Goal: Task Accomplishment & Management: Use online tool/utility

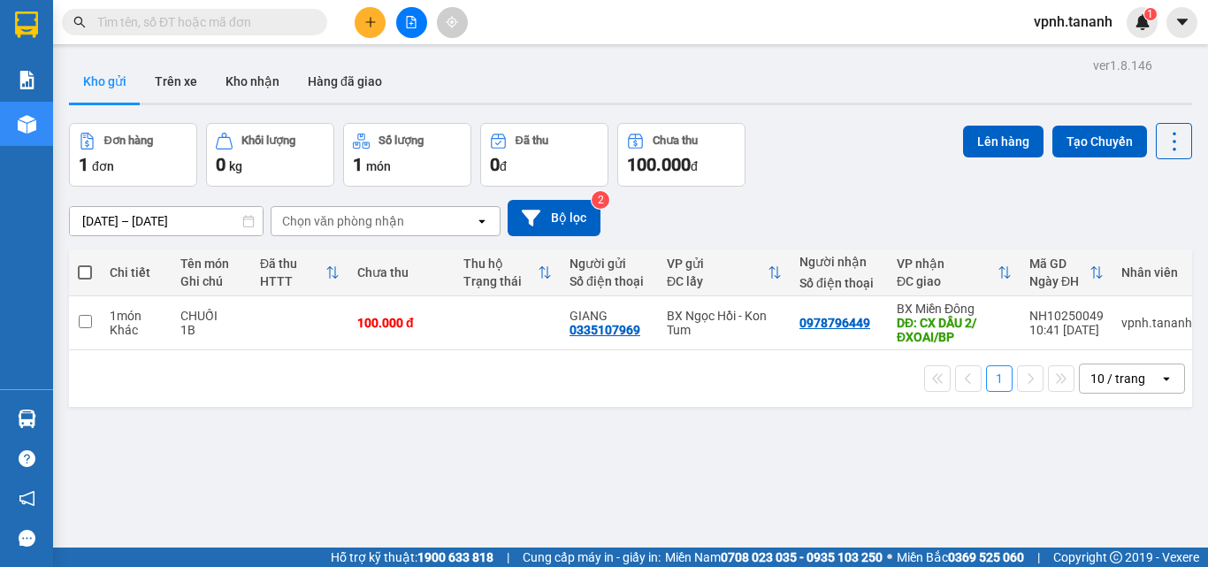
click at [371, 24] on icon "plus" at bounding box center [370, 22] width 1 height 10
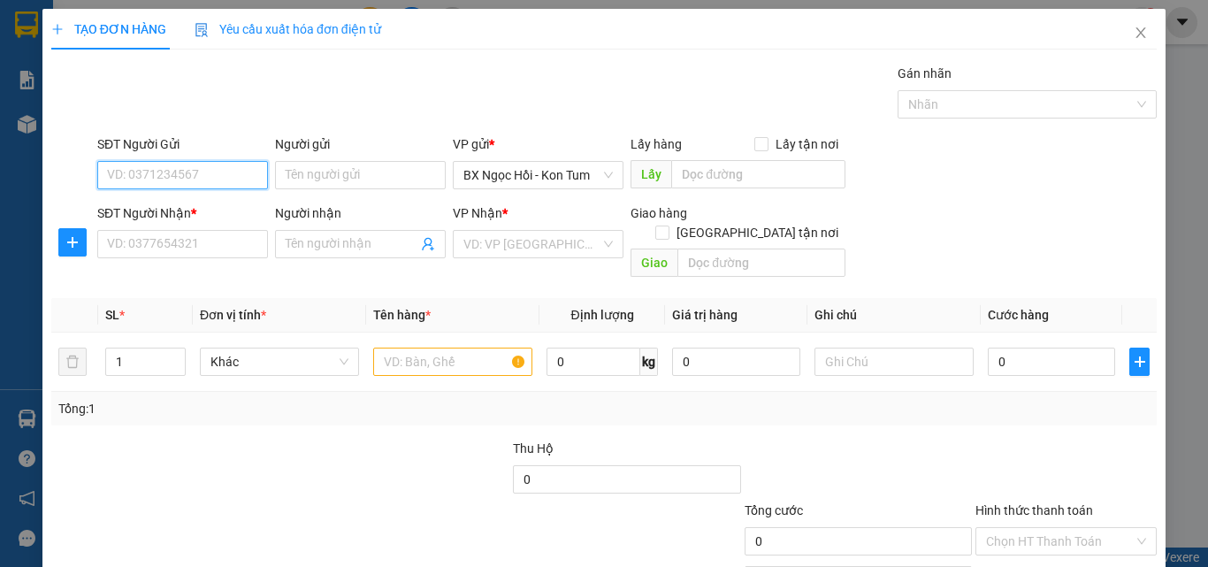
click at [233, 180] on input "SĐT Người Gửi" at bounding box center [182, 175] width 171 height 28
type input "0"
click at [327, 154] on div "Người gửi" at bounding box center [360, 147] width 171 height 27
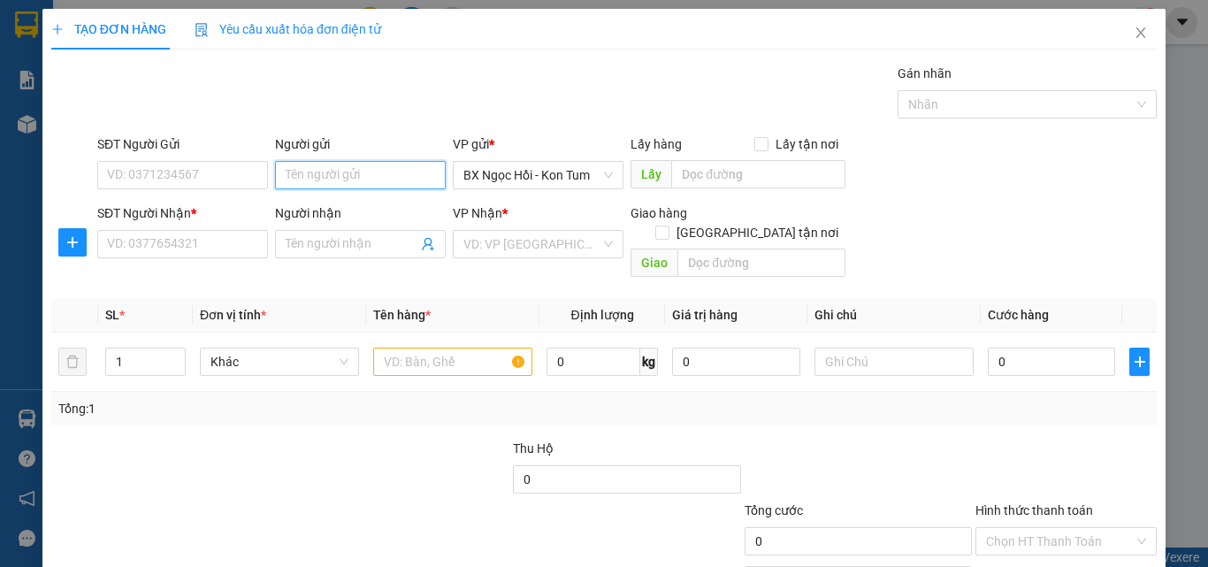
click at [308, 177] on input "Người gửi" at bounding box center [360, 175] width 171 height 28
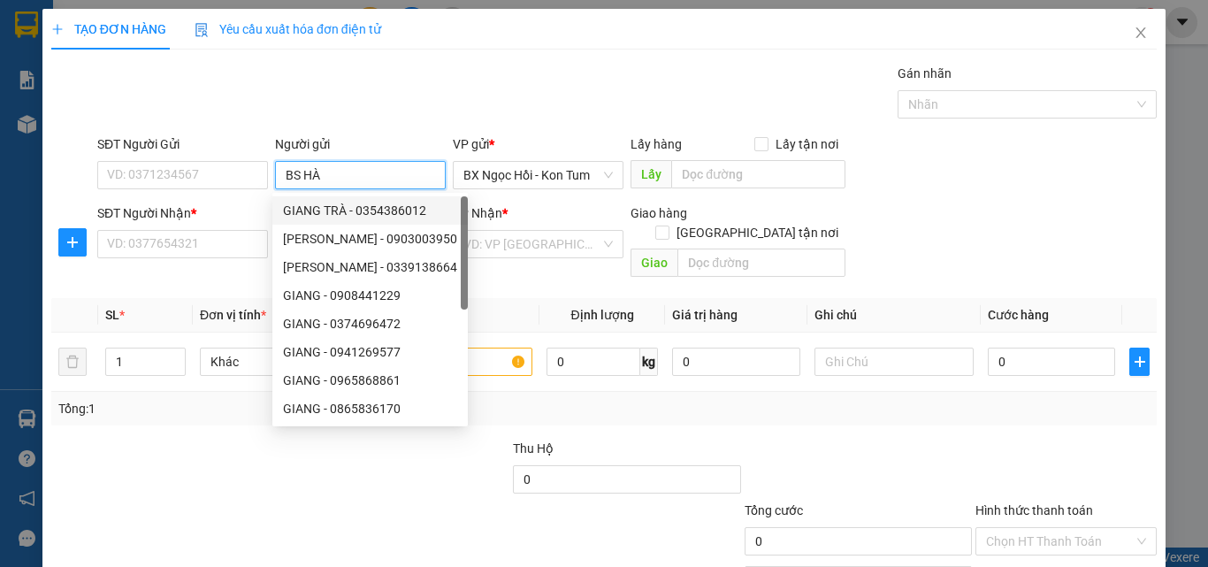
type input "BS HÀ"
click at [218, 228] on div "SĐT Người Nhận *" at bounding box center [182, 216] width 171 height 27
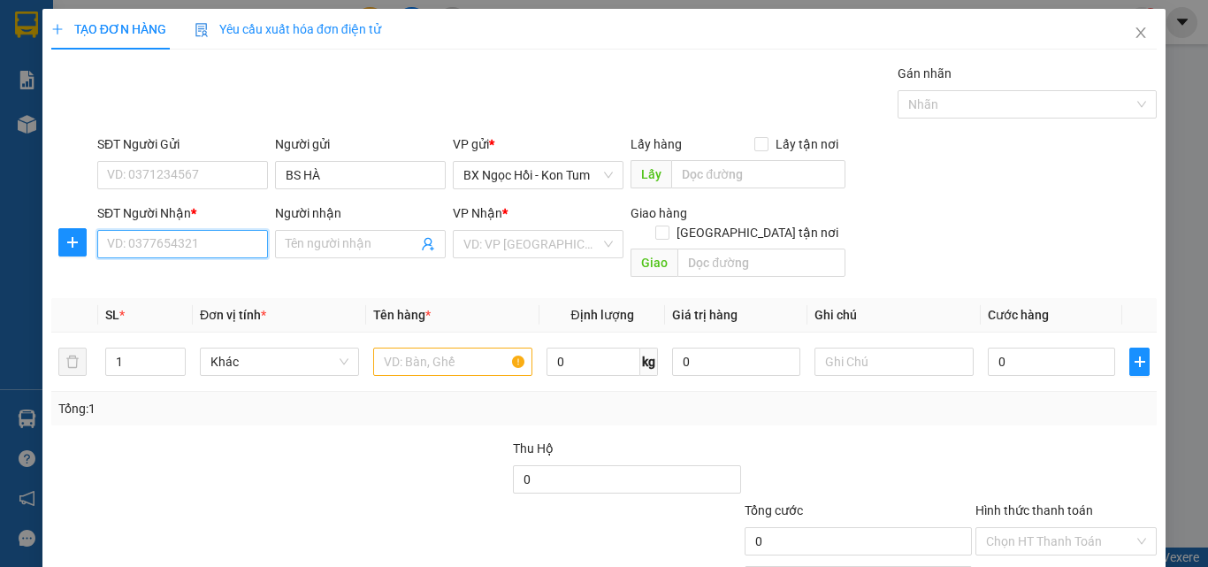
click at [203, 239] on input "SĐT Người Nhận *" at bounding box center [182, 244] width 171 height 28
type input "0888882211"
click at [209, 275] on div "0888882211 - PXN" at bounding box center [181, 279] width 148 height 19
type input "PXN"
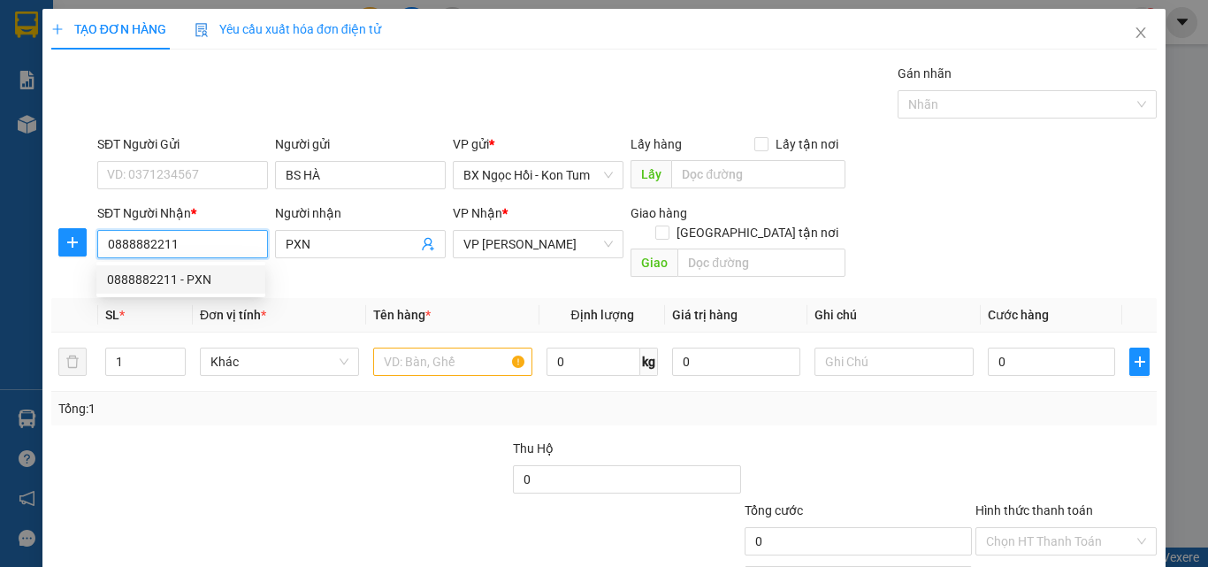
type input "50.000"
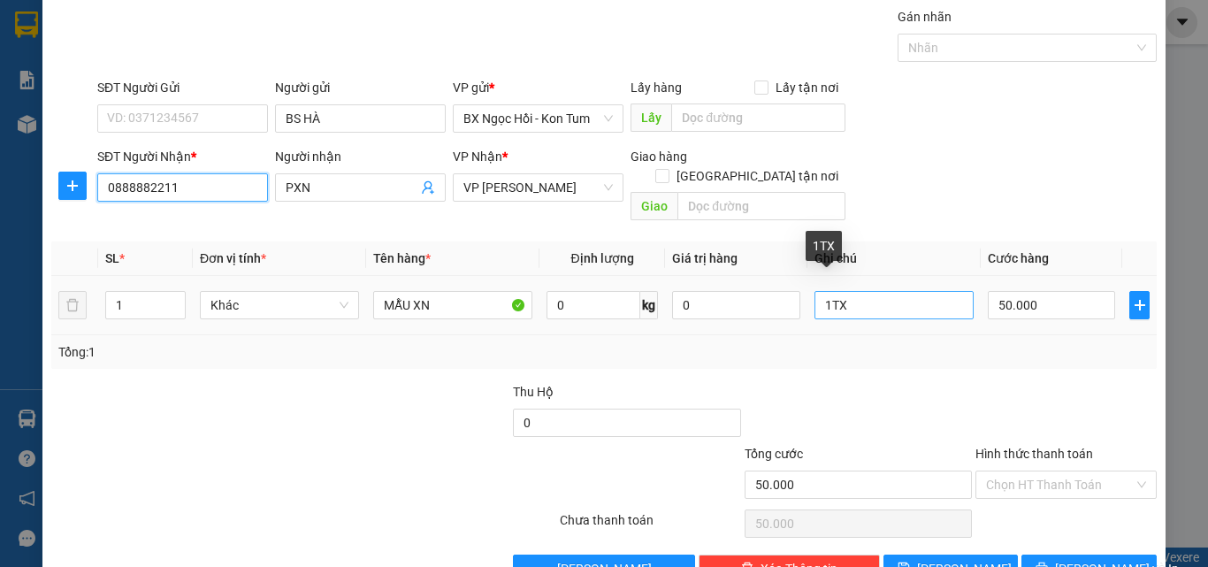
scroll to position [88, 0]
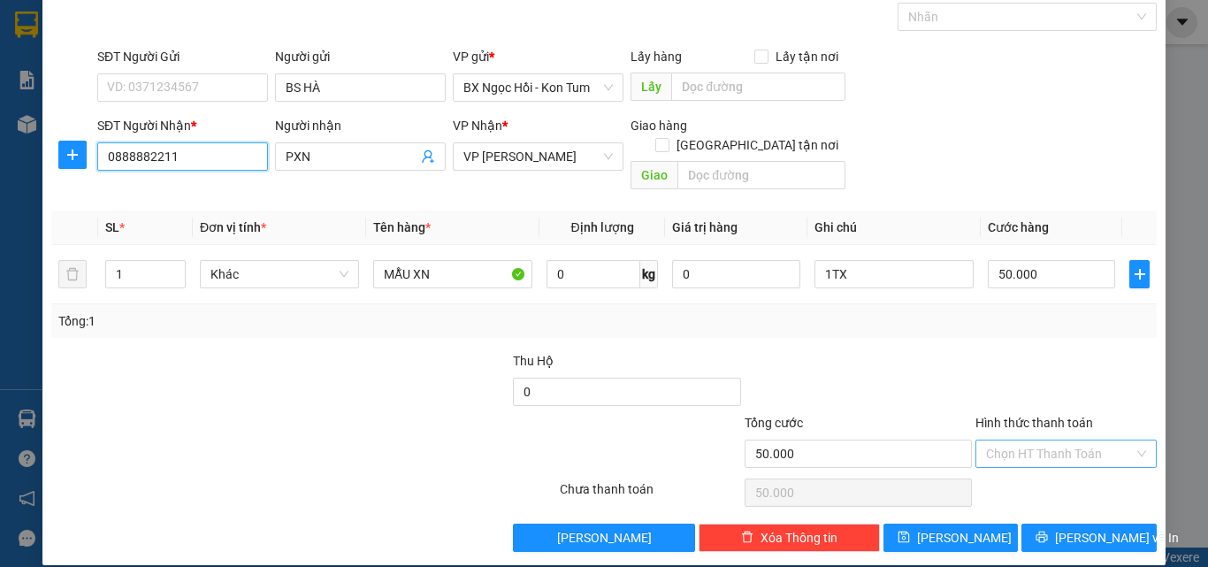
type input "0888882211"
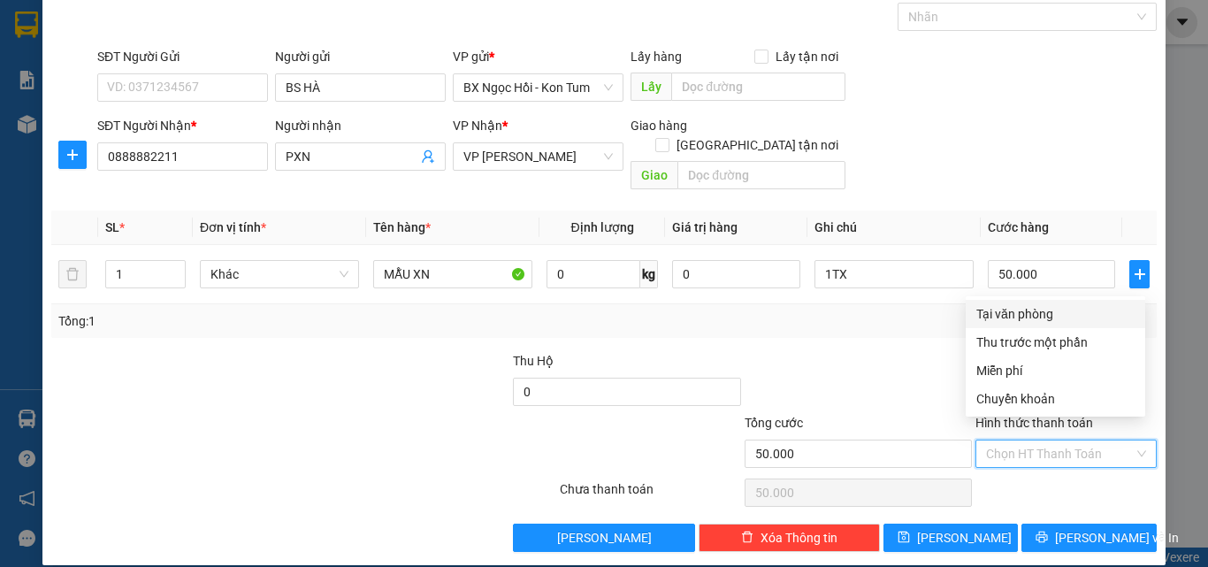
click at [1086, 440] on input "Hình thức thanh toán" at bounding box center [1060, 453] width 148 height 27
click at [997, 313] on div "Tại văn phòng" at bounding box center [1055, 313] width 158 height 19
type input "0"
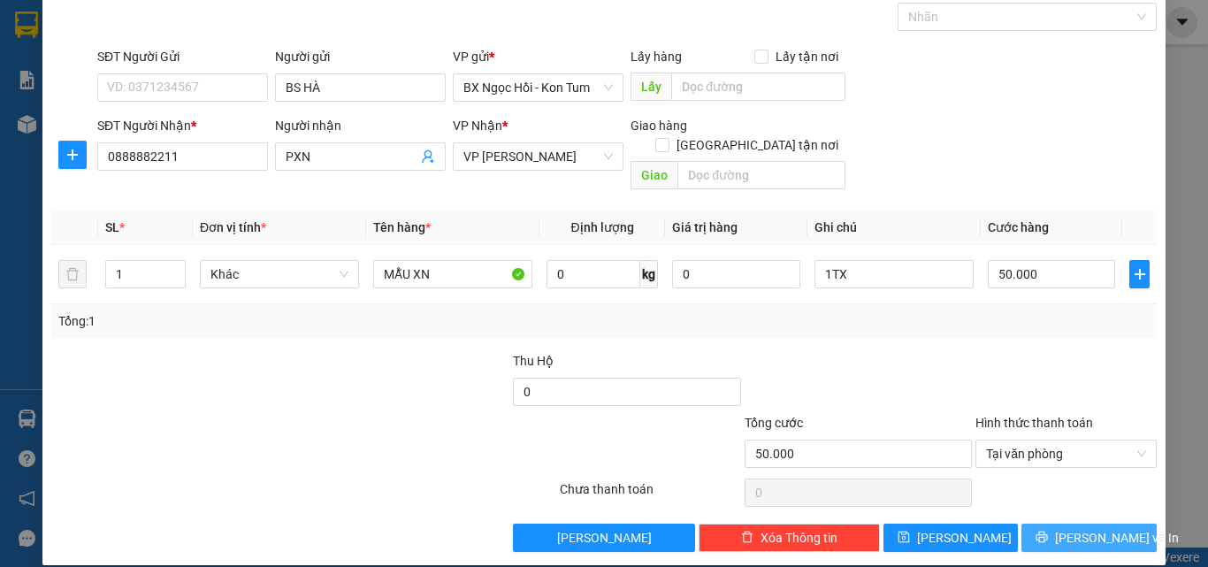
click at [1093, 528] on span "Lưu và In" at bounding box center [1117, 537] width 124 height 19
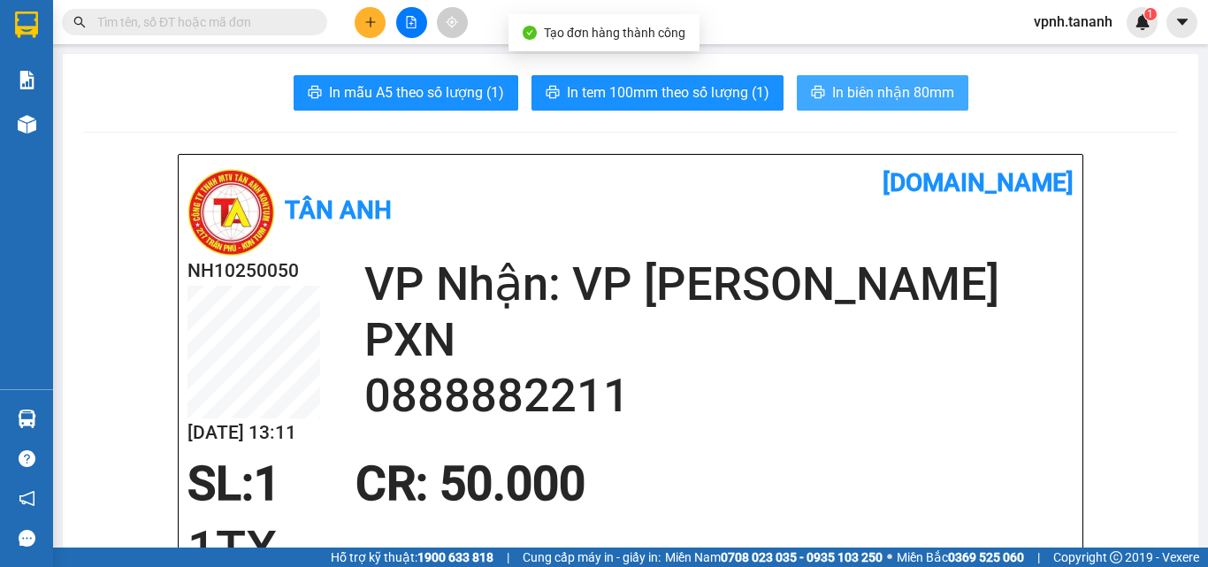
click at [852, 79] on button "In biên nhận 80mm" at bounding box center [883, 92] width 172 height 35
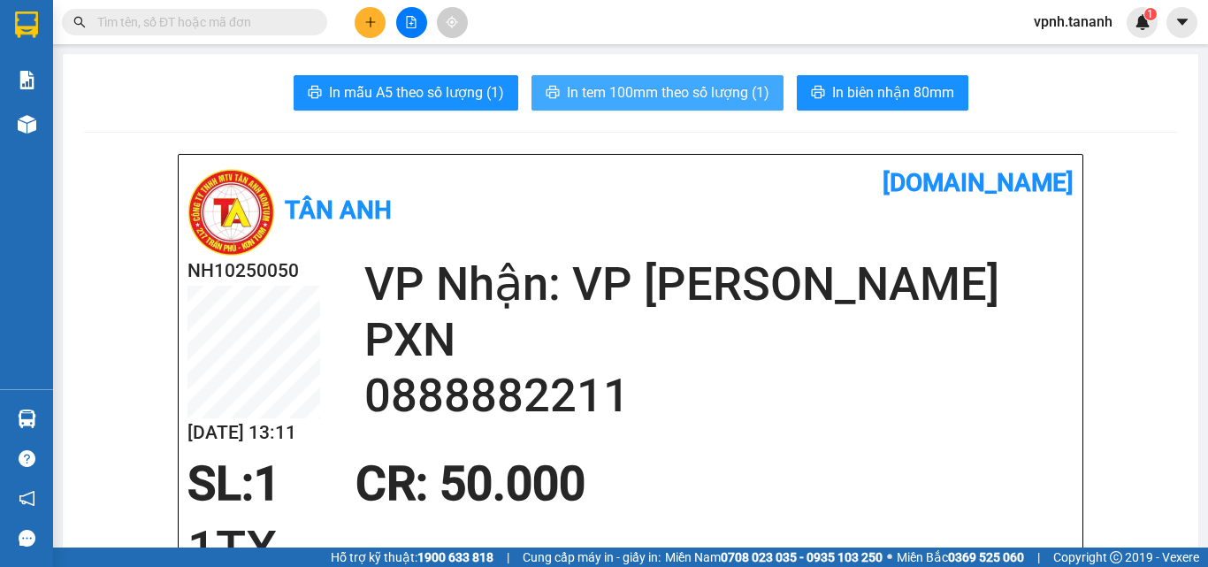
click at [671, 89] on span "In tem 100mm theo số lượng (1)" at bounding box center [668, 92] width 202 height 22
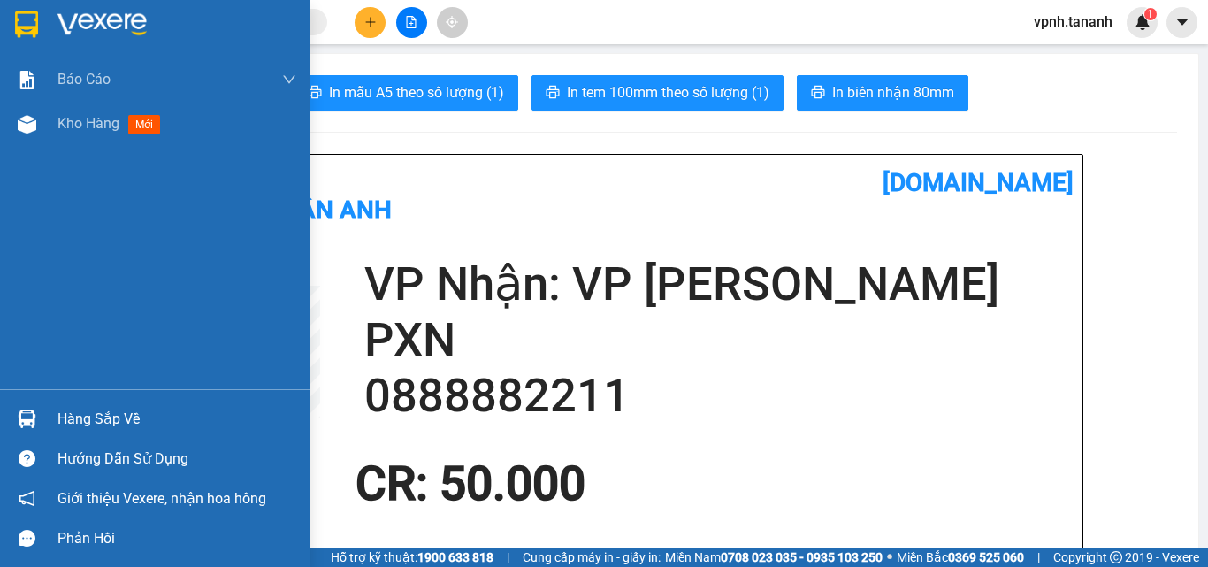
click at [26, 21] on img at bounding box center [26, 24] width 23 height 27
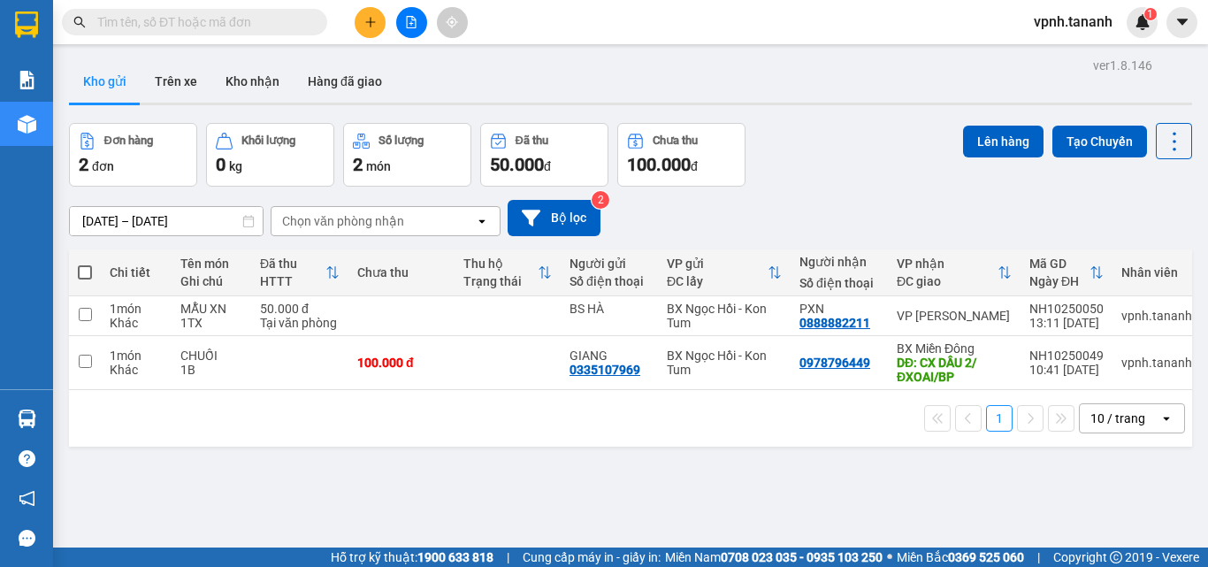
click at [883, 172] on div "Đơn hàng 2 đơn Khối lượng 0 kg Số lượng 2 món Đã thu 50.000 đ Chưa thu 100.000 …" at bounding box center [630, 155] width 1123 height 64
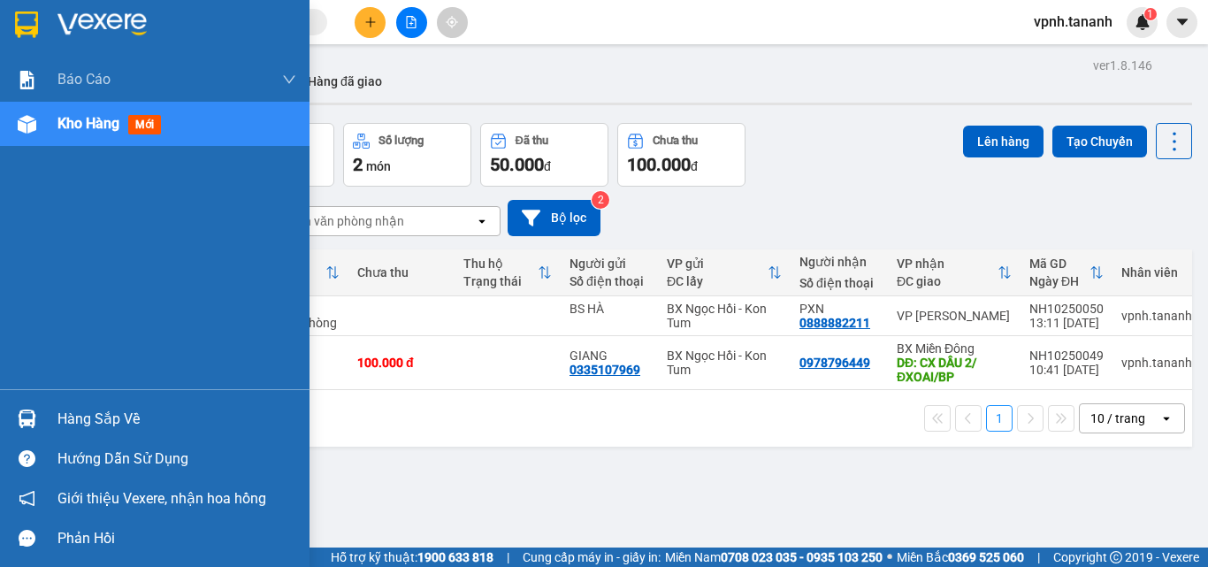
click at [28, 45] on div at bounding box center [154, 28] width 309 height 57
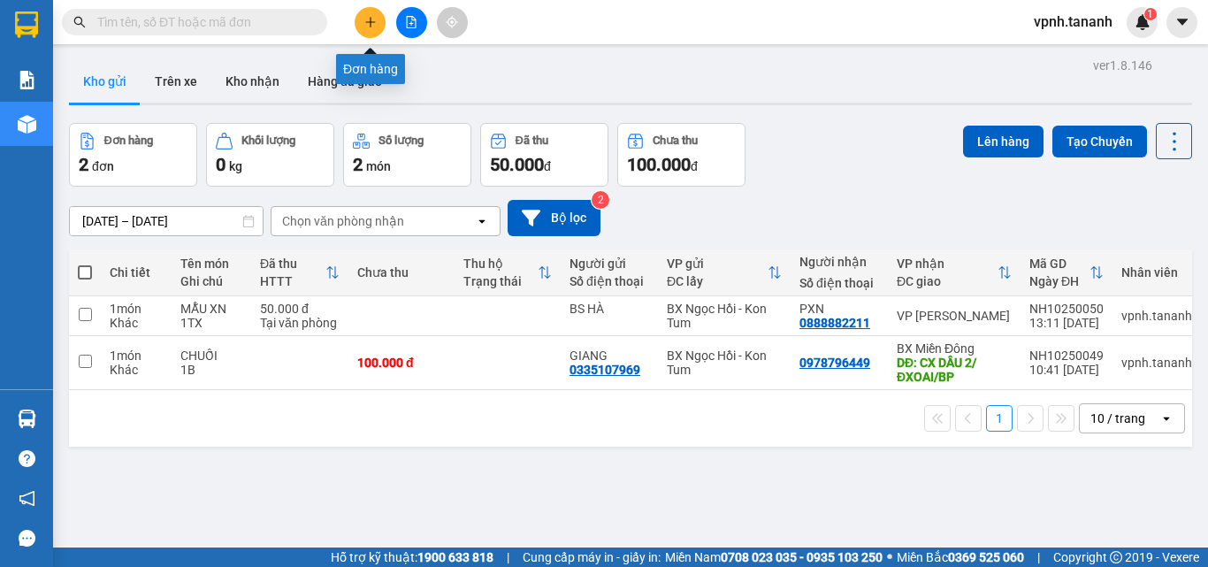
click at [368, 19] on icon "plus" at bounding box center [370, 22] width 12 height 12
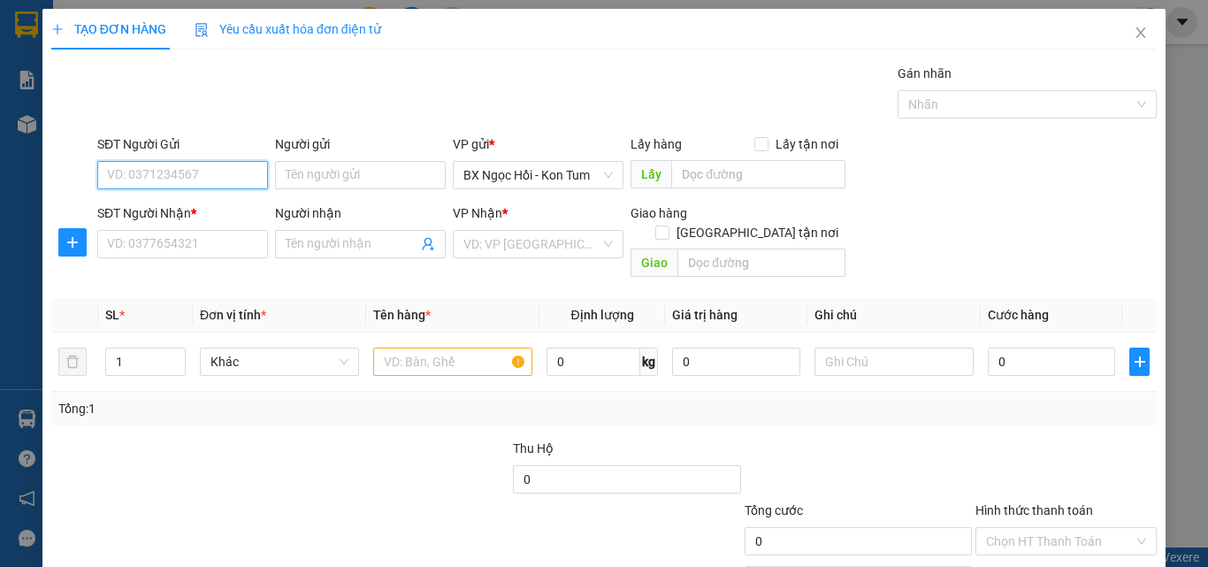
click at [175, 180] on input "SĐT Người Gửi" at bounding box center [182, 175] width 171 height 28
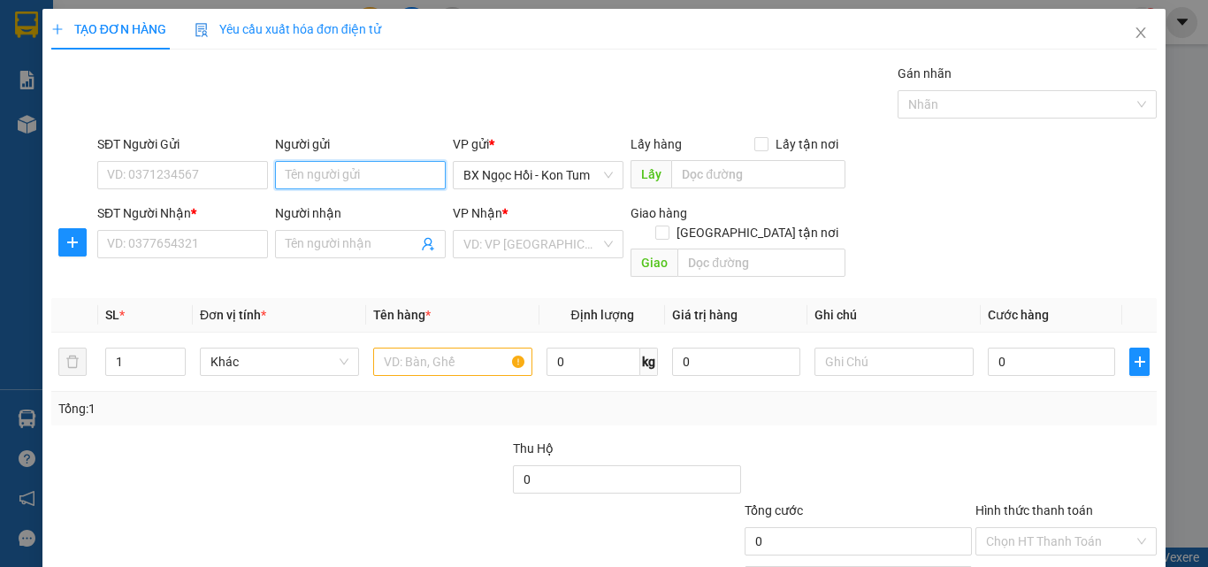
click at [351, 164] on input "Người gửi" at bounding box center [360, 175] width 171 height 28
type input "TN PHÁT"
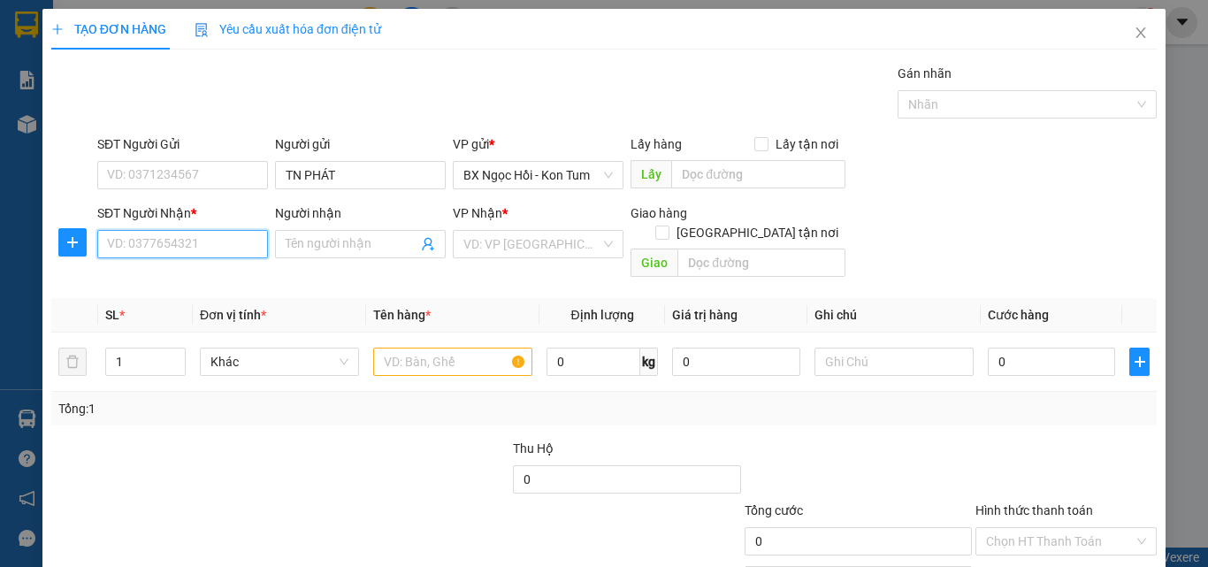
click at [172, 249] on input "SĐT Người Nhận *" at bounding box center [182, 244] width 171 height 28
type input "0705732373"
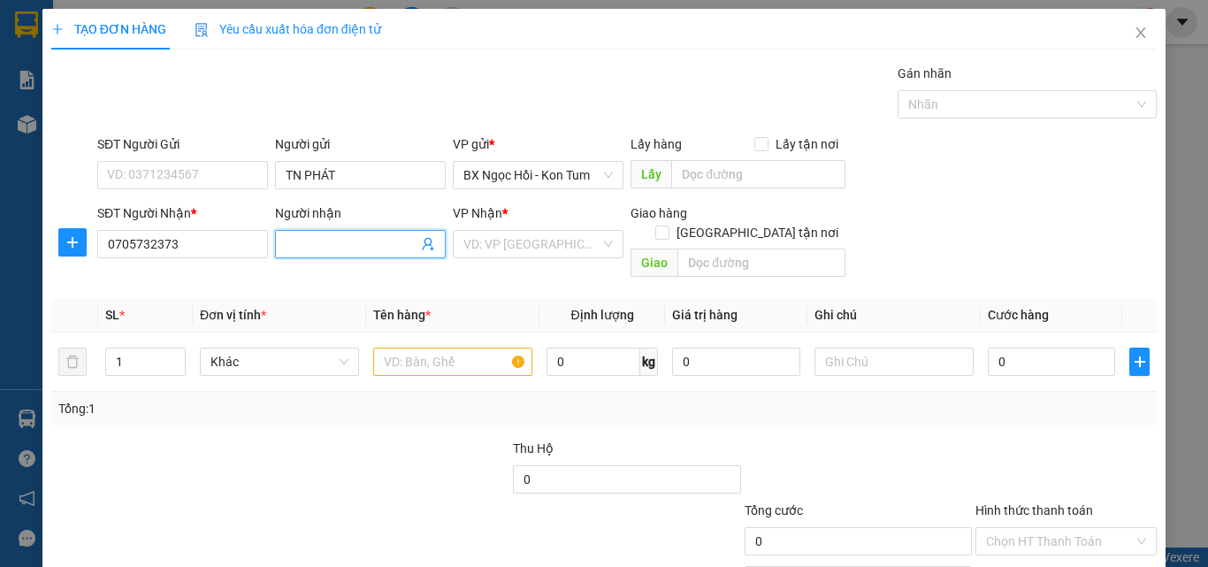
click at [364, 238] on input "Người nhận" at bounding box center [352, 243] width 132 height 19
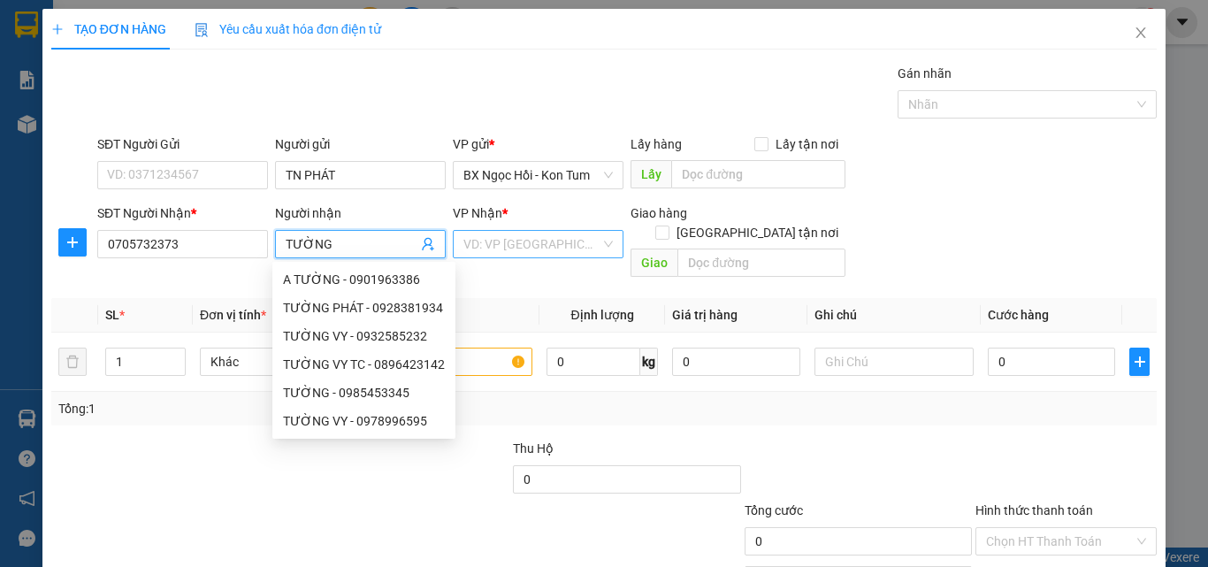
click at [457, 245] on div "VD: VP Sài Gòn" at bounding box center [538, 244] width 171 height 28
type input "TƯỜNG"
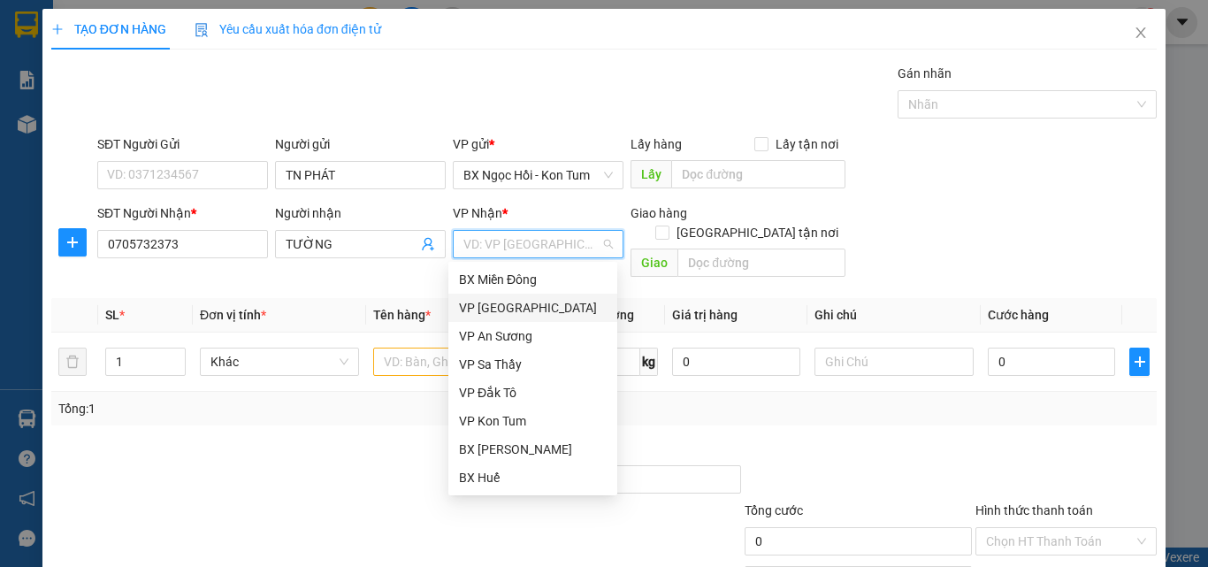
scroll to position [198, 0]
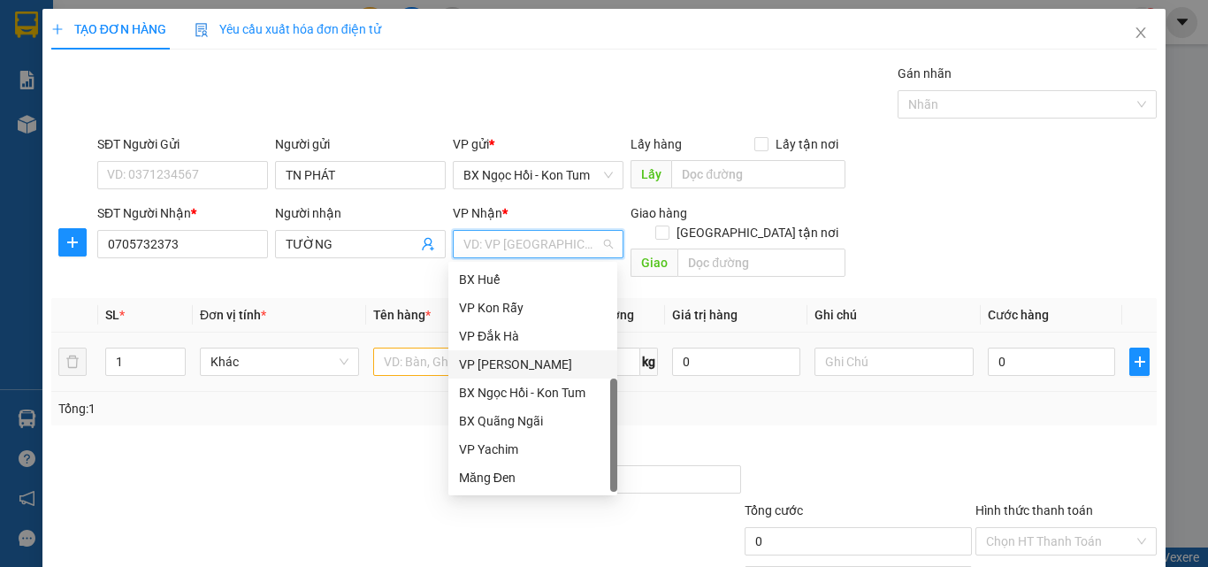
click at [518, 360] on div "[PERSON_NAME]" at bounding box center [533, 364] width 148 height 19
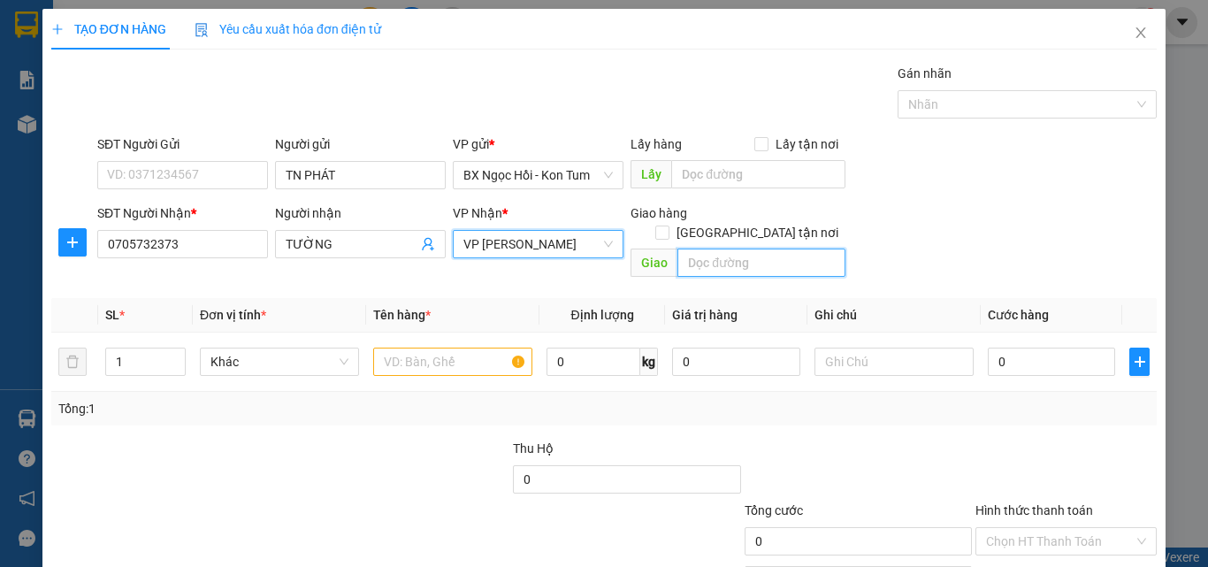
click at [721, 248] on input "text" at bounding box center [761, 262] width 168 height 28
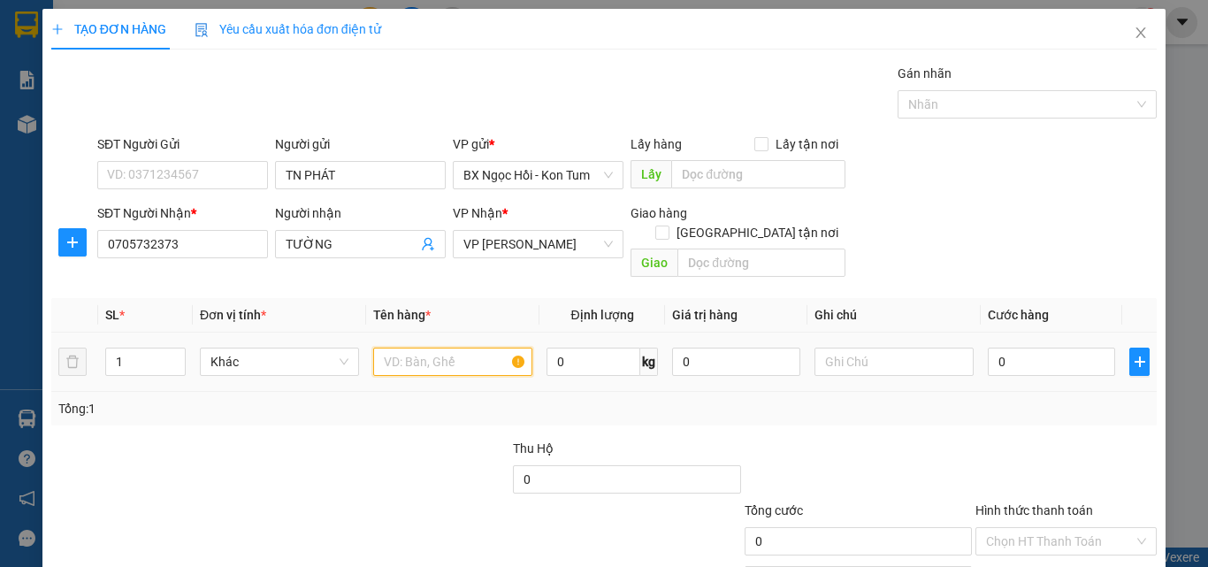
click at [409, 348] on input "text" at bounding box center [452, 362] width 159 height 28
type input "PK"
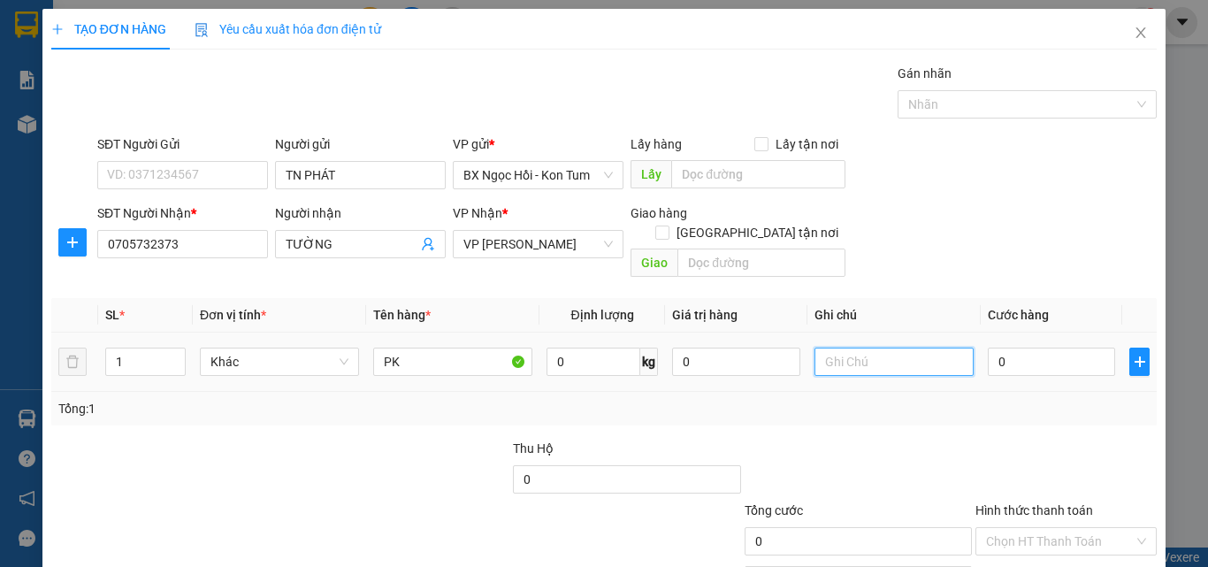
click at [874, 355] on input "text" at bounding box center [893, 362] width 159 height 28
type input "1TG"
click at [996, 348] on input "0" at bounding box center [1051, 362] width 127 height 28
type input "05"
type input "5"
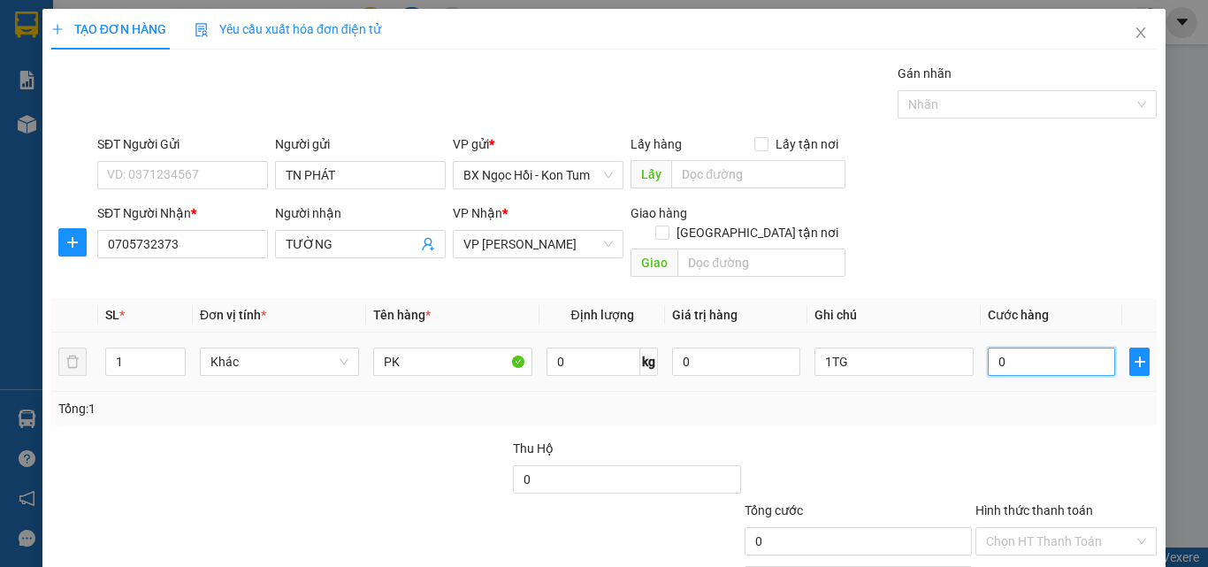
type input "5"
type input "050"
type input "50"
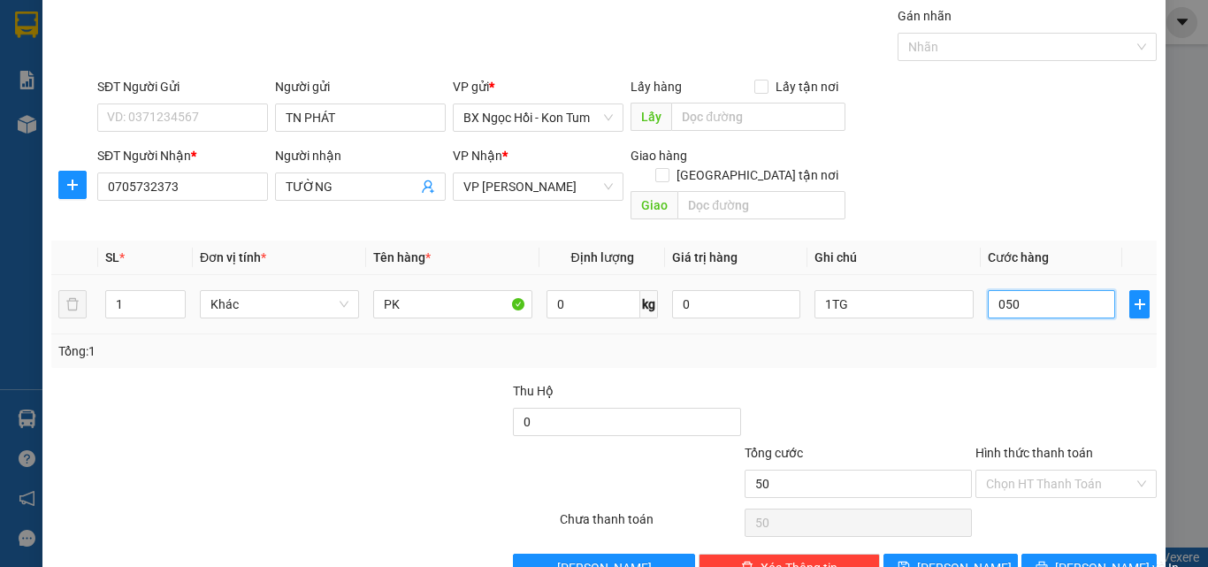
scroll to position [88, 0]
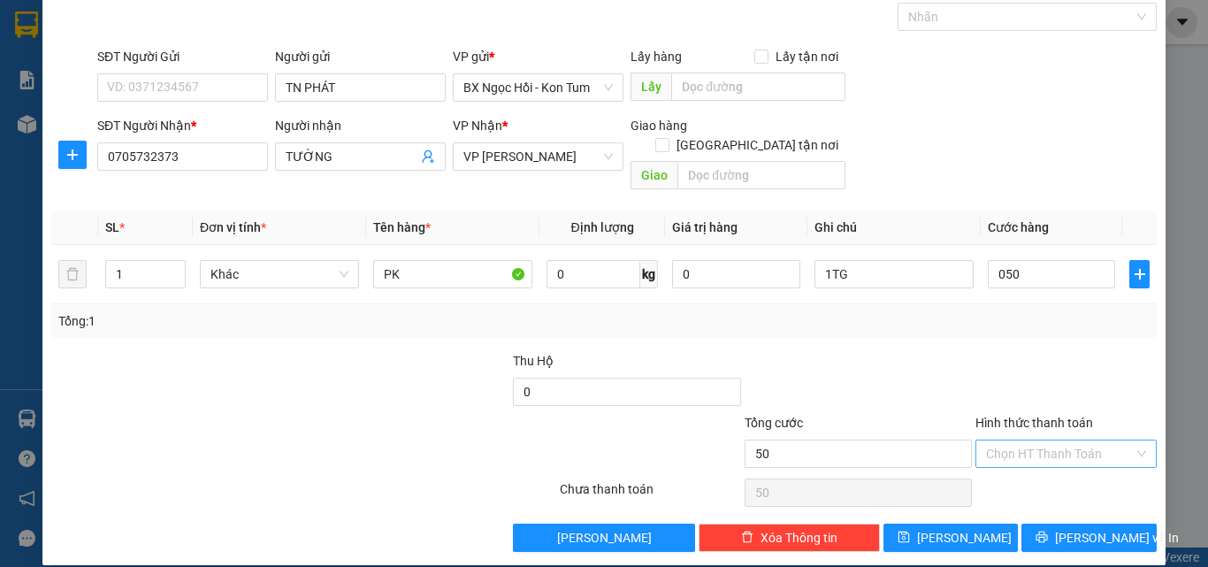
type input "50.000"
click at [1039, 440] on input "Hình thức thanh toán" at bounding box center [1060, 453] width 148 height 27
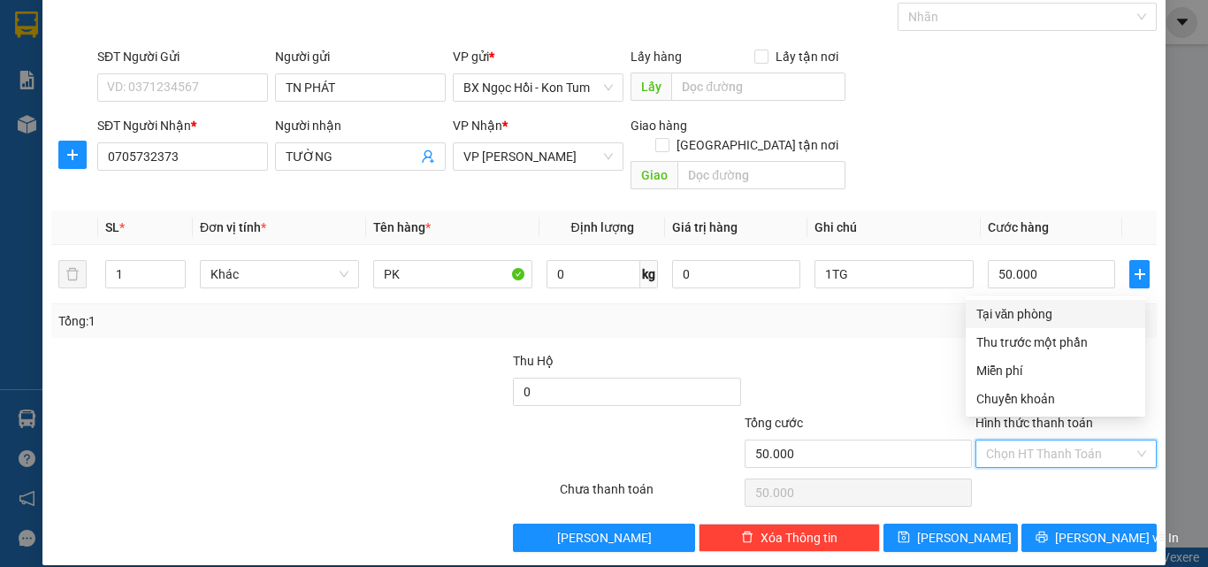
click at [1016, 320] on div "Tại văn phòng" at bounding box center [1055, 313] width 158 height 19
type input "0"
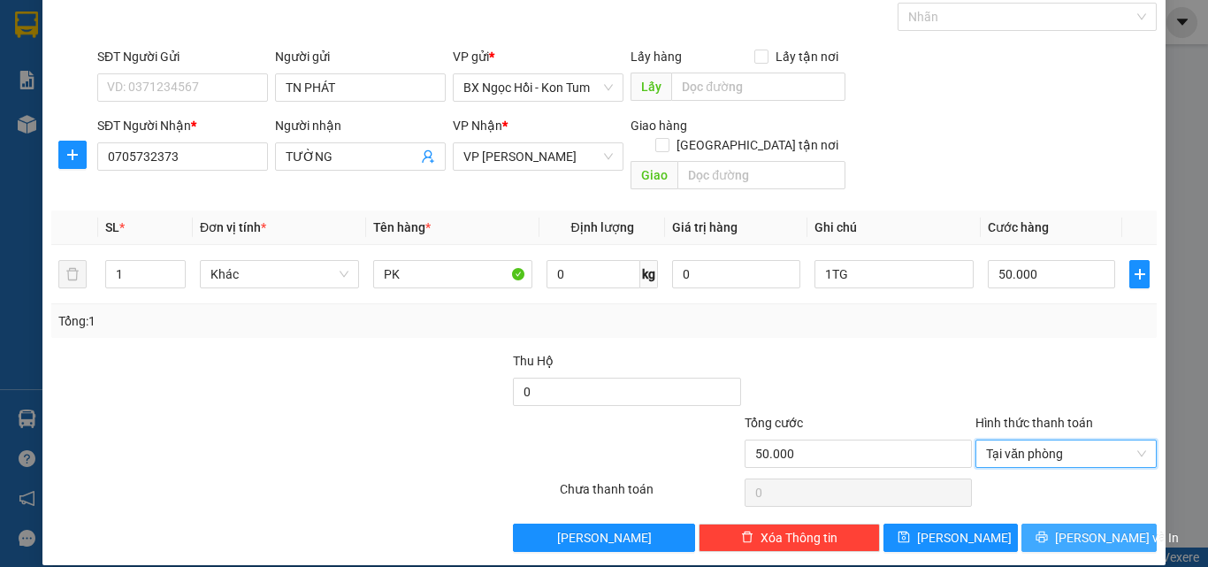
click at [1067, 528] on span "Lưu và In" at bounding box center [1117, 537] width 124 height 19
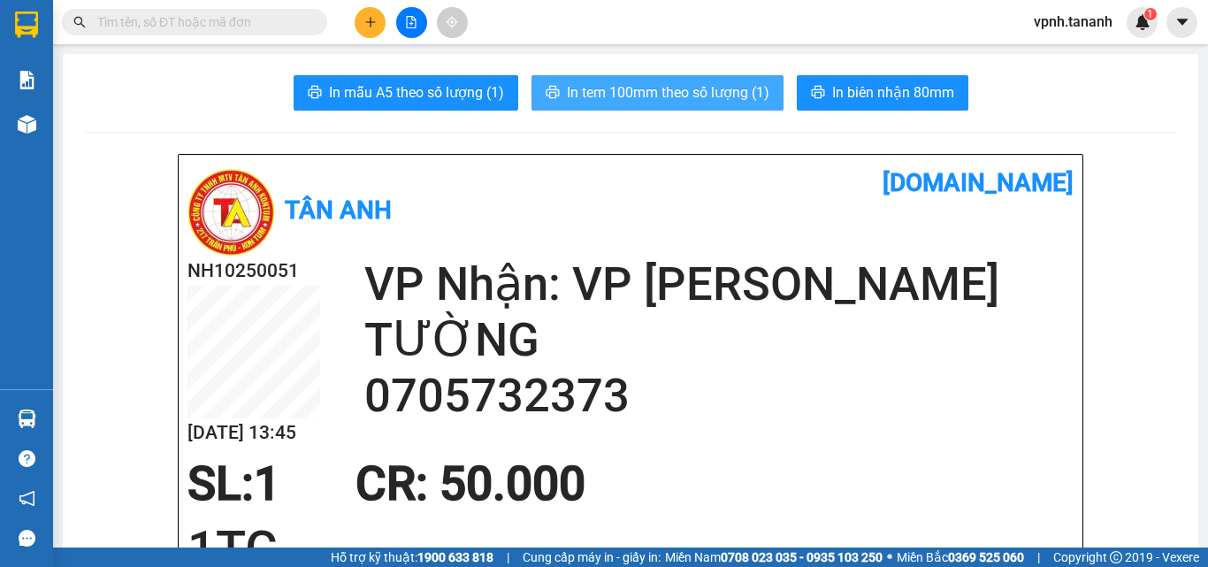
click at [633, 88] on span "In tem 100mm theo số lượng (1)" at bounding box center [668, 92] width 202 height 22
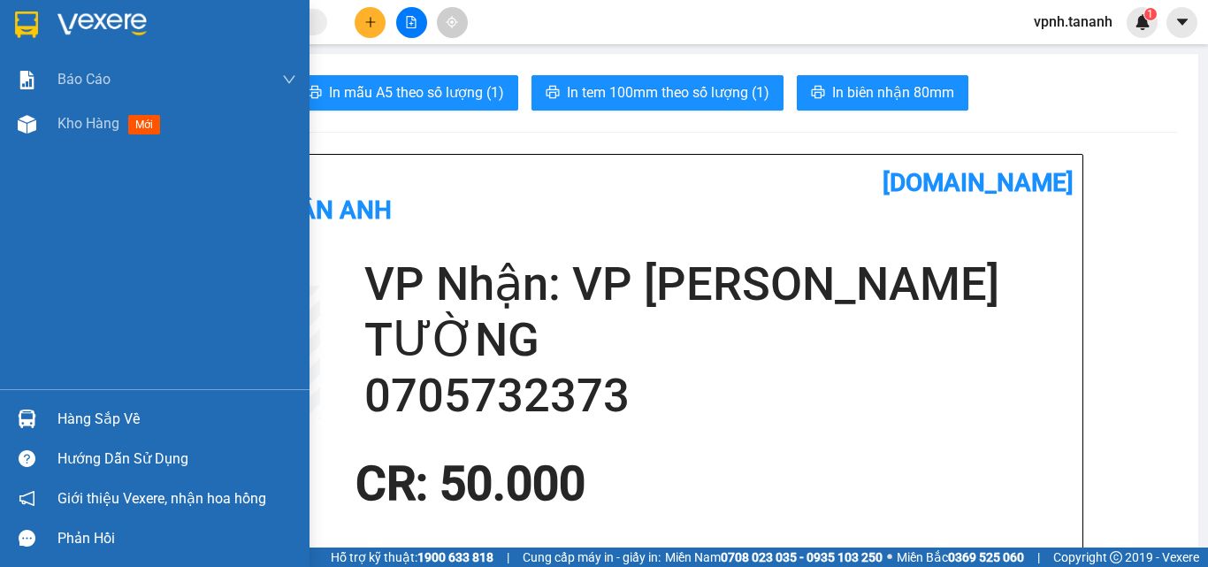
click at [41, 17] on div at bounding box center [26, 24] width 31 height 31
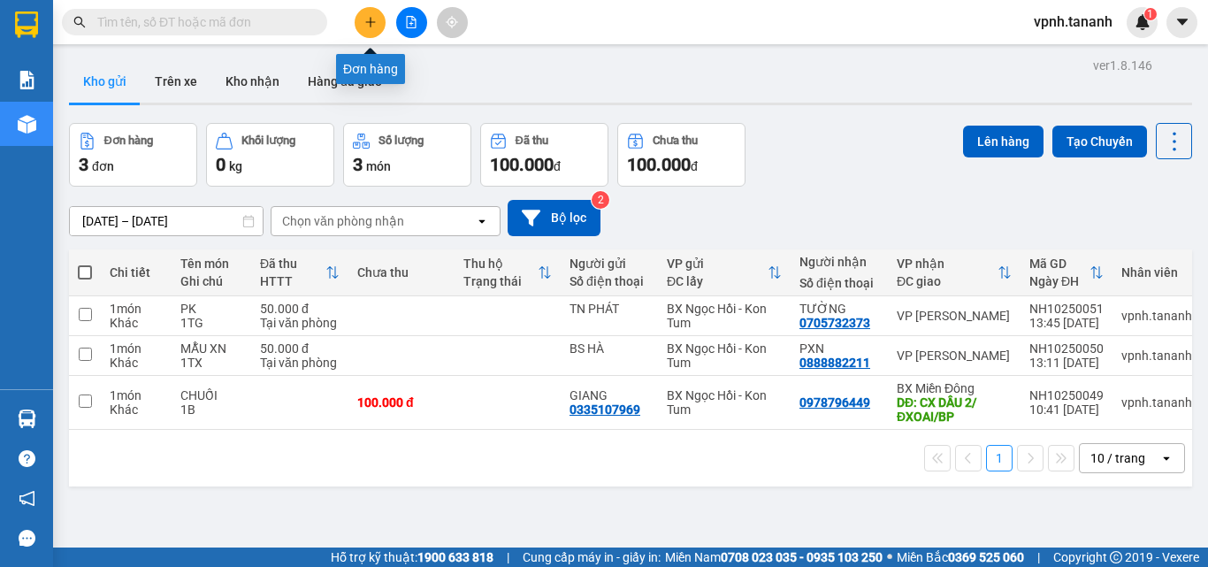
click at [360, 23] on button at bounding box center [370, 22] width 31 height 31
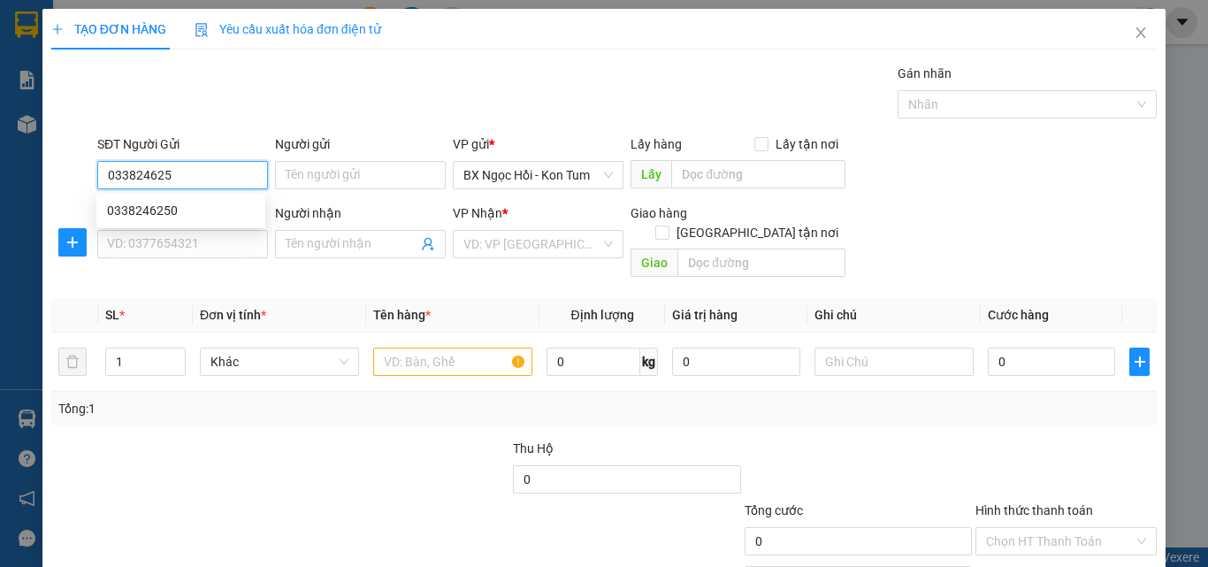
type input "0338246250"
click at [168, 209] on div "0338246250" at bounding box center [181, 210] width 148 height 19
type input "0906364650"
type input "800.000"
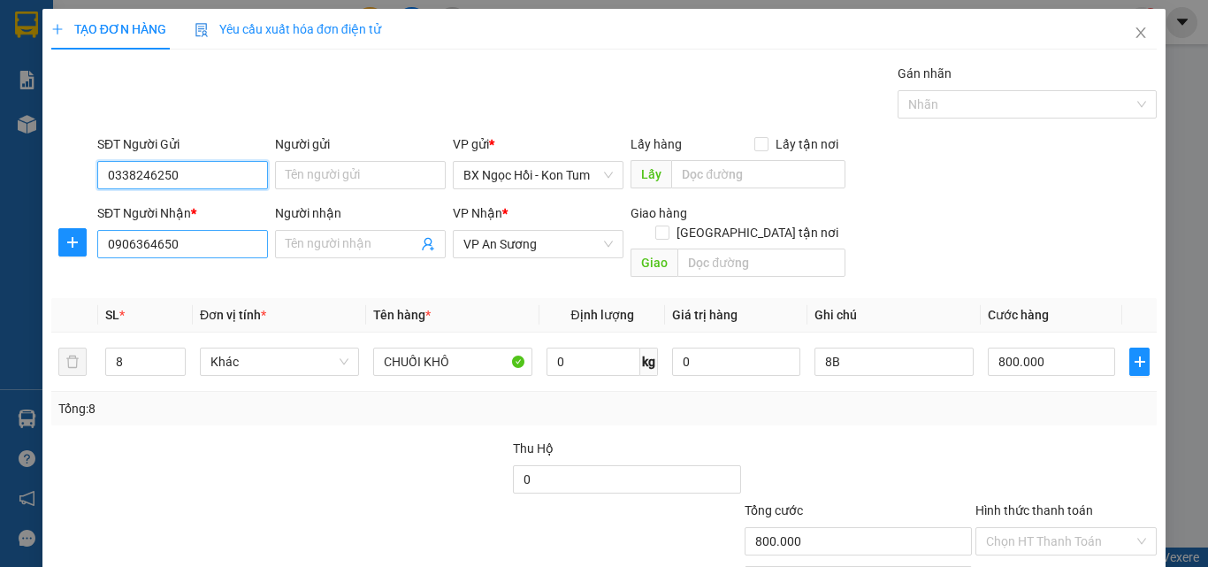
type input "0338246250"
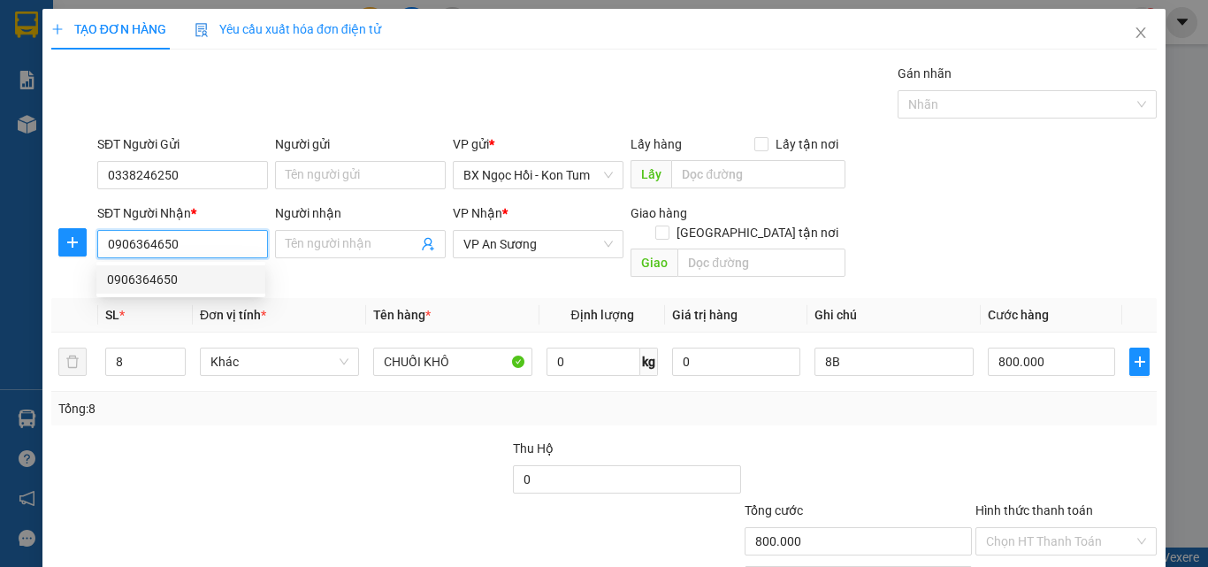
drag, startPoint x: 215, startPoint y: 240, endPoint x: 88, endPoint y: 240, distance: 127.3
click at [88, 240] on div "SĐT Người Nhận * 0906364650 Người nhận Tên người nhận VP Nhận * VP An Sương Gia…" at bounding box center [604, 243] width 1109 height 81
type input "0383813255"
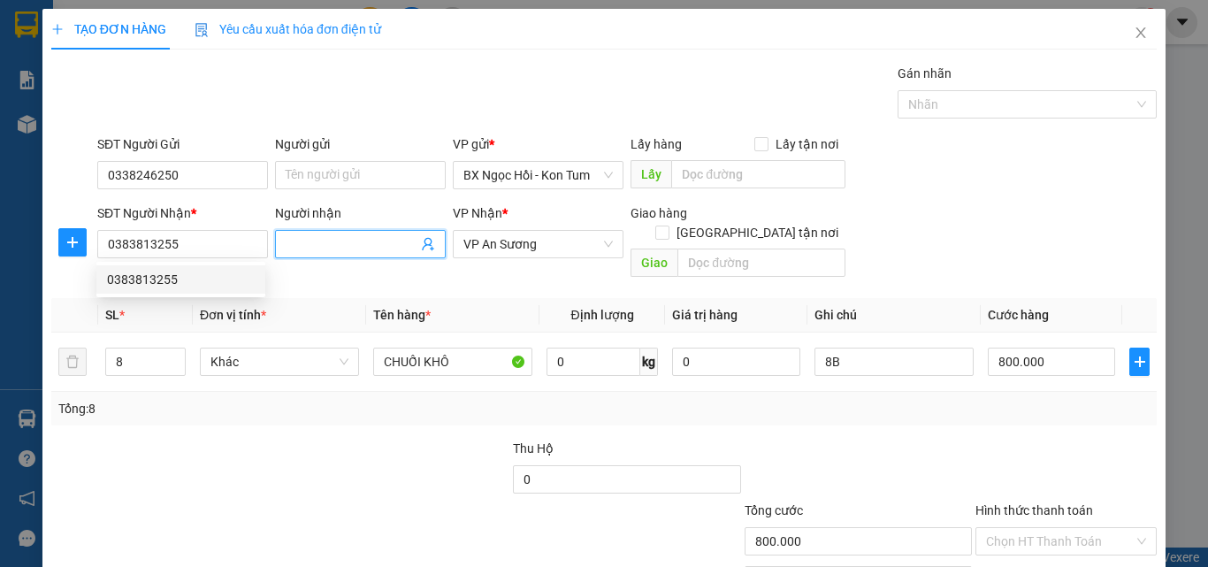
click at [322, 241] on input "Người nhận" at bounding box center [352, 243] width 132 height 19
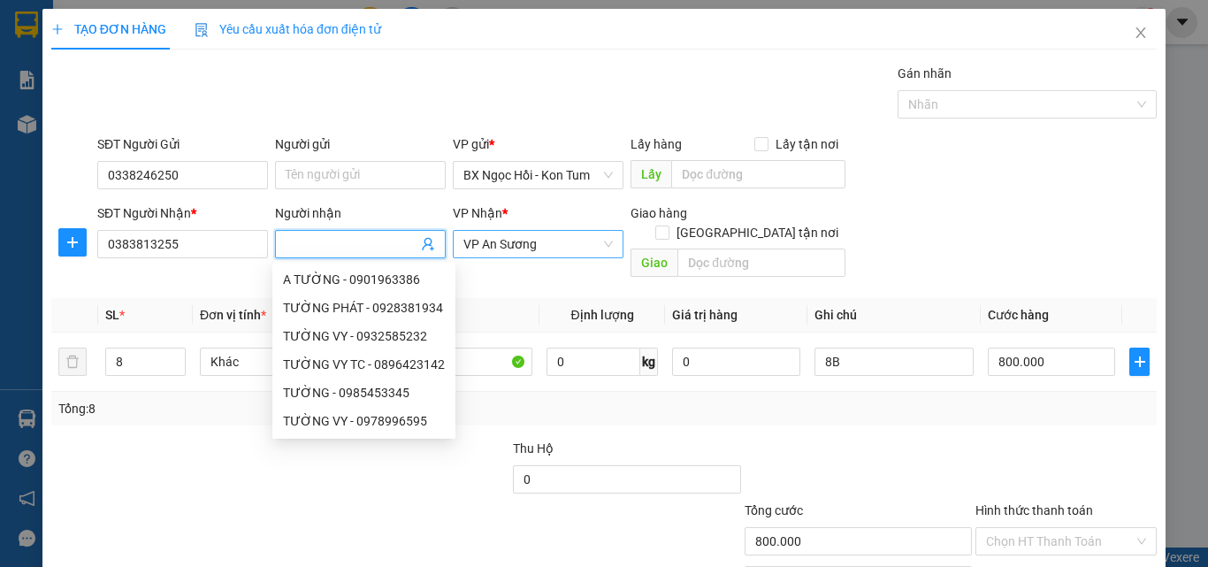
click at [569, 247] on span "VP An Sương" at bounding box center [537, 244] width 149 height 27
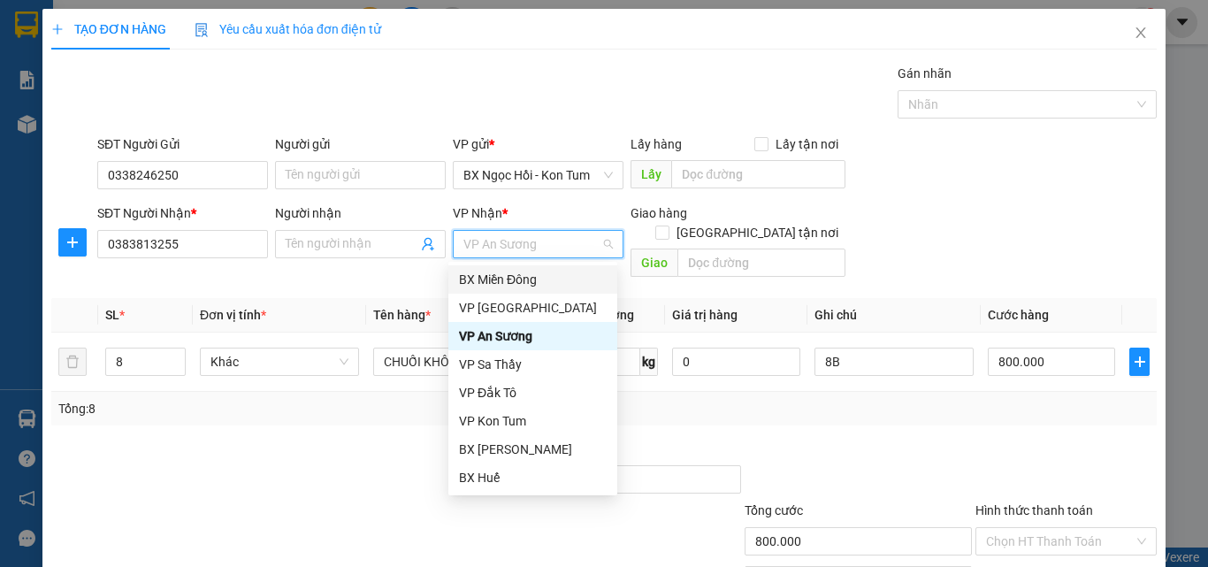
click at [525, 280] on div "BX Miền Đông" at bounding box center [533, 279] width 148 height 19
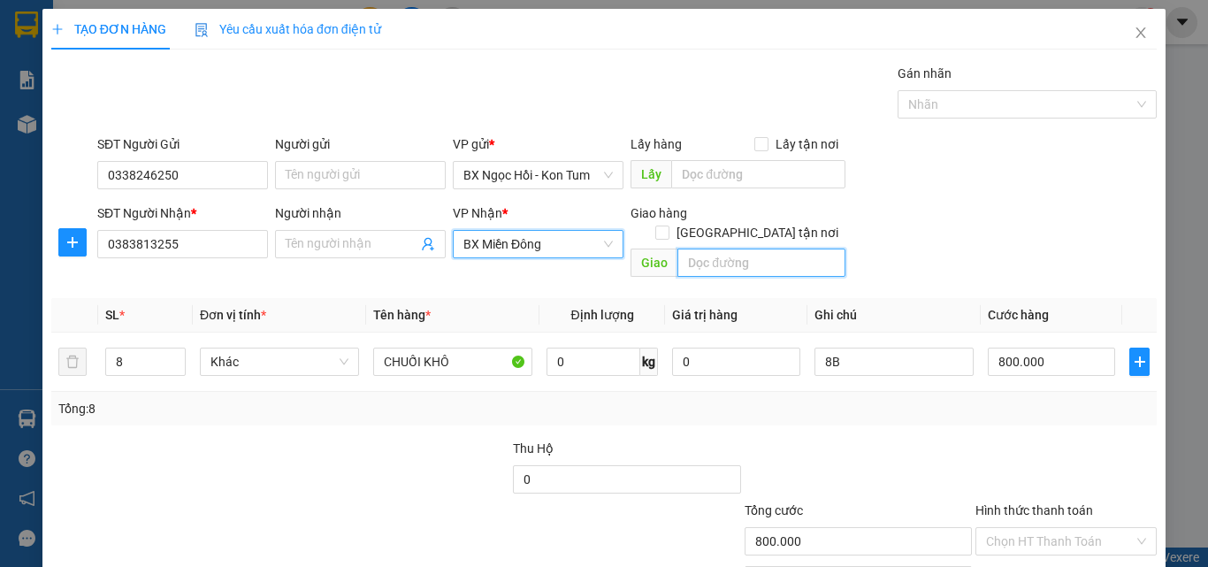
click at [694, 248] on input "text" at bounding box center [761, 262] width 168 height 28
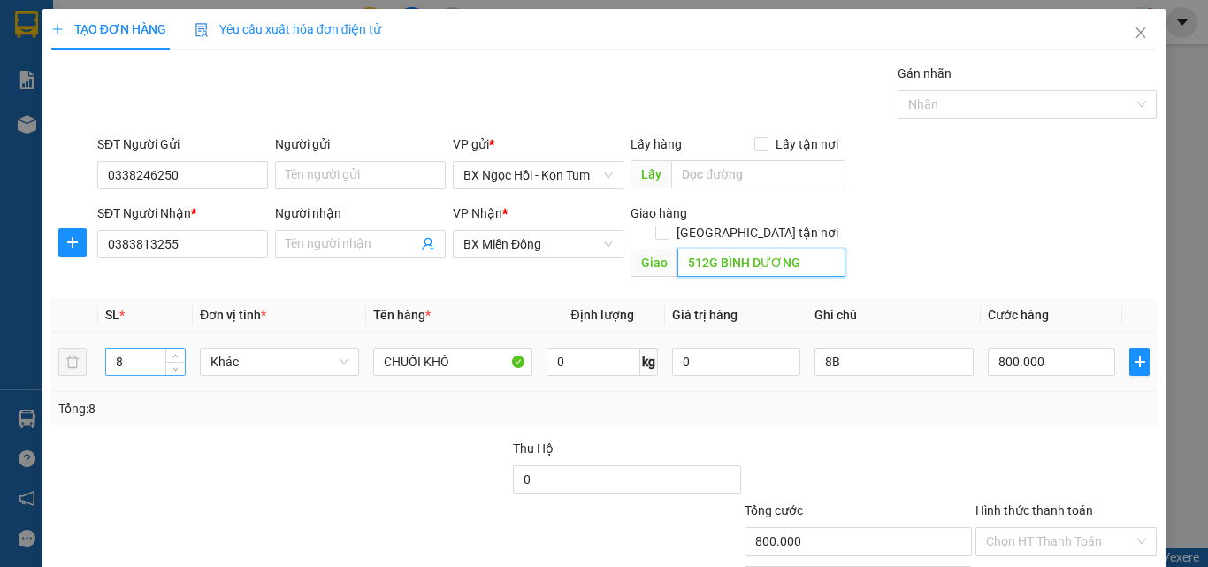
type input "512G BÌNH DƯƠNG"
click at [129, 348] on input "8" at bounding box center [145, 361] width 79 height 27
type input "2"
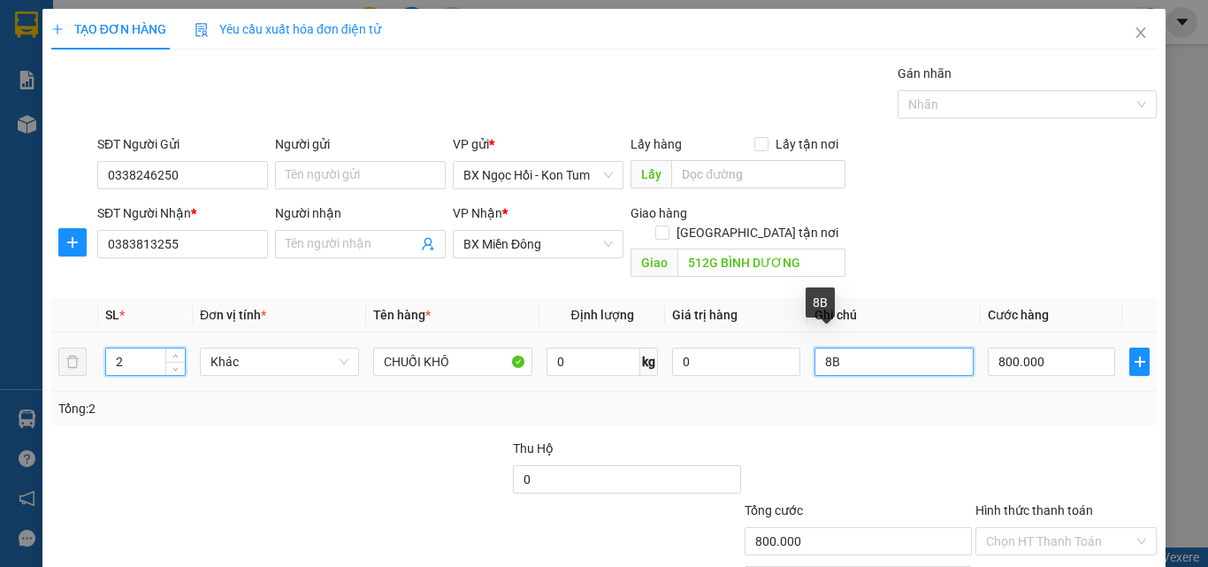
click at [840, 348] on input "8B" at bounding box center [893, 362] width 159 height 28
type input "8"
type input "2B"
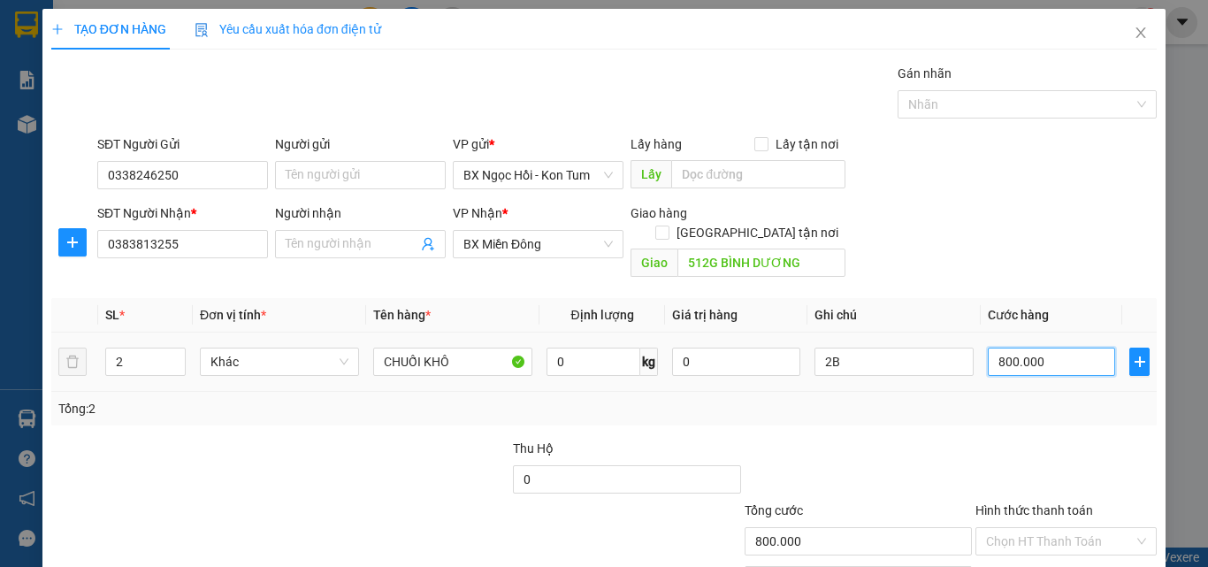
click at [1034, 348] on input "800.000" at bounding box center [1051, 362] width 127 height 28
type input "0"
type input "2"
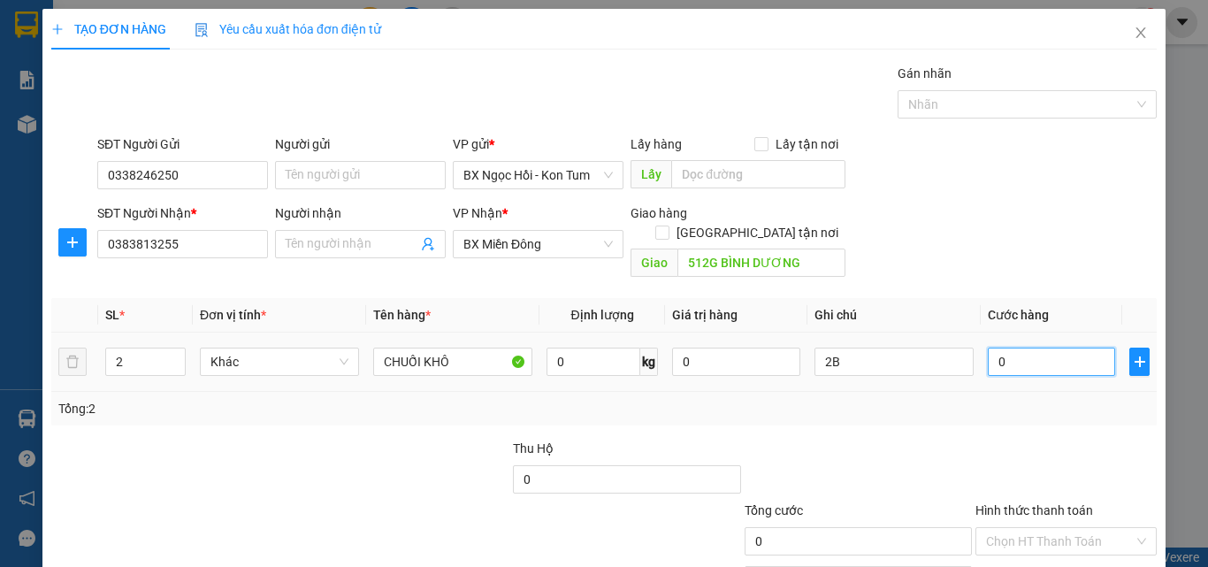
type input "2"
type input "02"
type input "20"
type input "020"
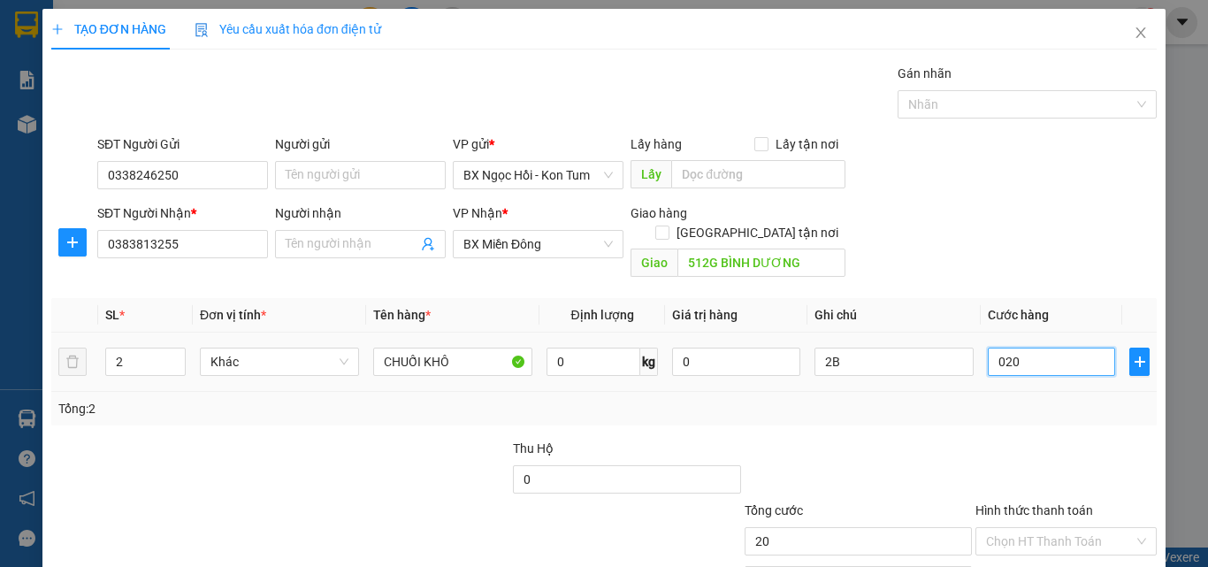
type input "200"
type input "0.200"
type input "200.000"
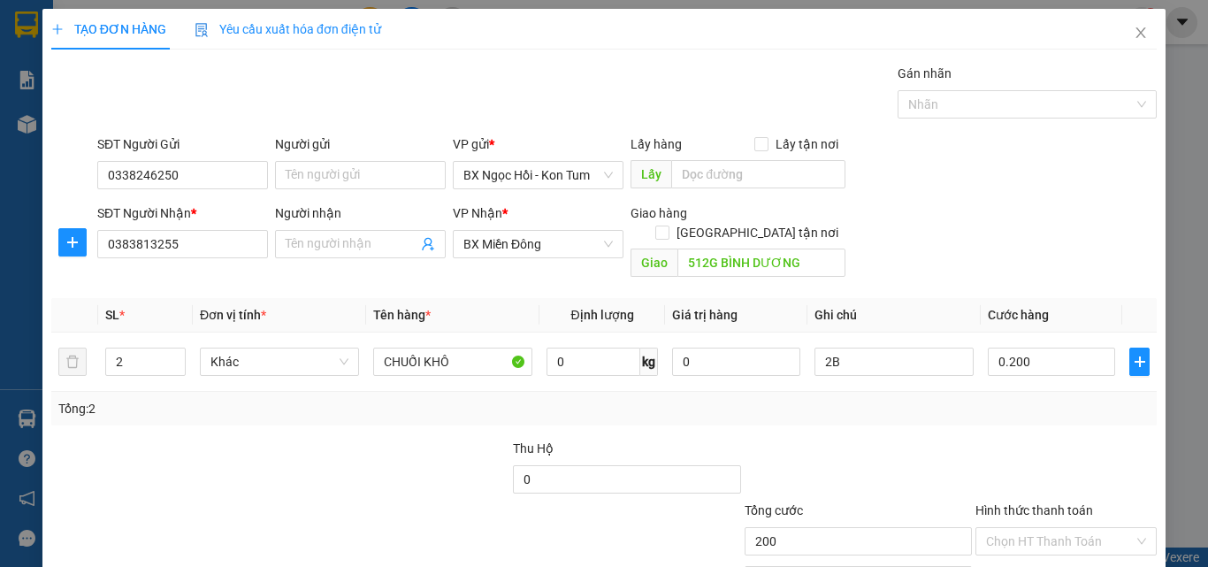
type input "200.000"
click at [1025, 392] on div "Tổng: 2" at bounding box center [603, 409] width 1105 height 34
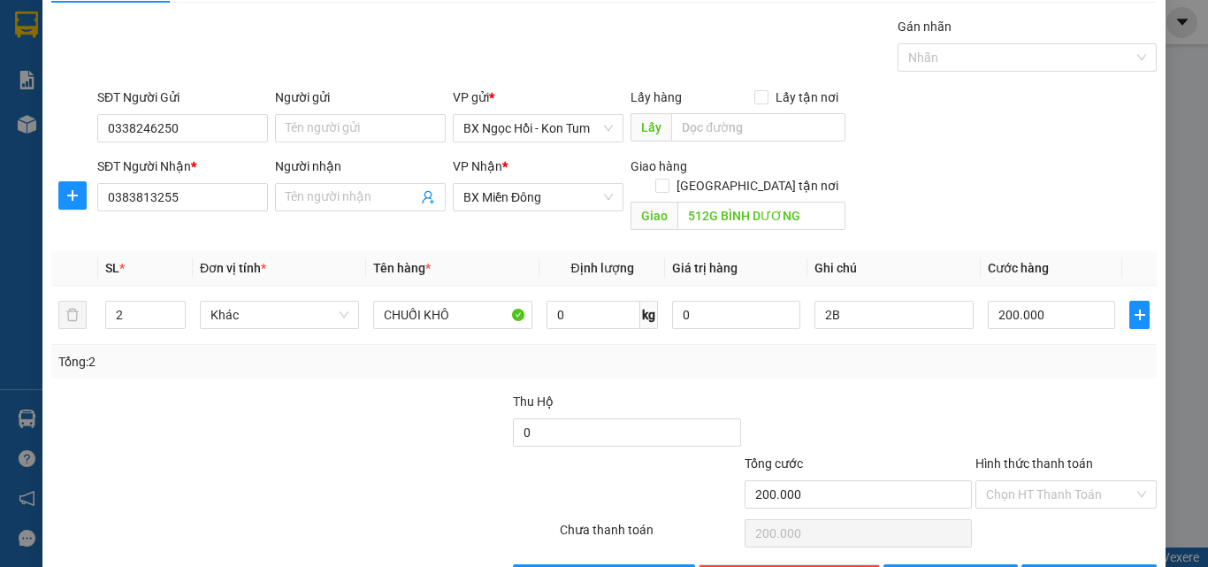
scroll to position [88, 0]
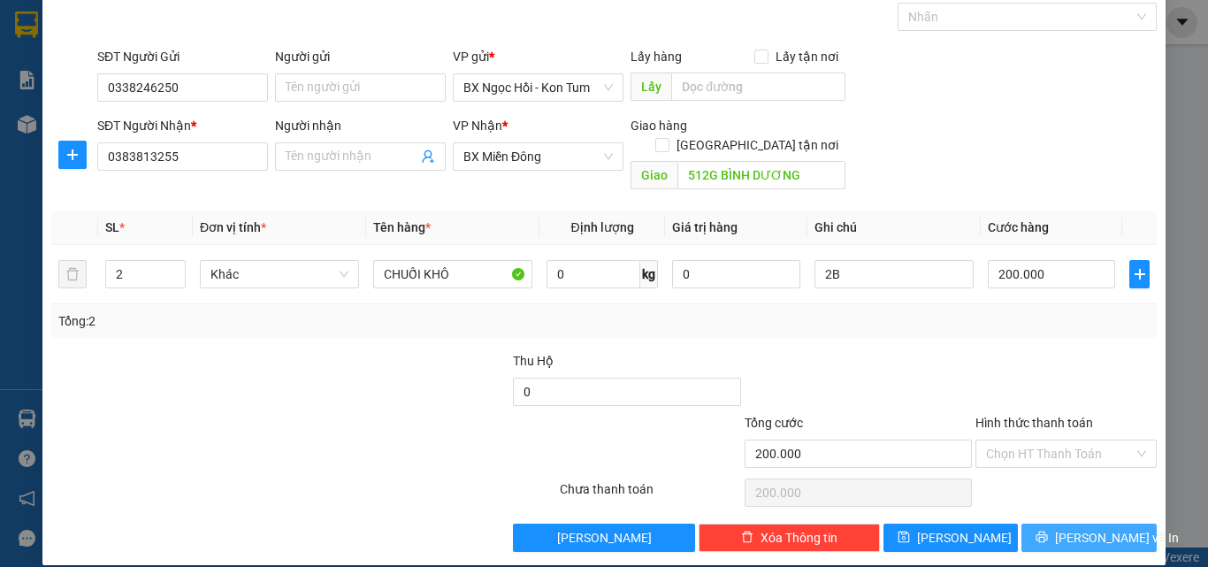
click at [1066, 528] on span "Lưu và In" at bounding box center [1117, 537] width 124 height 19
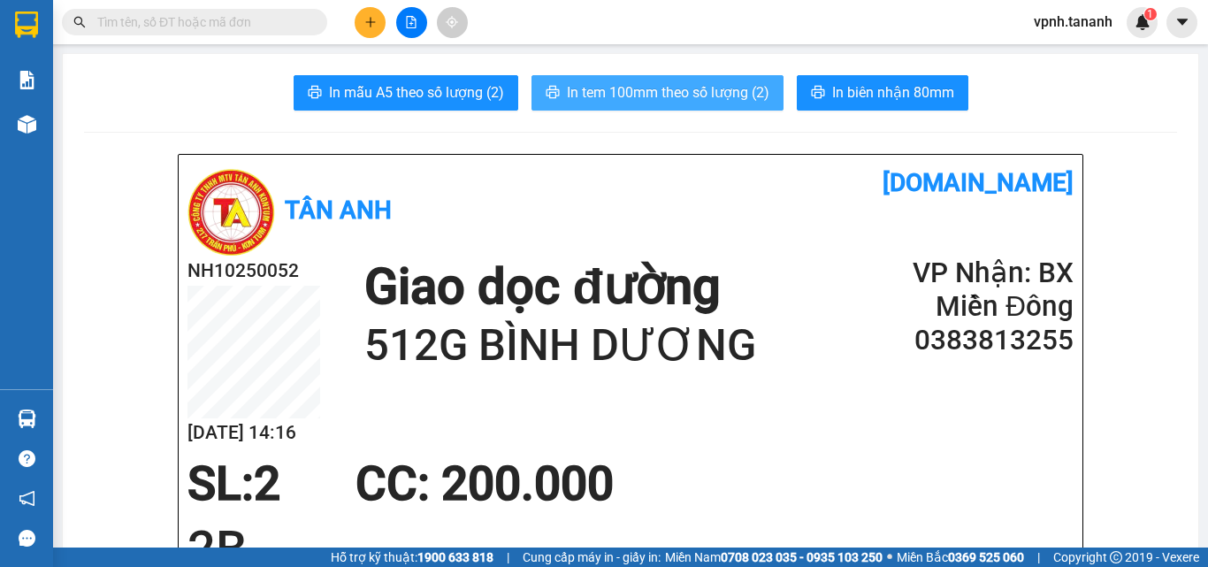
click at [625, 93] on span "In tem 100mm theo số lượng (2)" at bounding box center [668, 92] width 202 height 22
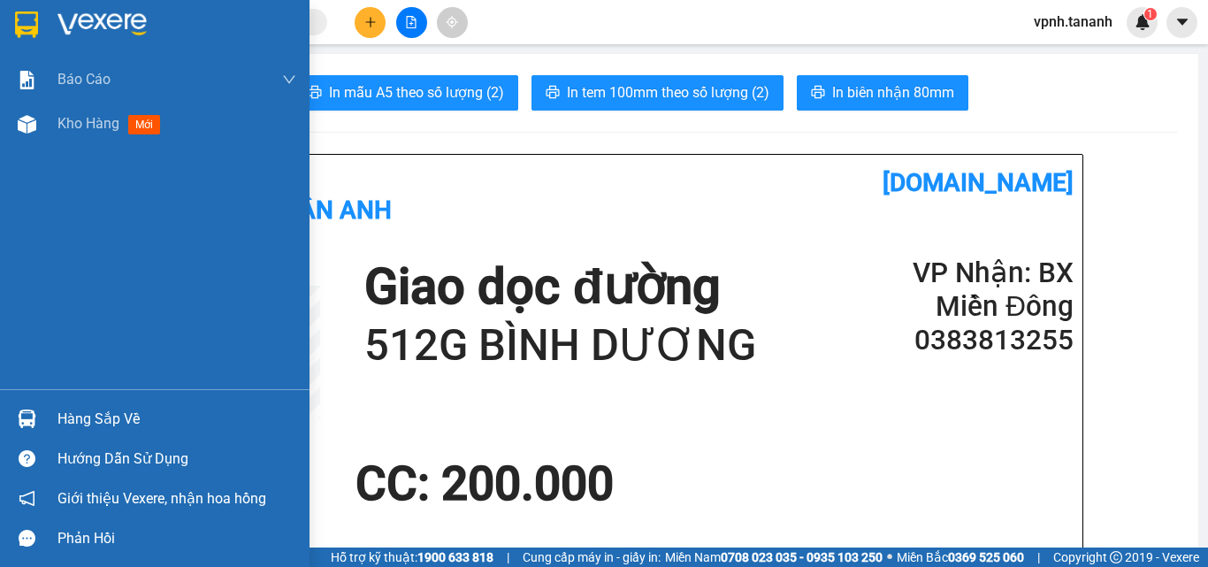
click at [29, 29] on img at bounding box center [26, 24] width 23 height 27
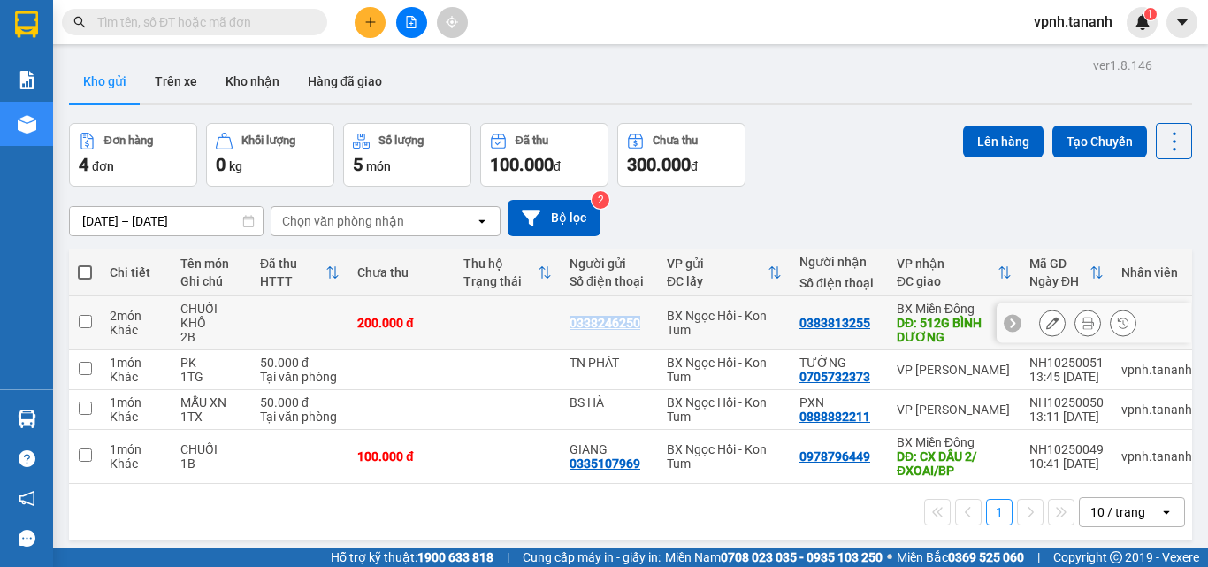
drag, startPoint x: 639, startPoint y: 322, endPoint x: 540, endPoint y: 322, distance: 99.0
click at [540, 322] on tr "2 món Khác CHUỐI KHÔ 2B 200.000 đ 0338246250 BX Ngọc Hồi - Kon Tum 0383813255 B…" at bounding box center [636, 323] width 1134 height 54
checkbox input "true"
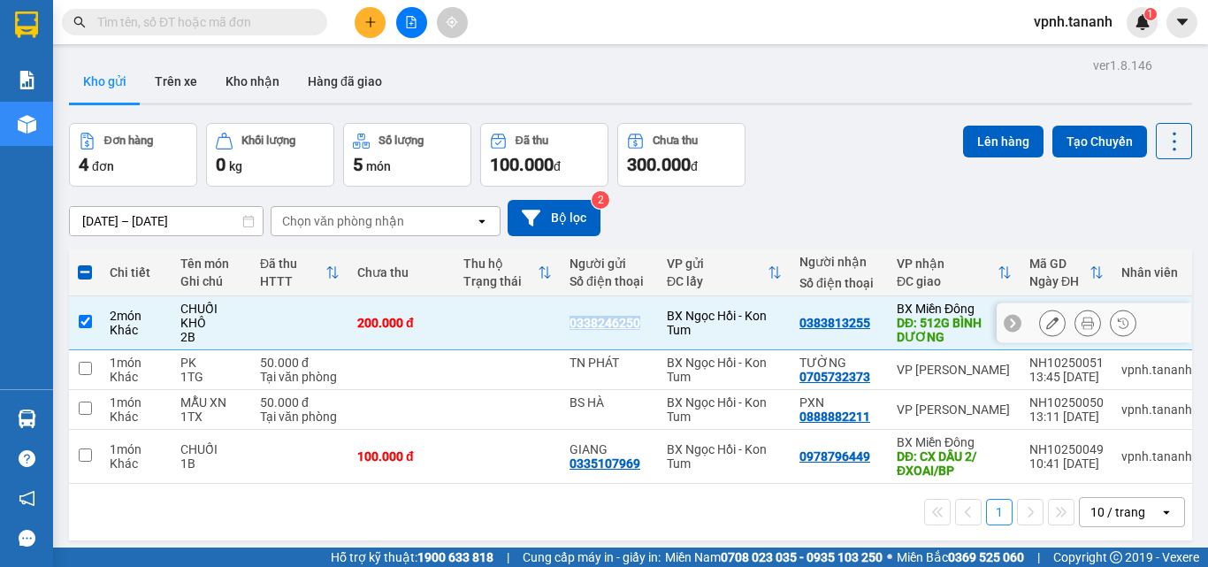
copy div "0338246250"
click at [1081, 321] on icon at bounding box center [1087, 323] width 12 height 12
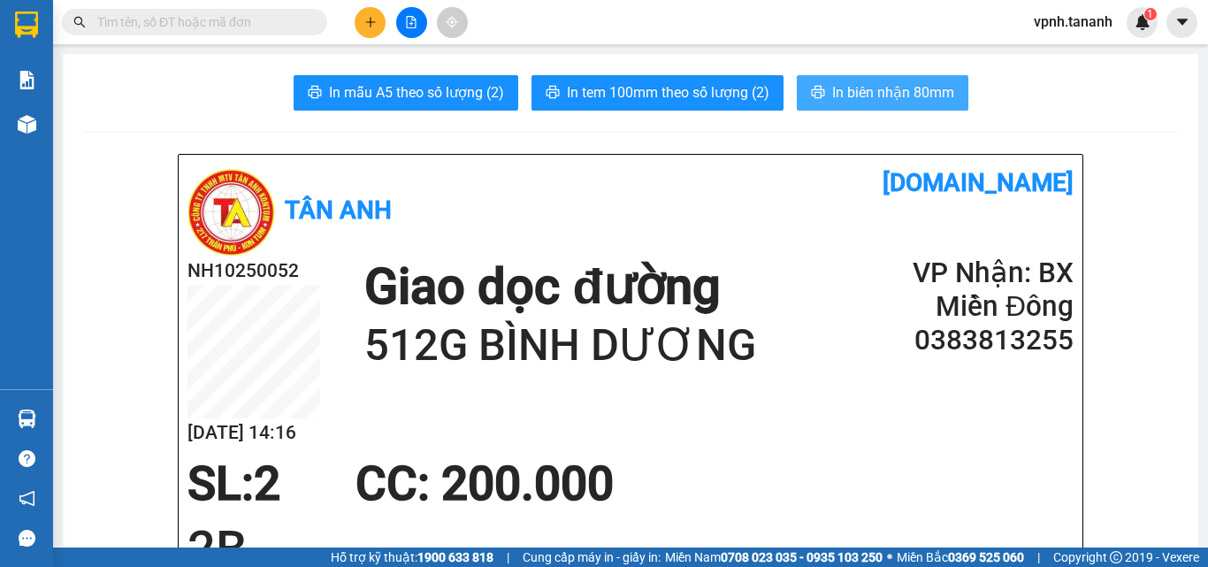
click at [832, 98] on span "In biên nhận 80mm" at bounding box center [893, 92] width 122 height 22
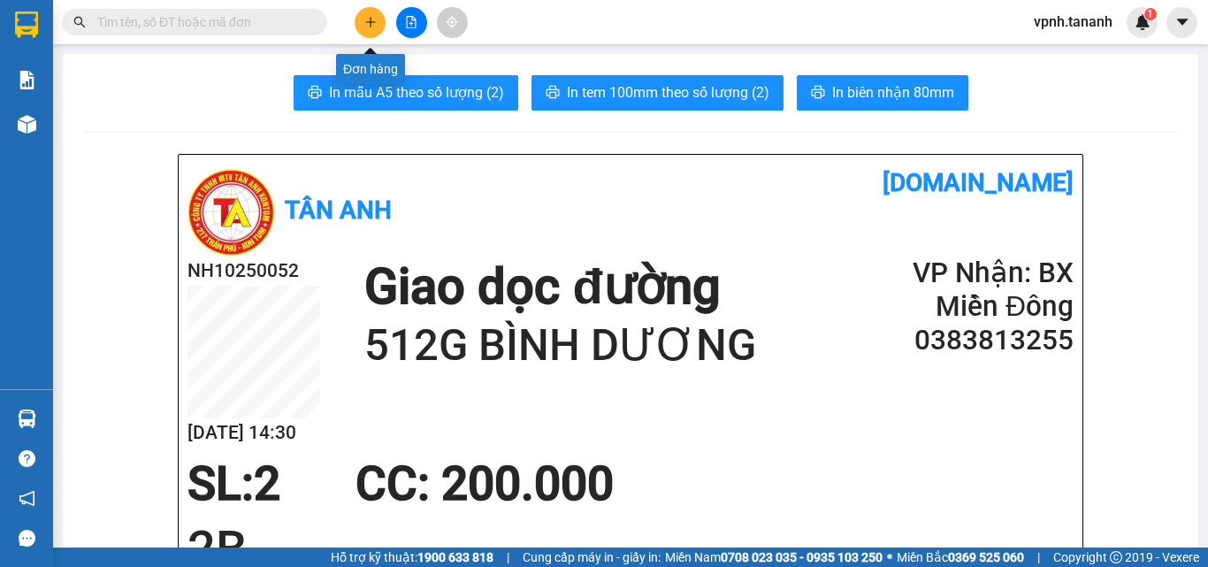
click at [361, 22] on button at bounding box center [370, 22] width 31 height 31
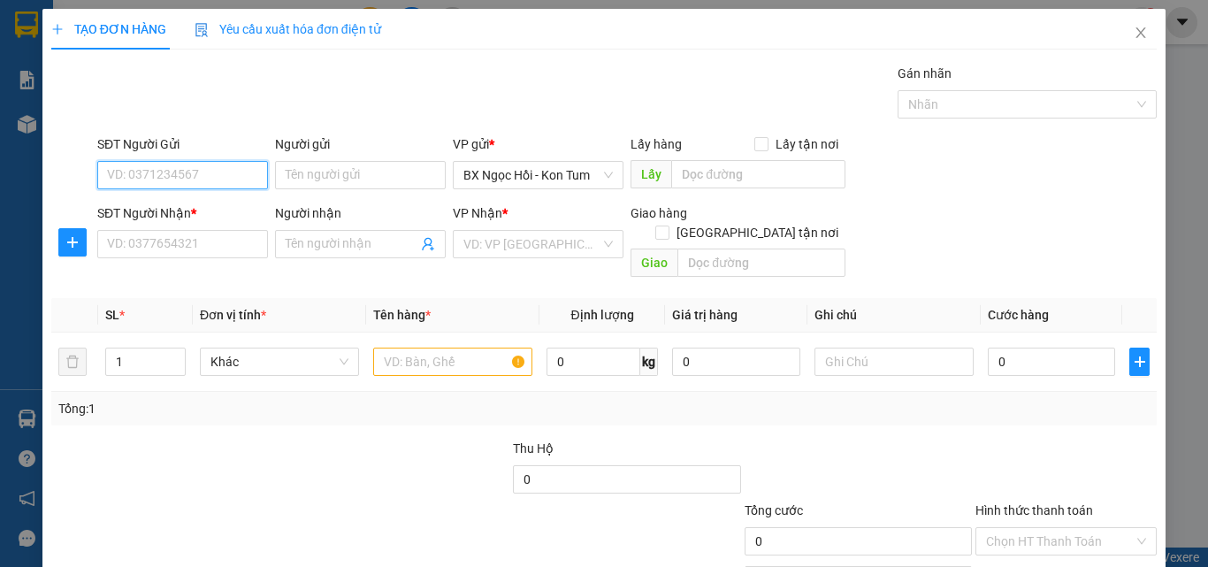
click at [249, 179] on input "SĐT Người Gửi" at bounding box center [182, 175] width 171 height 28
type input "0337094379"
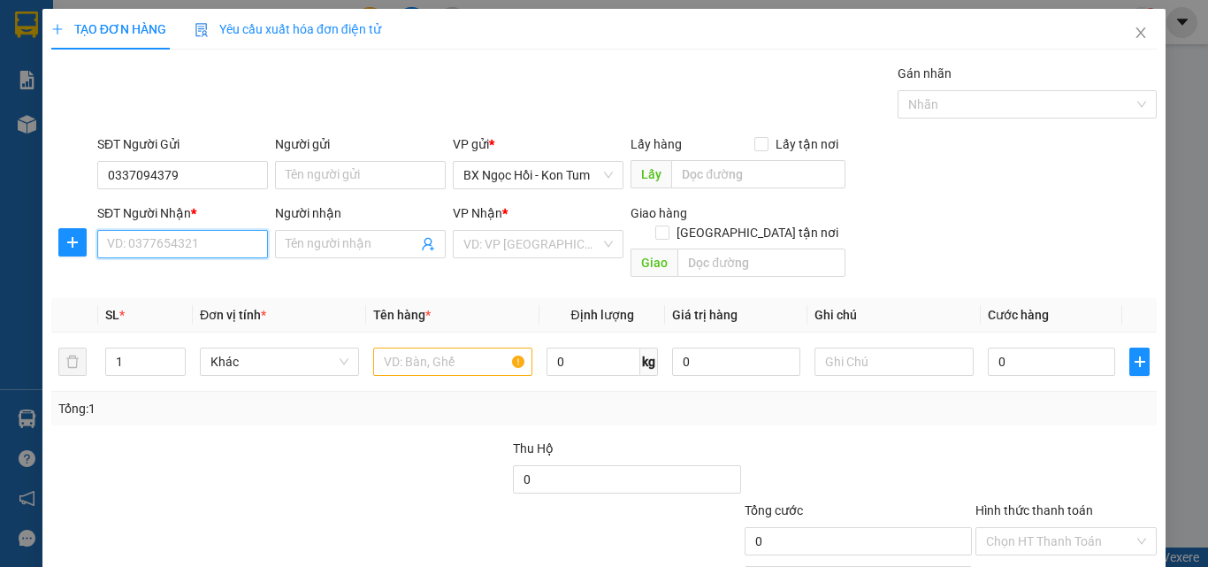
click at [159, 241] on input "SĐT Người Nhận *" at bounding box center [182, 244] width 171 height 28
type input "0932679986"
click at [181, 277] on div "0932679986" at bounding box center [181, 279] width 148 height 19
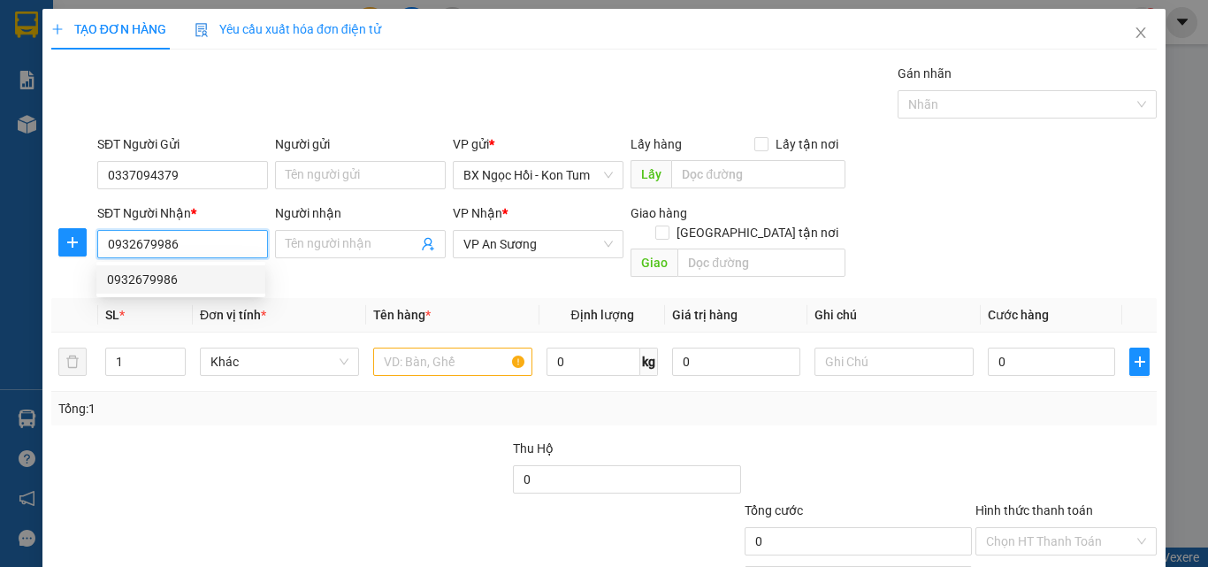
type input "70.000"
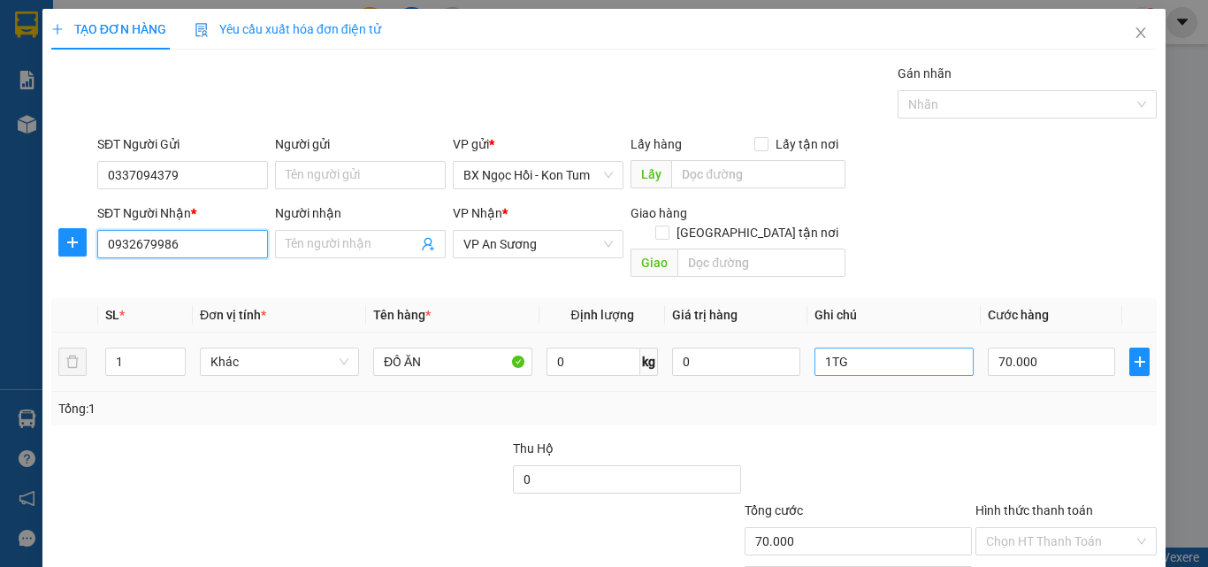
type input "0932679986"
click at [878, 350] on input "1TG" at bounding box center [893, 362] width 159 height 28
type input "1B"
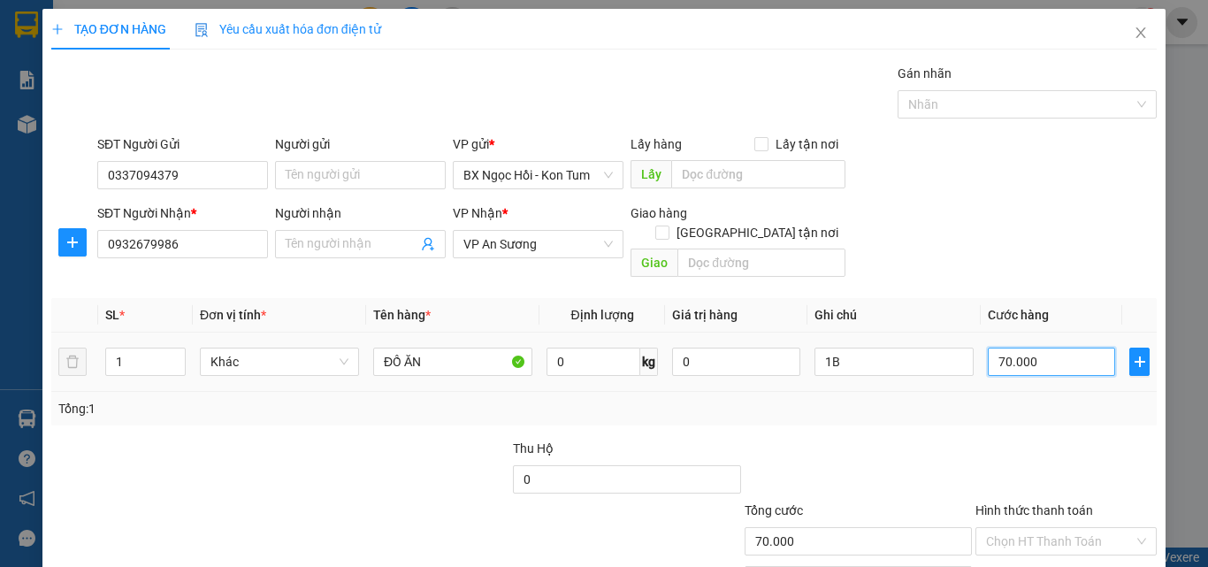
click at [1065, 348] on input "70.000" at bounding box center [1051, 362] width 127 height 28
type input "0"
type input "06"
type input "60"
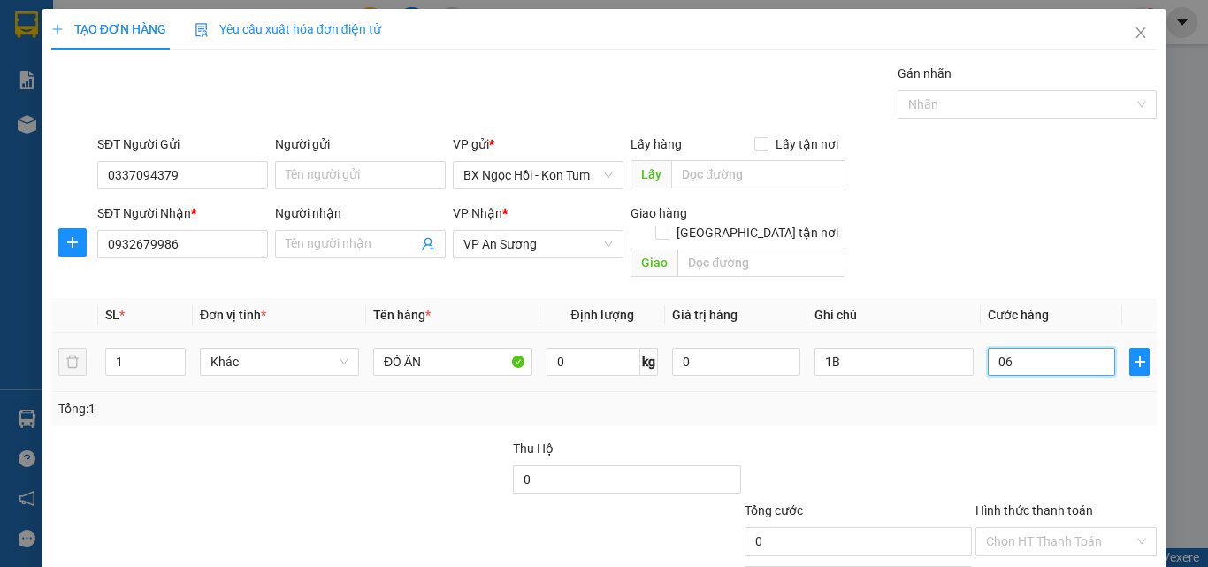
type input "60"
type input "060"
type input "60.000"
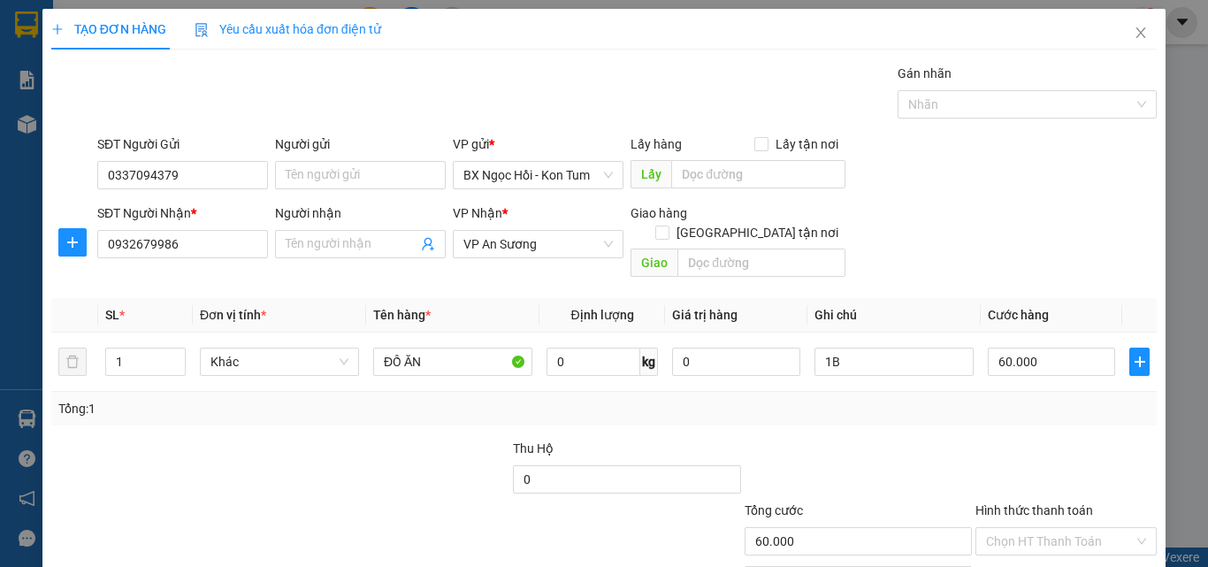
click at [1042, 399] on div "Tổng: 1" at bounding box center [603, 408] width 1091 height 19
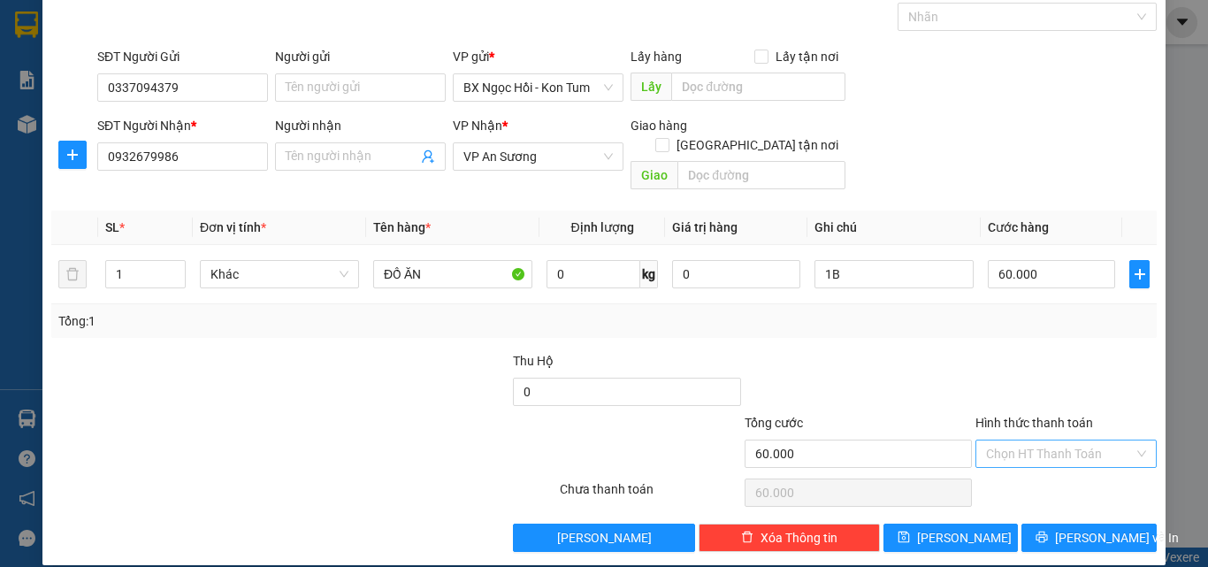
click at [1035, 440] on input "Hình thức thanh toán" at bounding box center [1060, 453] width 148 height 27
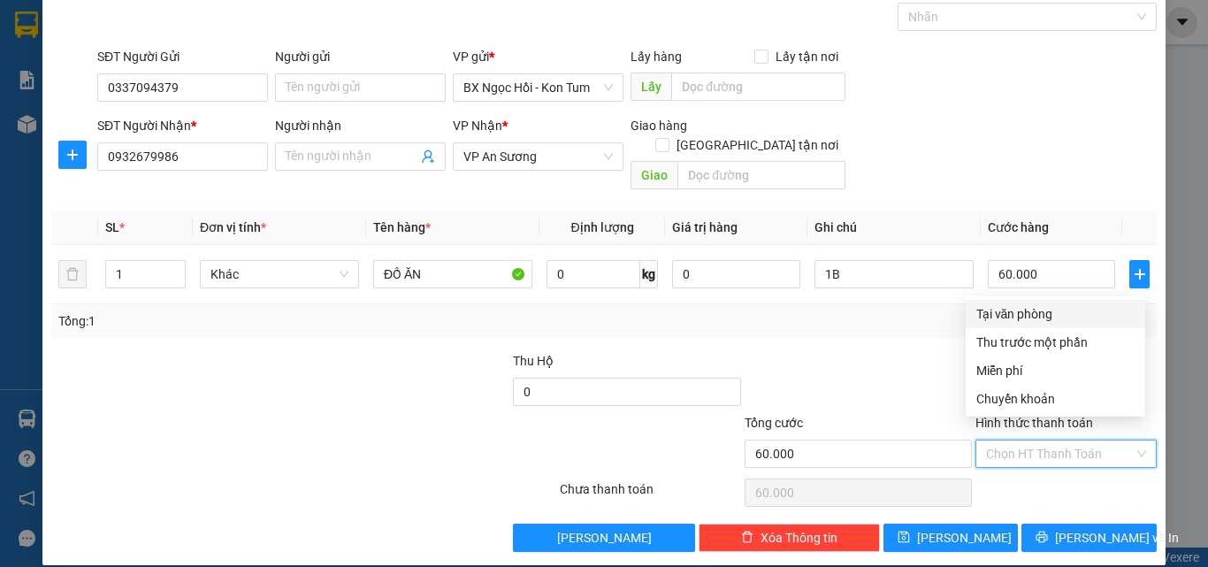
click at [1033, 299] on div "Transit Pickup Surcharge Ids Transit Deliver Surcharge Ids Transit Deliver Surc…" at bounding box center [603, 264] width 1105 height 576
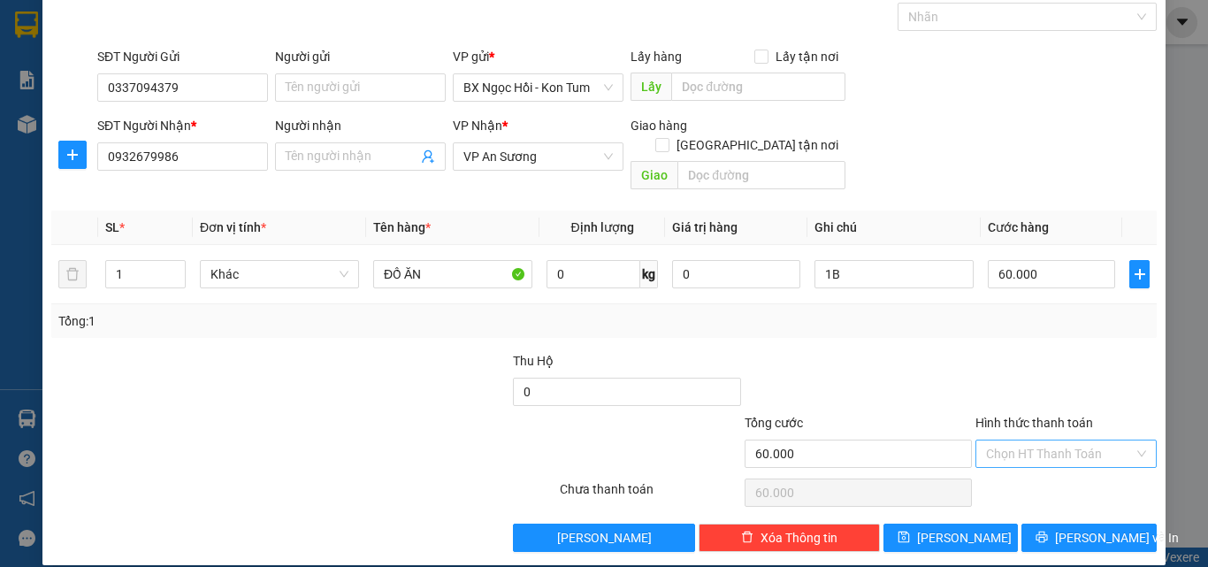
click at [1039, 440] on input "Hình thức thanh toán" at bounding box center [1060, 453] width 148 height 27
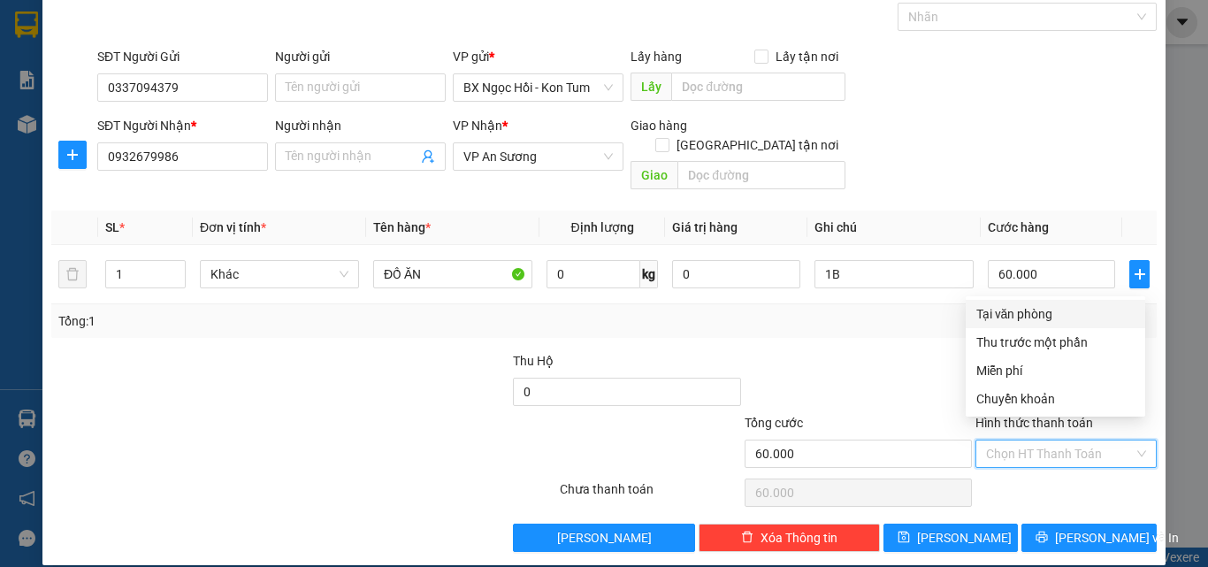
click at [1020, 316] on div "Tại văn phòng" at bounding box center [1055, 313] width 158 height 19
type input "0"
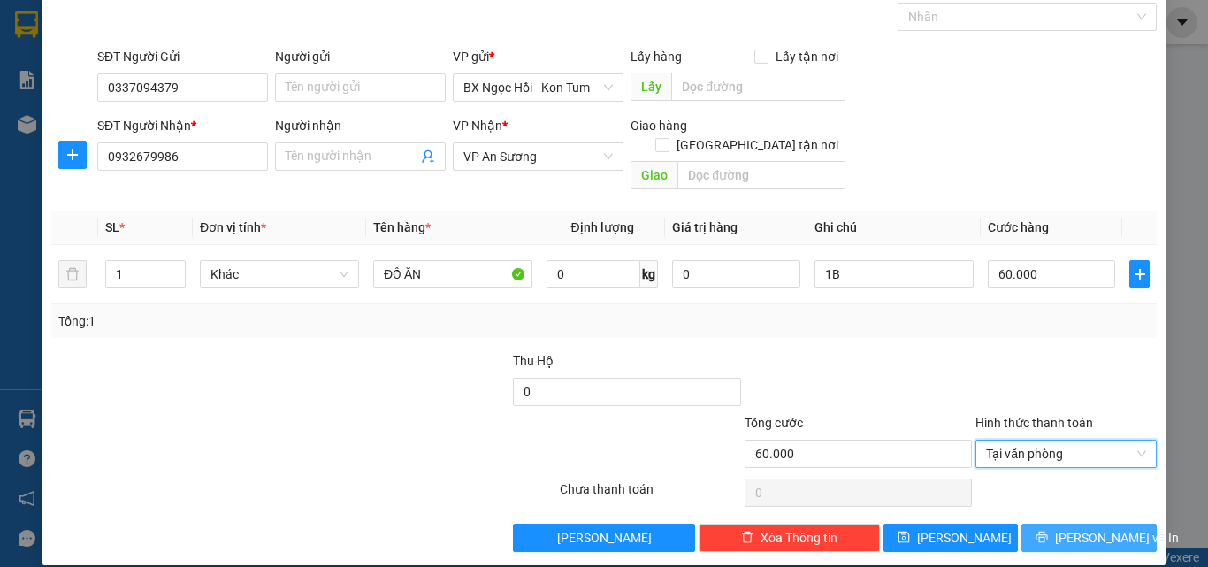
click at [1065, 529] on button "Lưu và In" at bounding box center [1088, 537] width 135 height 28
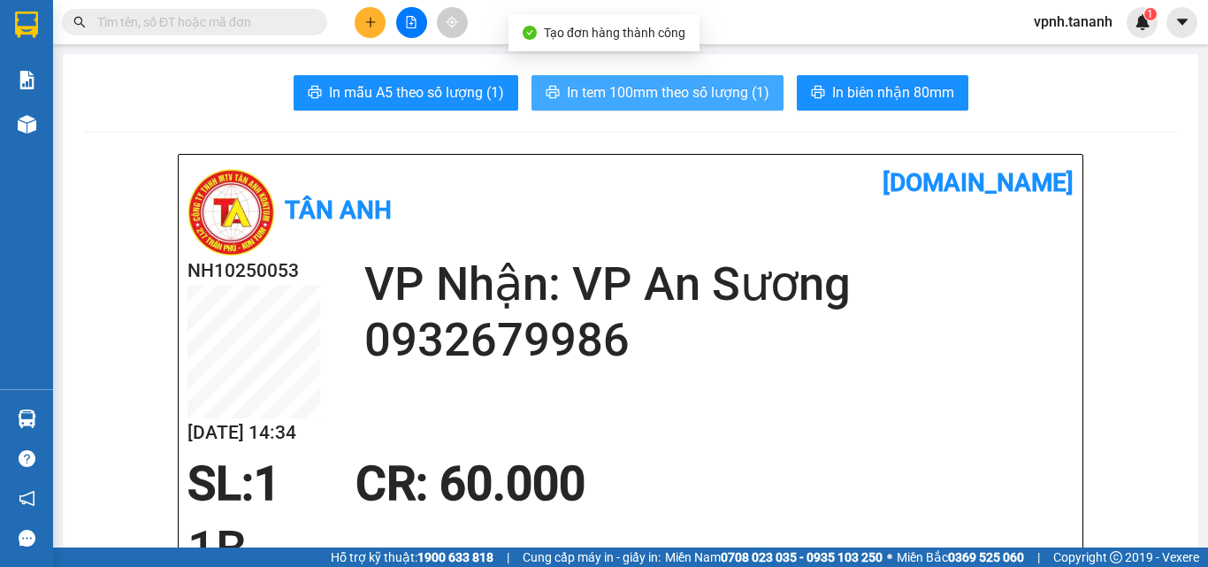
click at [567, 87] on span "In tem 100mm theo số lượng (1)" at bounding box center [668, 92] width 202 height 22
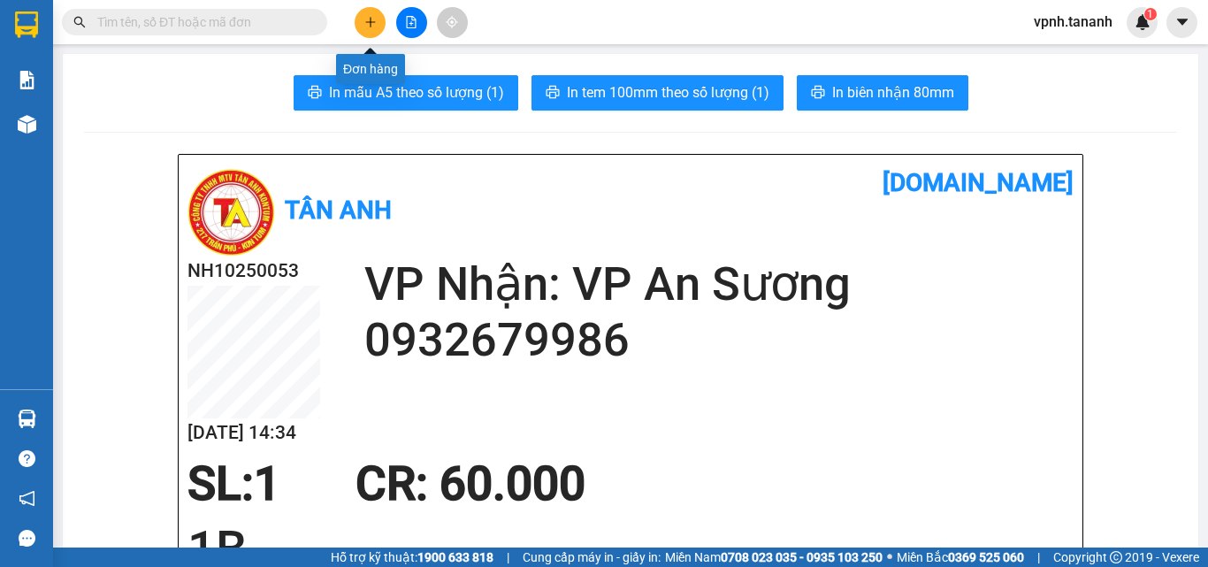
click at [370, 21] on icon "plus" at bounding box center [370, 22] width 12 height 12
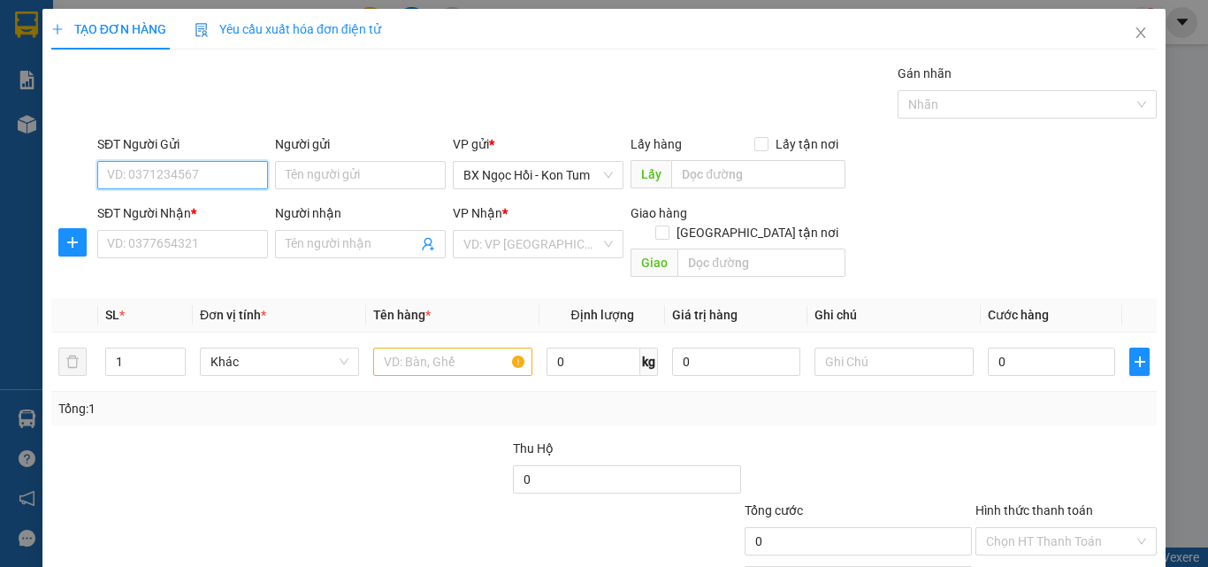
click at [201, 186] on input "SĐT Người Gửi" at bounding box center [182, 175] width 171 height 28
type input "0865855171"
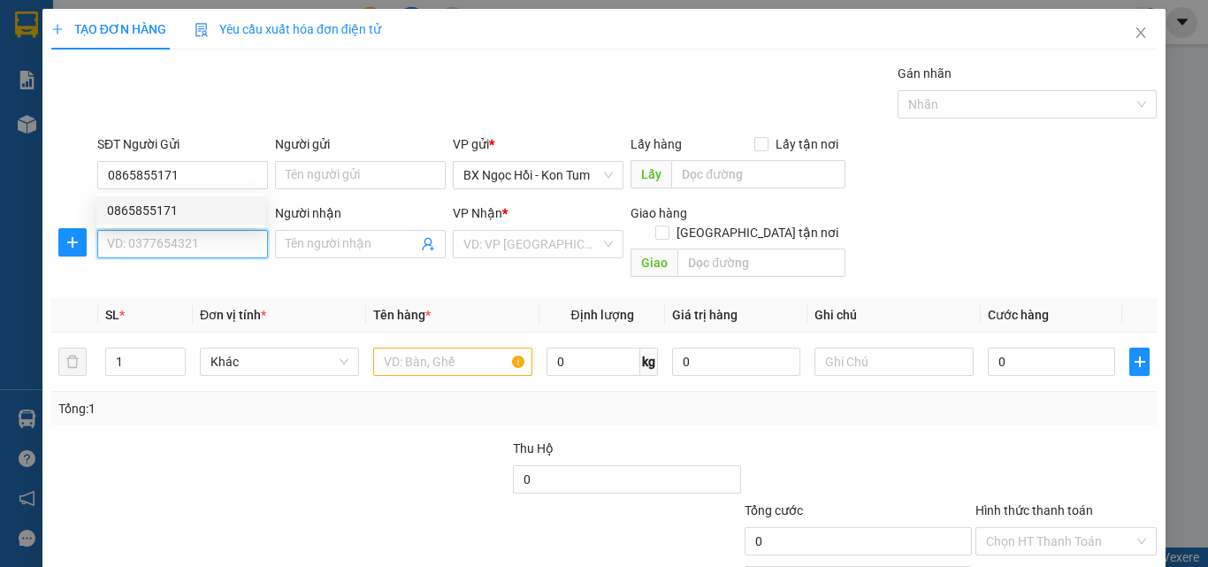
click at [142, 256] on input "SĐT Người Nhận *" at bounding box center [182, 244] width 171 height 28
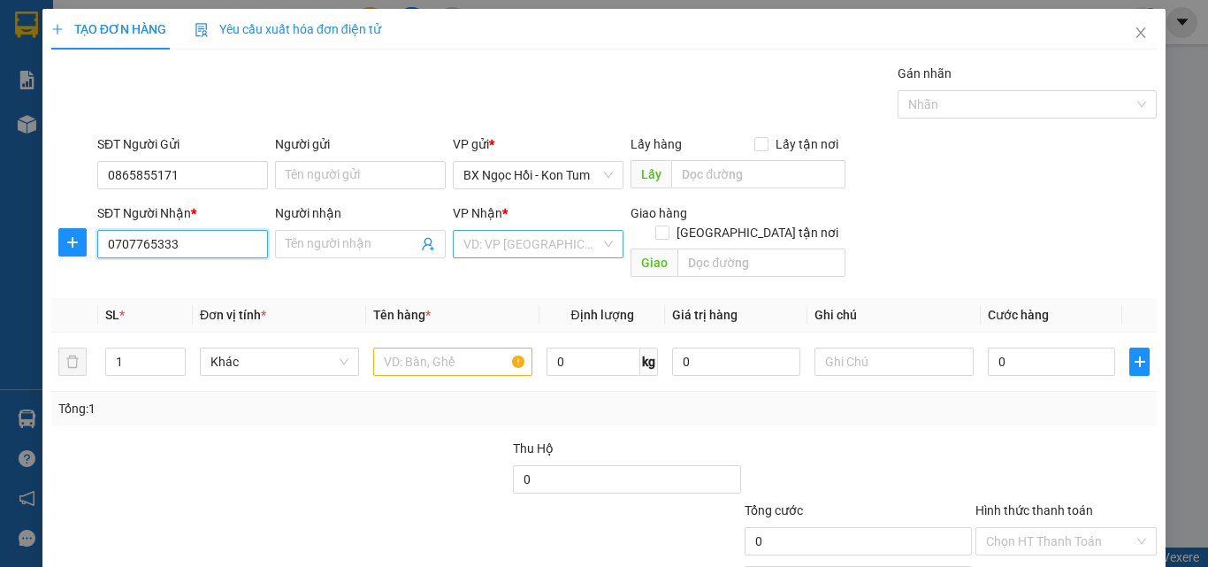
type input "0707765333"
click at [504, 241] on input "search" at bounding box center [531, 244] width 137 height 27
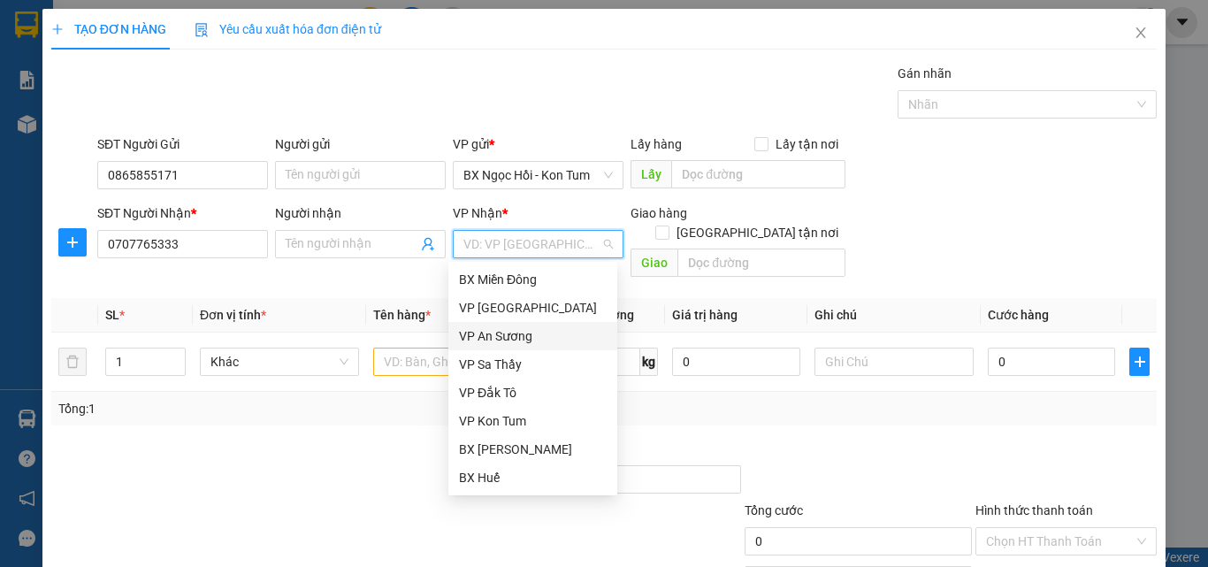
scroll to position [177, 0]
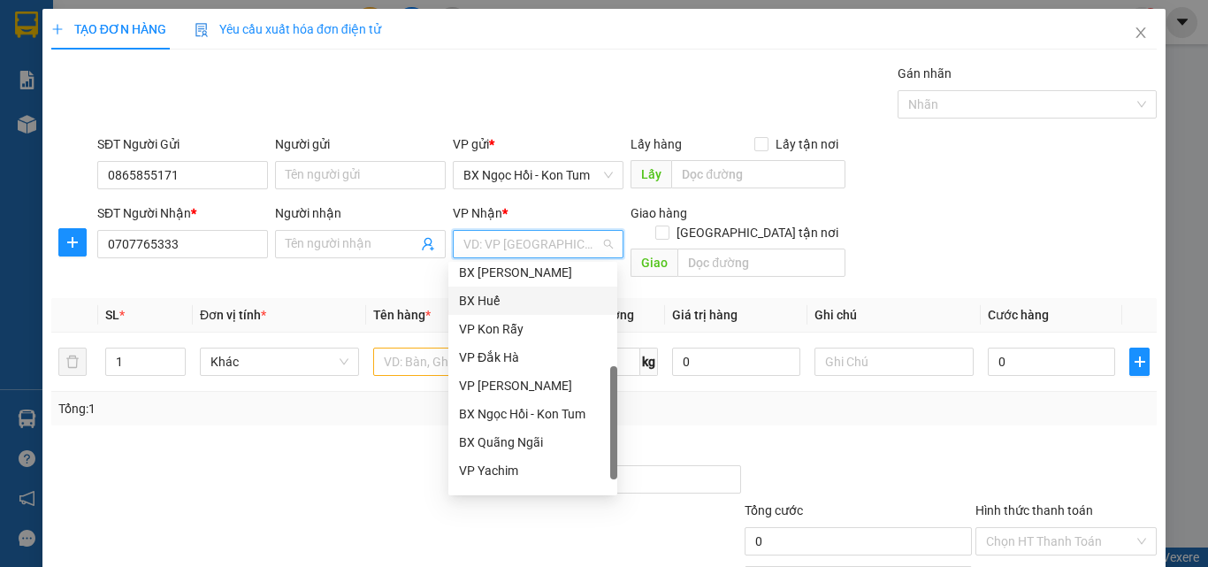
click at [500, 299] on div "BX Huế" at bounding box center [533, 300] width 148 height 19
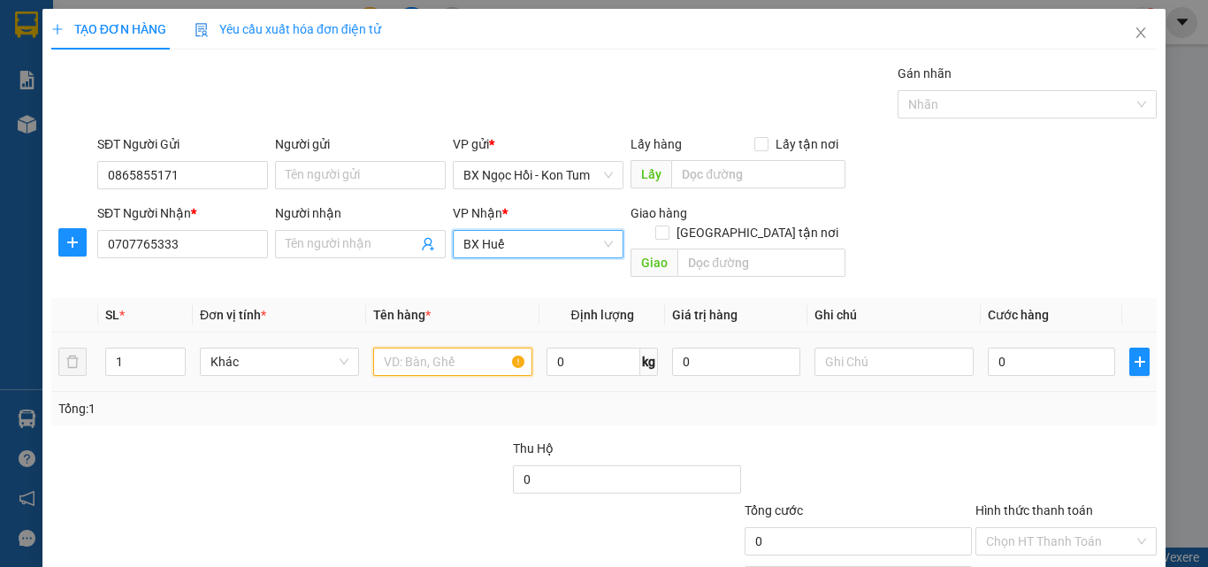
click at [432, 348] on input "text" at bounding box center [452, 362] width 159 height 28
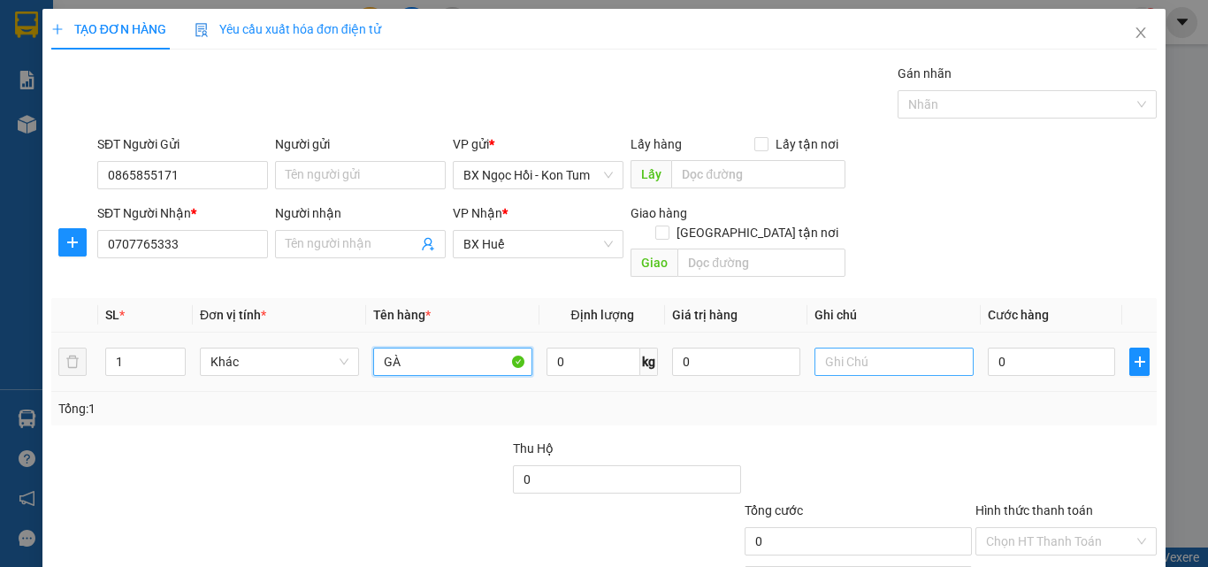
type input "GÀ"
click at [824, 348] on input "text" at bounding box center [893, 362] width 159 height 28
type input "1X"
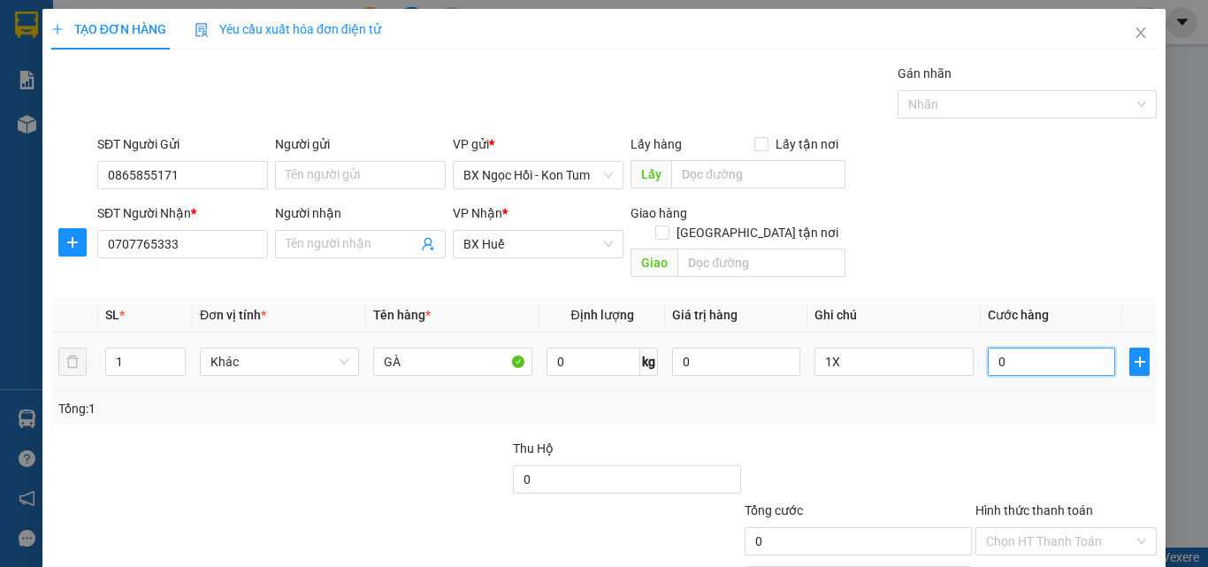
click at [998, 348] on input "0" at bounding box center [1051, 362] width 127 height 28
type input "01"
type input "1"
type input "010"
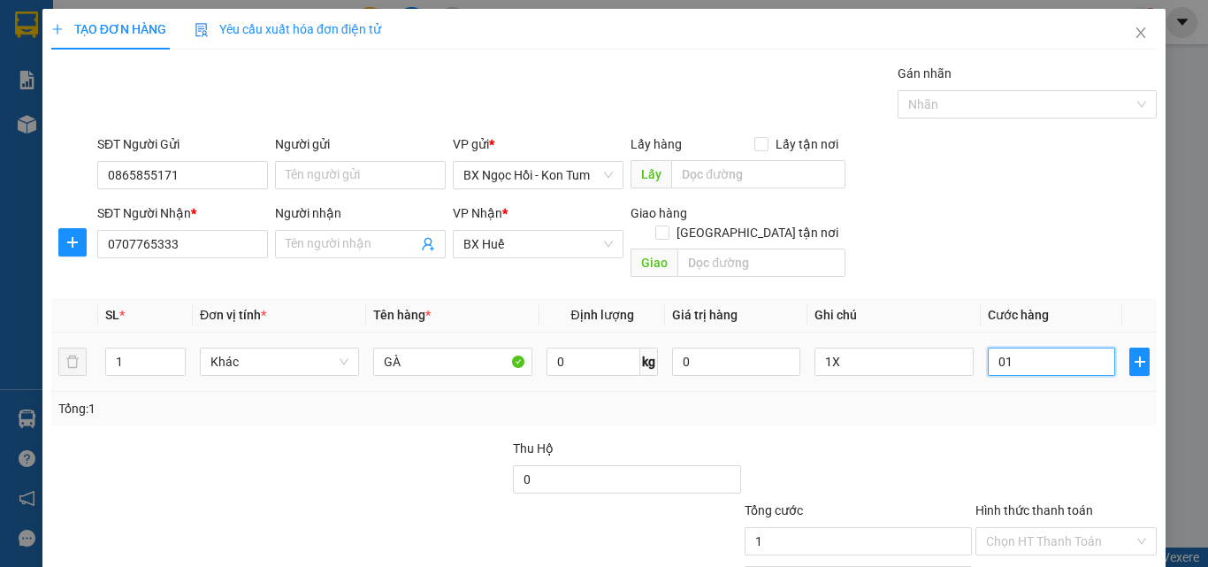
type input "10"
type input "0.100"
type input "100"
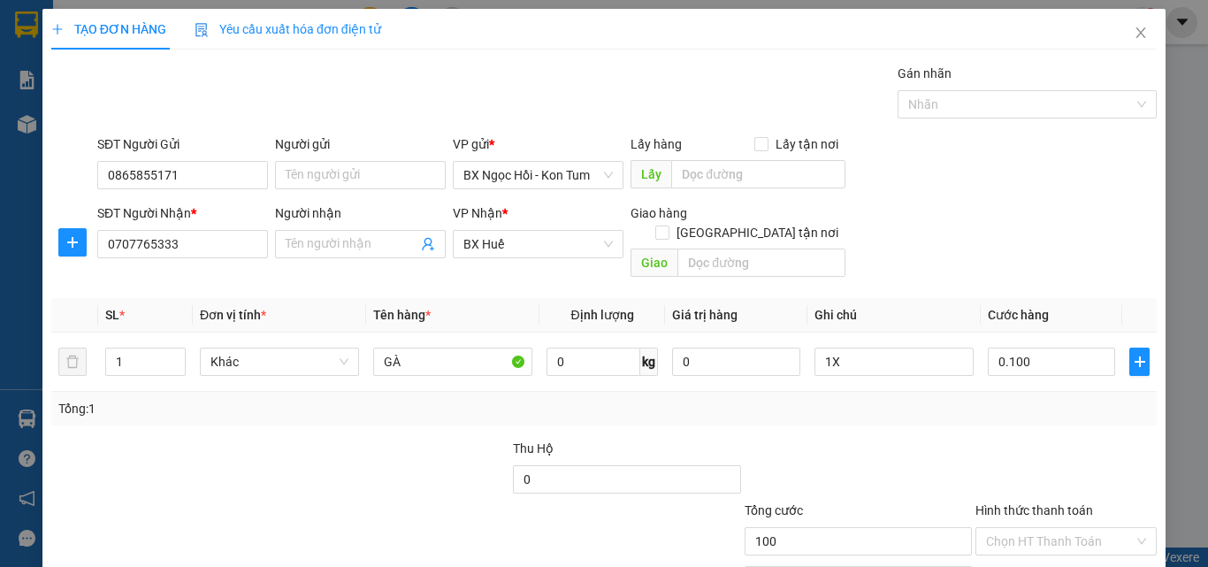
click at [1027, 399] on div "Tổng: 1" at bounding box center [603, 408] width 1091 height 19
type input "100.000"
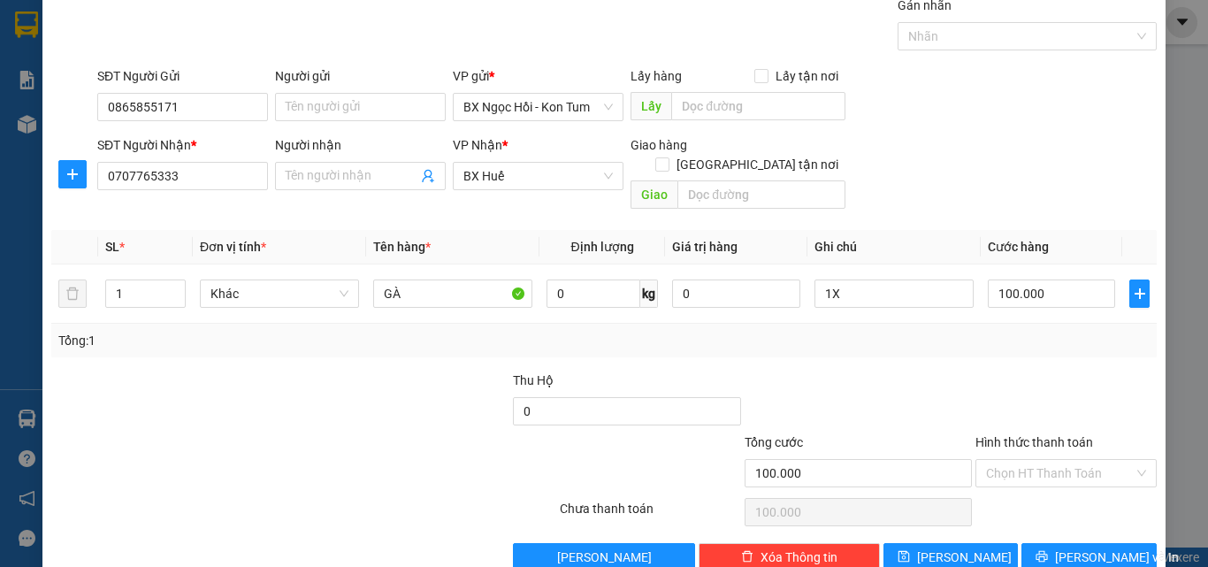
scroll to position [88, 0]
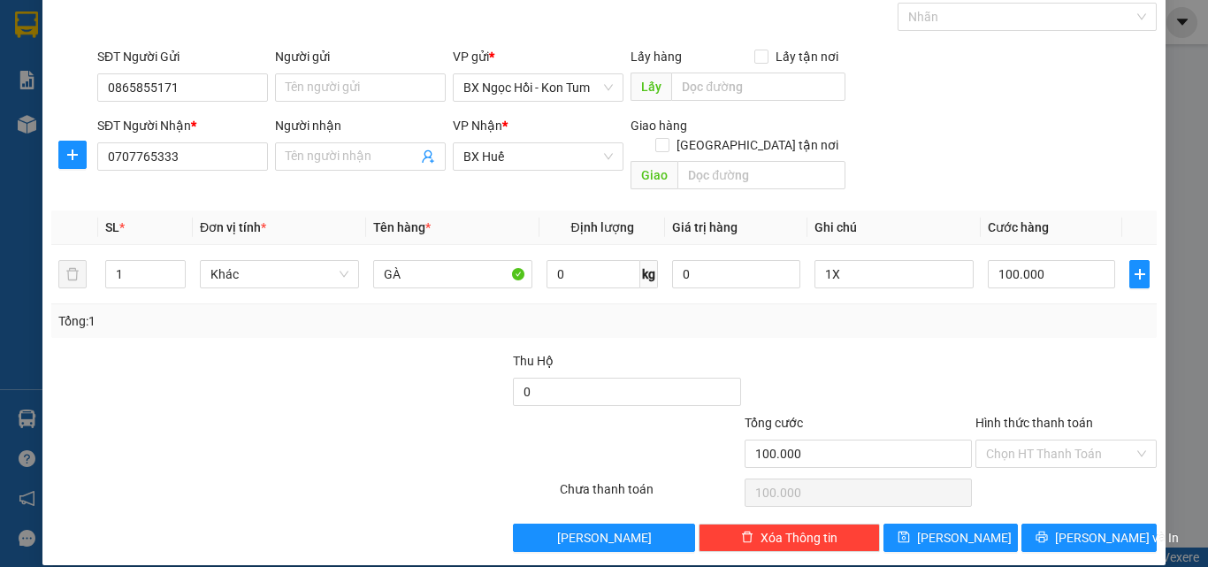
click at [1071, 534] on div "TẠO ĐƠN HÀNG Yêu cầu xuất hóa đơn điện tử Transit Pickup Surcharge Ids Transit …" at bounding box center [603, 243] width 1123 height 644
click at [1067, 528] on span "Lưu và In" at bounding box center [1117, 537] width 124 height 19
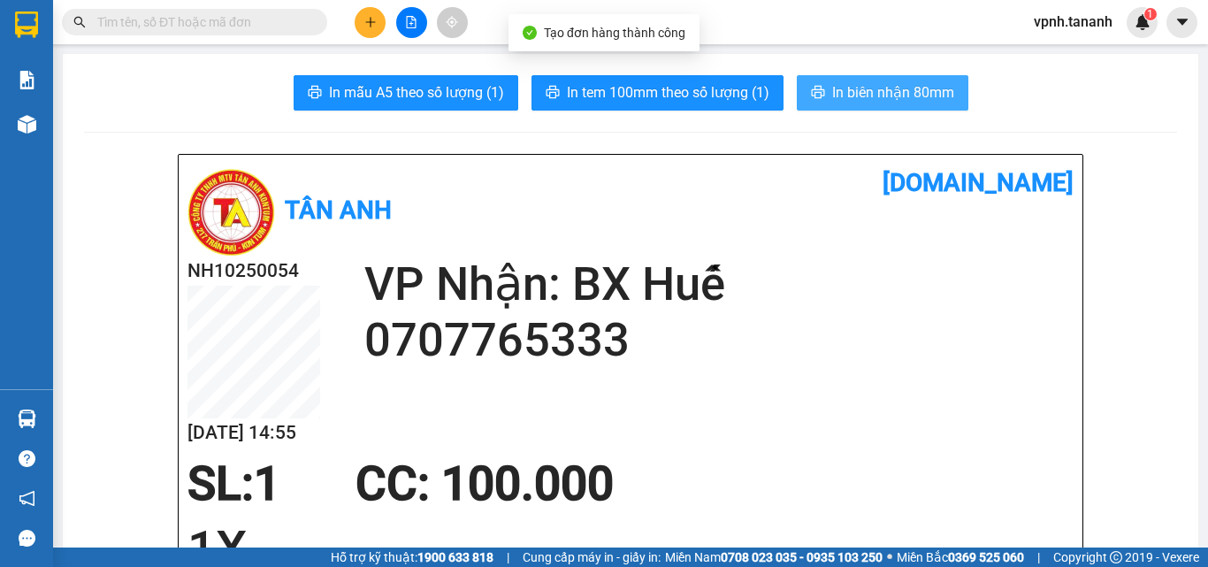
click at [863, 82] on span "In biên nhận 80mm" at bounding box center [893, 92] width 122 height 22
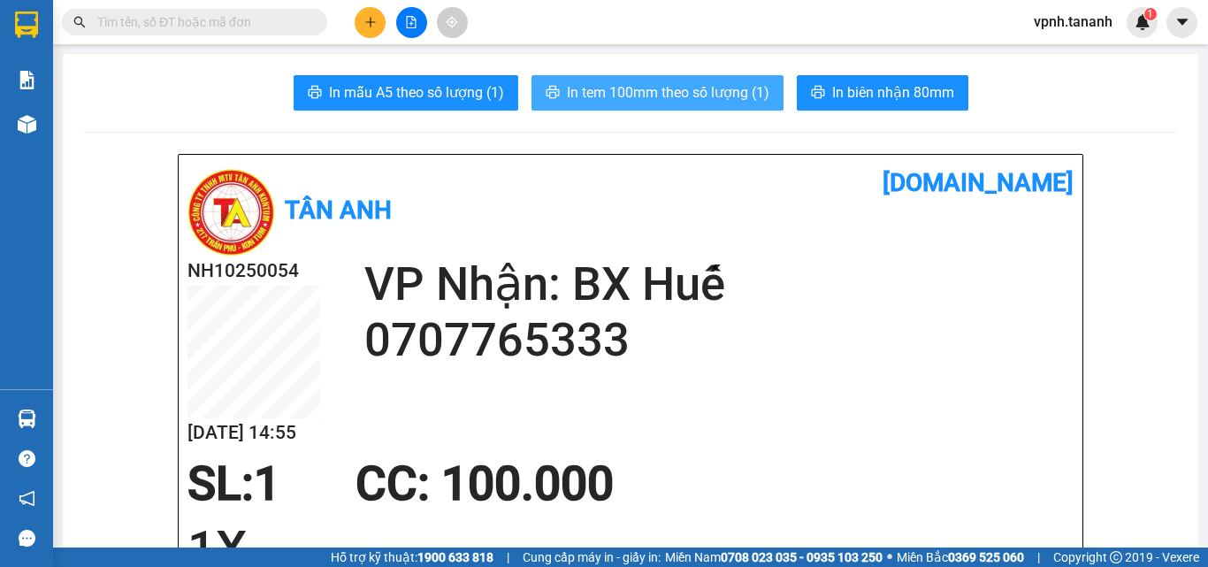
click at [706, 84] on span "In tem 100mm theo số lượng (1)" at bounding box center [668, 92] width 202 height 22
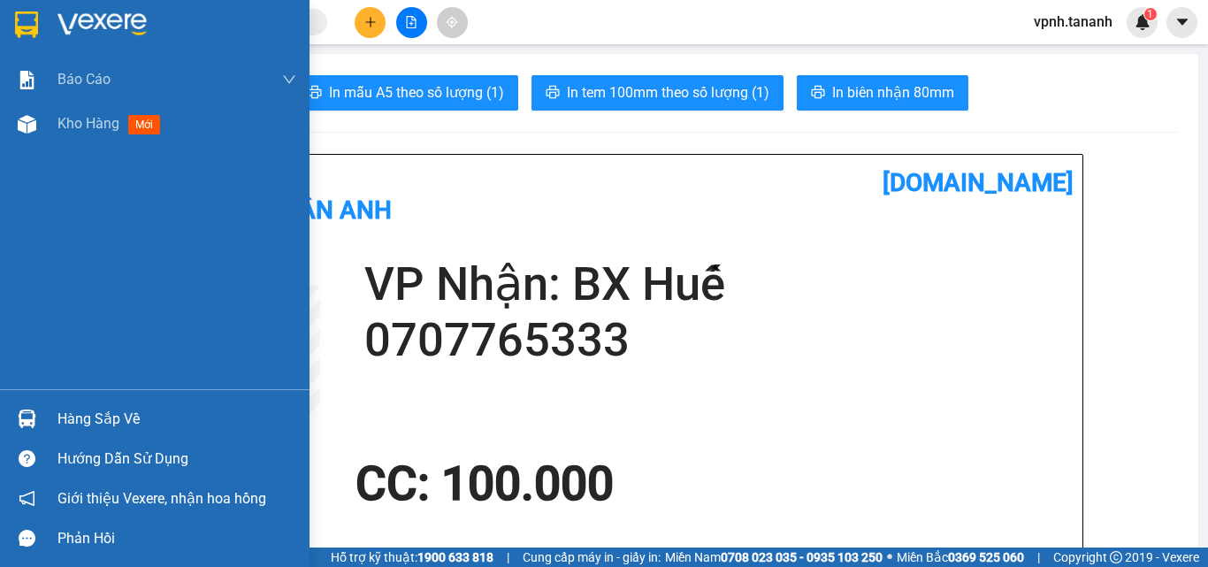
click at [17, 19] on img at bounding box center [26, 24] width 23 height 27
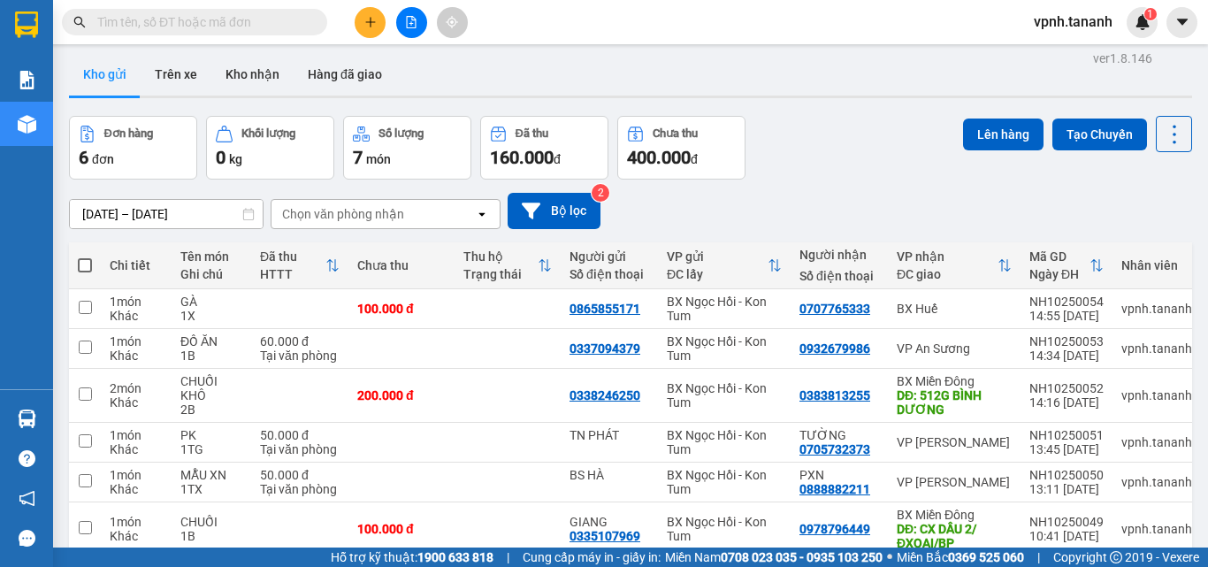
scroll to position [96, 0]
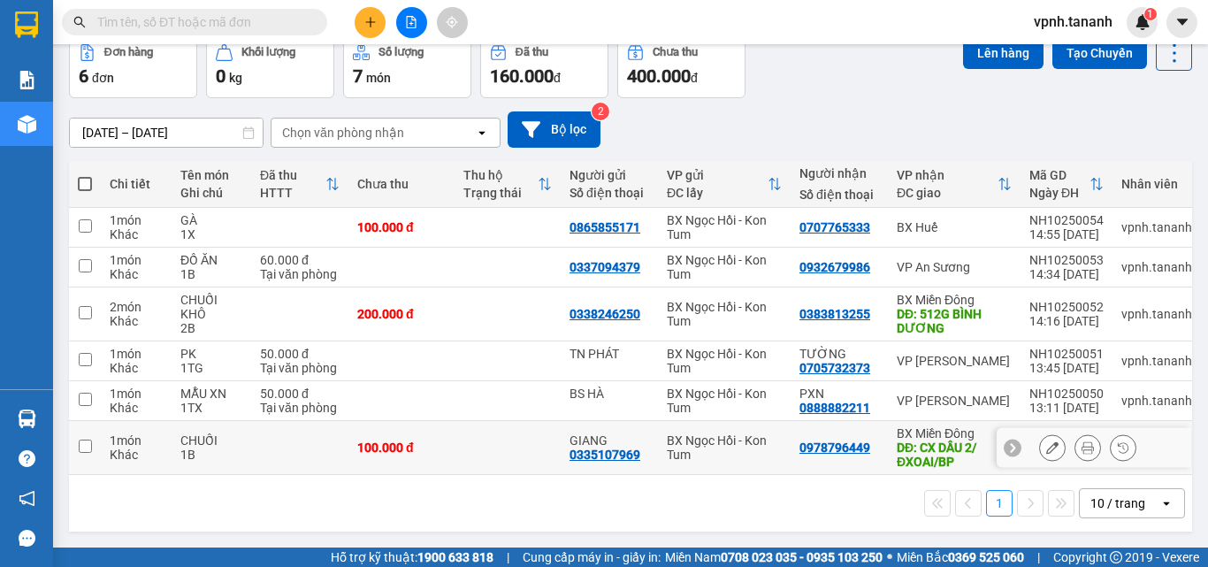
click at [86, 442] on input "checkbox" at bounding box center [85, 445] width 13 height 13
checkbox input "true"
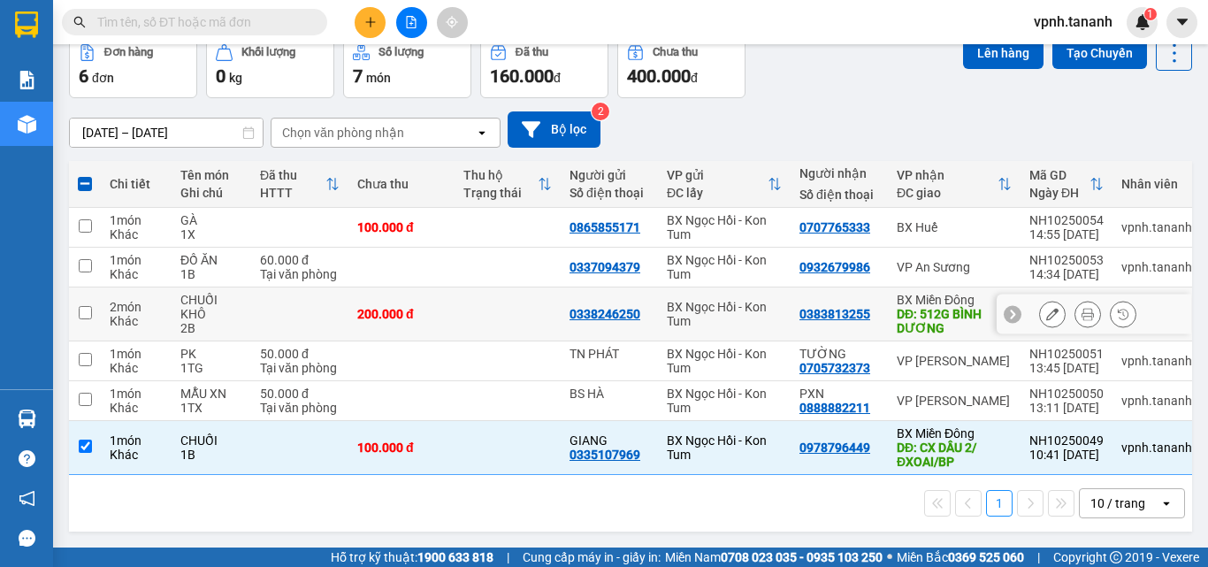
click at [80, 306] on input "checkbox" at bounding box center [85, 312] width 13 height 13
checkbox input "true"
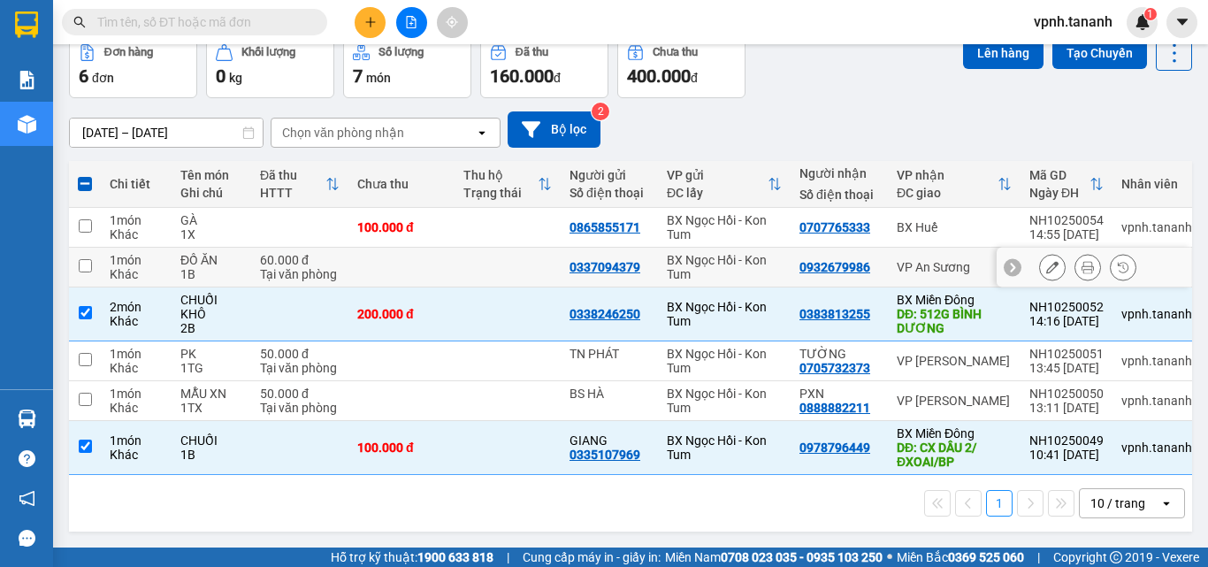
click at [80, 262] on input "checkbox" at bounding box center [85, 265] width 13 height 13
checkbox input "true"
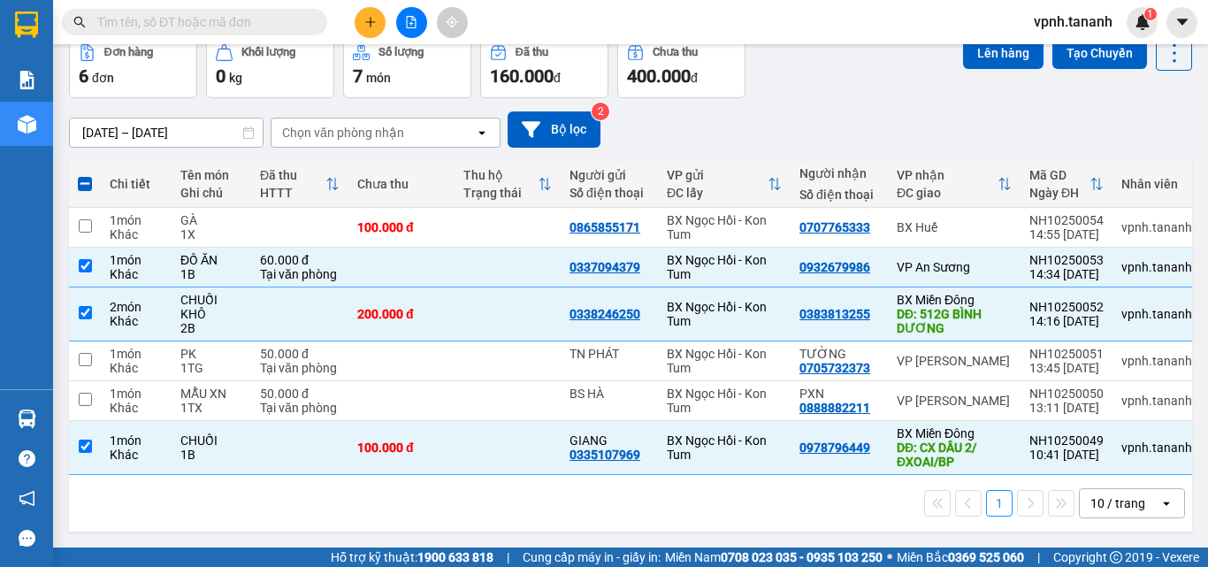
scroll to position [0, 0]
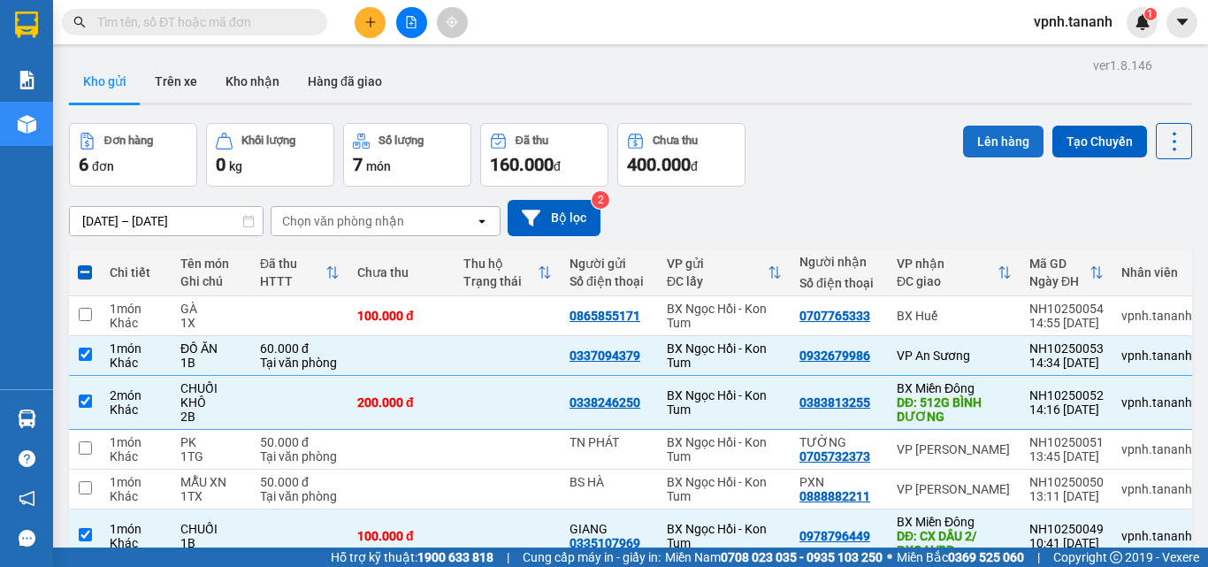
click at [1006, 141] on button "Lên hàng" at bounding box center [1003, 142] width 80 height 32
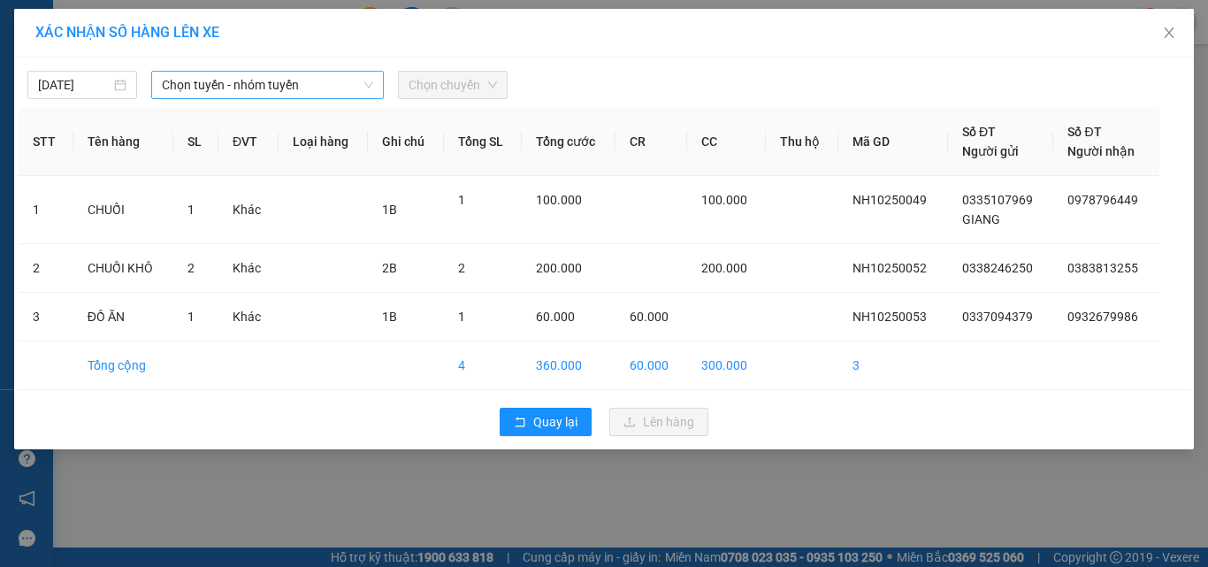
click at [352, 83] on span "Chọn tuyến - nhóm tuyến" at bounding box center [267, 85] width 211 height 27
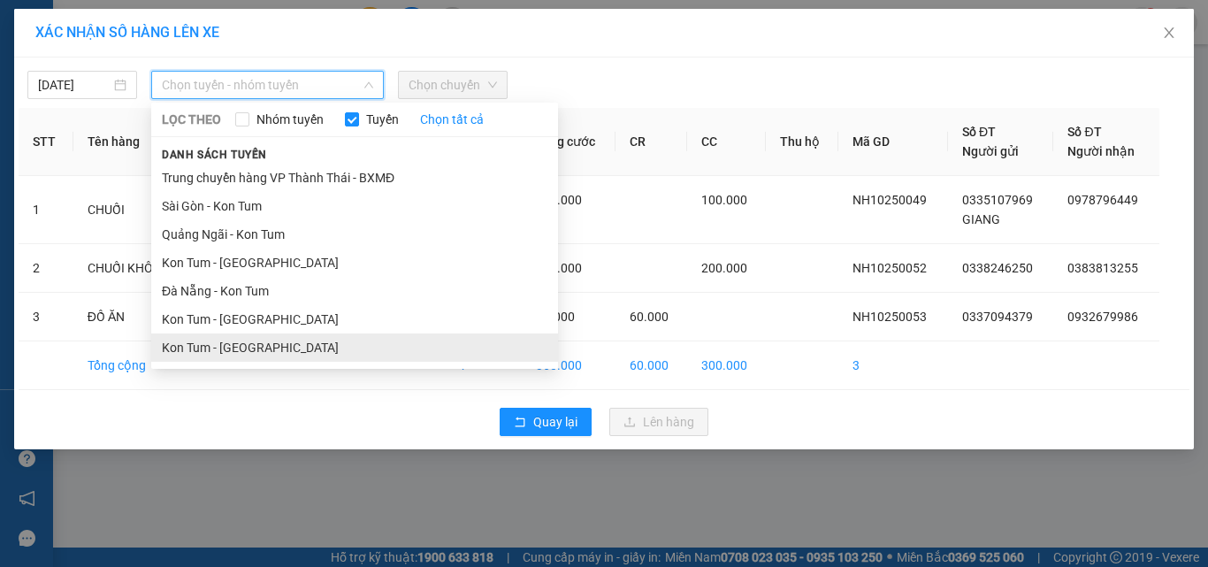
click at [236, 338] on li "Kon Tum - Sài Gòn" at bounding box center [354, 347] width 407 height 28
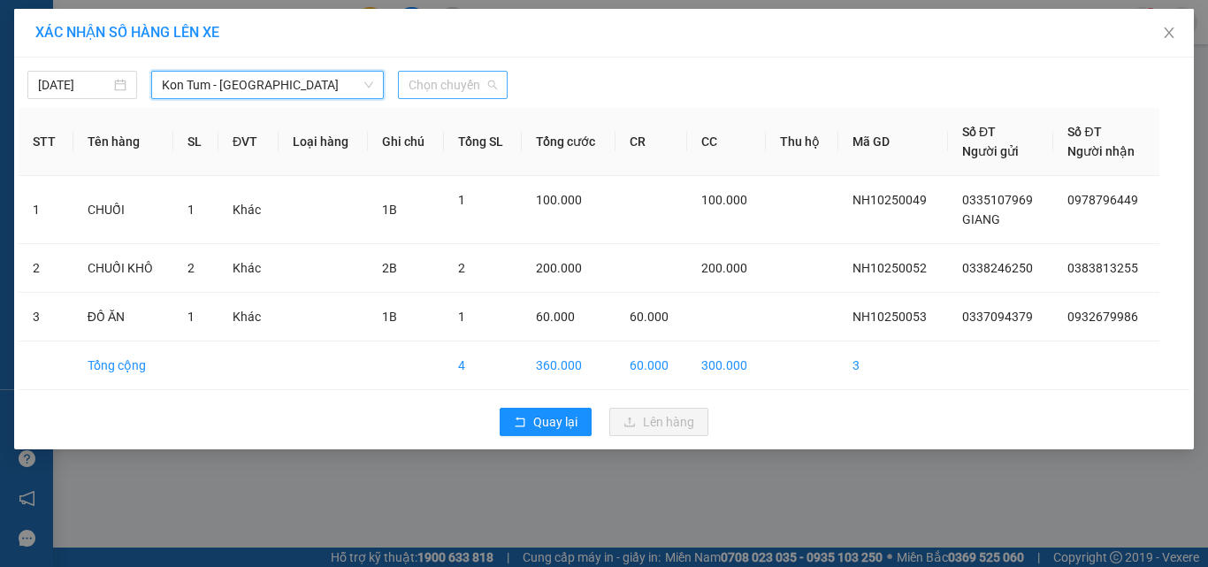
click at [427, 73] on span "Chọn chuyến" at bounding box center [453, 85] width 88 height 27
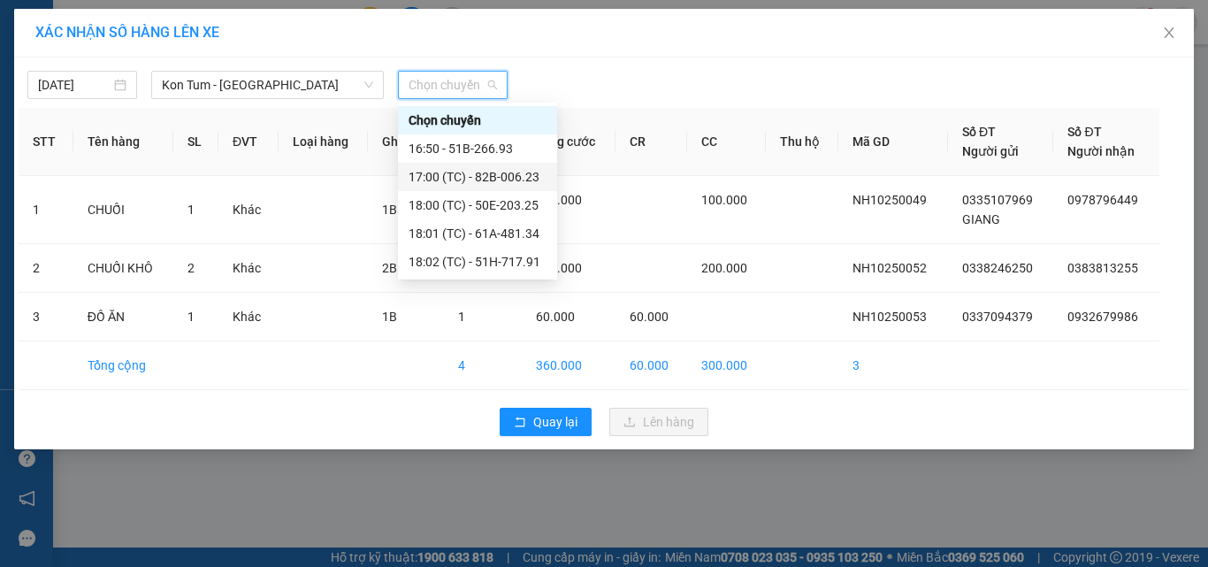
click at [485, 166] on div "17:00 (TC) - 82B-006.23" at bounding box center [477, 177] width 159 height 28
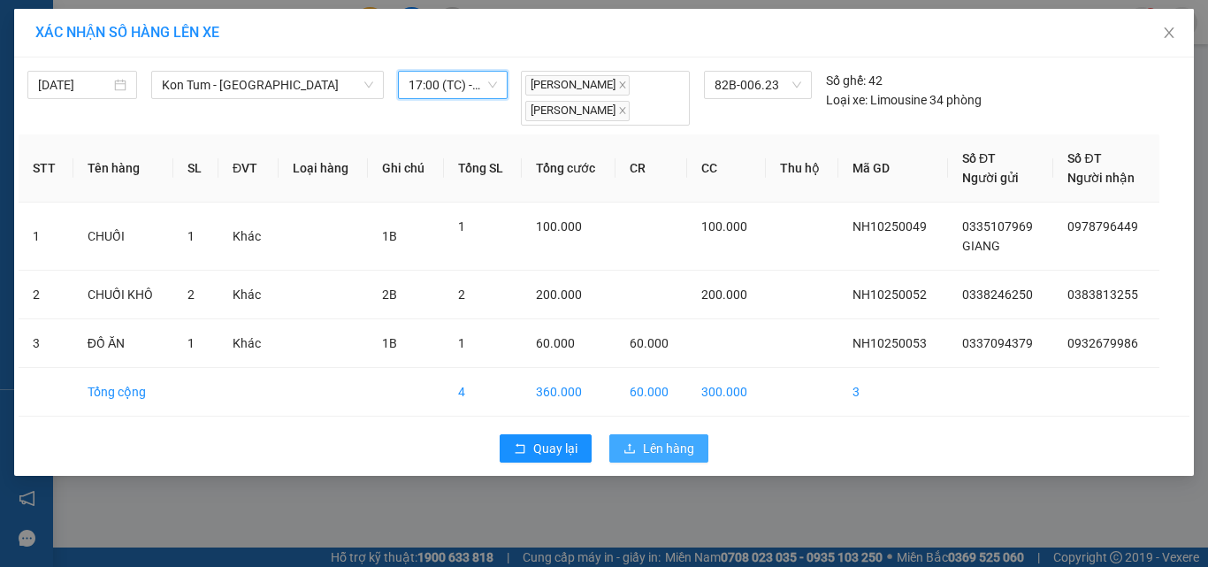
click at [630, 434] on button "Lên hàng" at bounding box center [658, 448] width 99 height 28
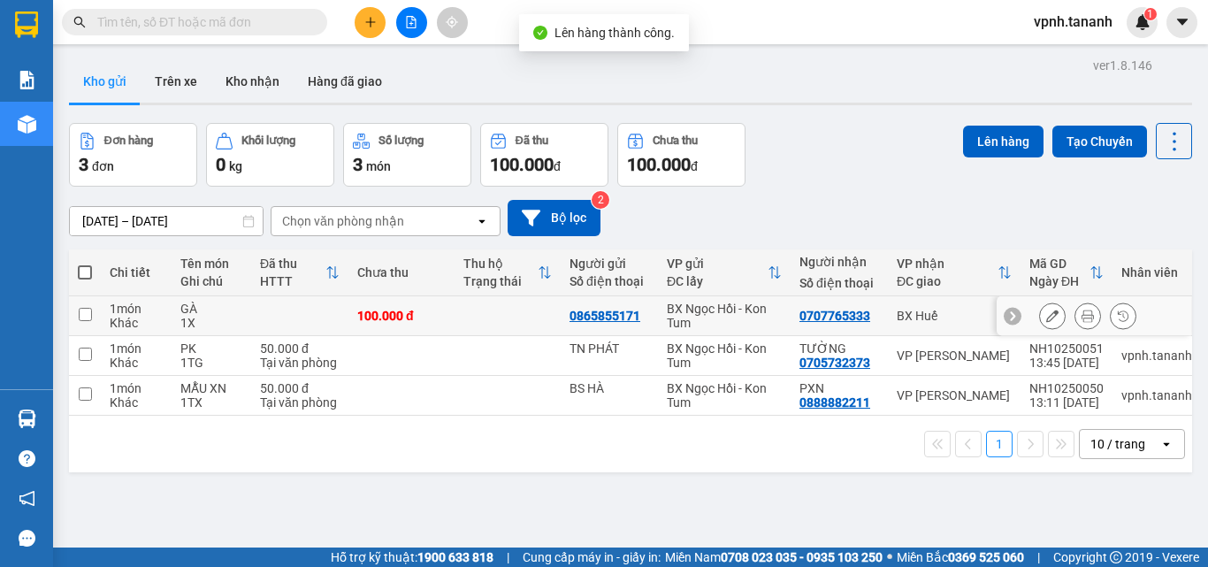
click at [80, 316] on input "checkbox" at bounding box center [85, 314] width 13 height 13
checkbox input "true"
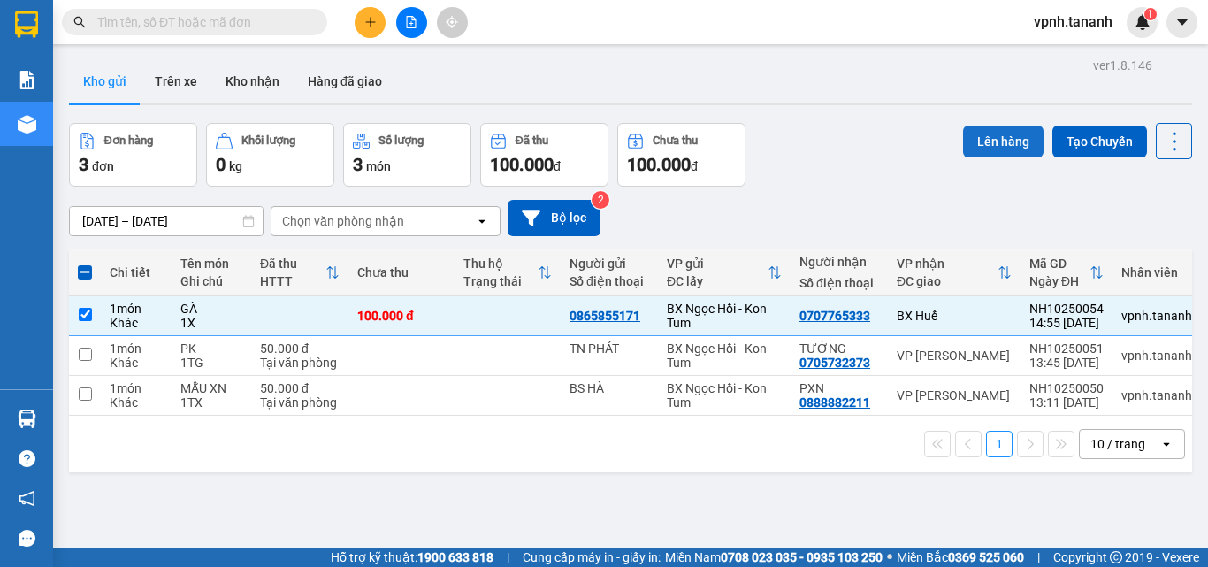
click at [963, 134] on button "Lên hàng" at bounding box center [1003, 142] width 80 height 32
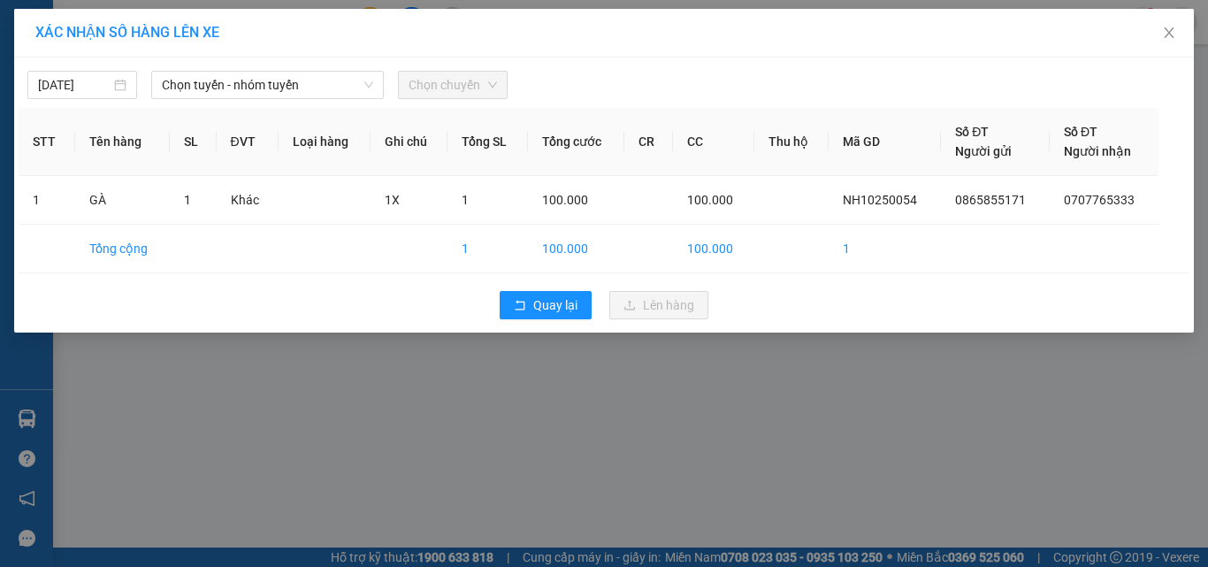
click at [280, 99] on div "13/10/2025 Chọn tuyến - nhóm tuyến Chọn chuyến STT Tên hàng SL ĐVT Loại hàng Gh…" at bounding box center [604, 194] width 1180 height 275
click at [283, 92] on span "Chọn tuyến - nhóm tuyến" at bounding box center [267, 85] width 211 height 27
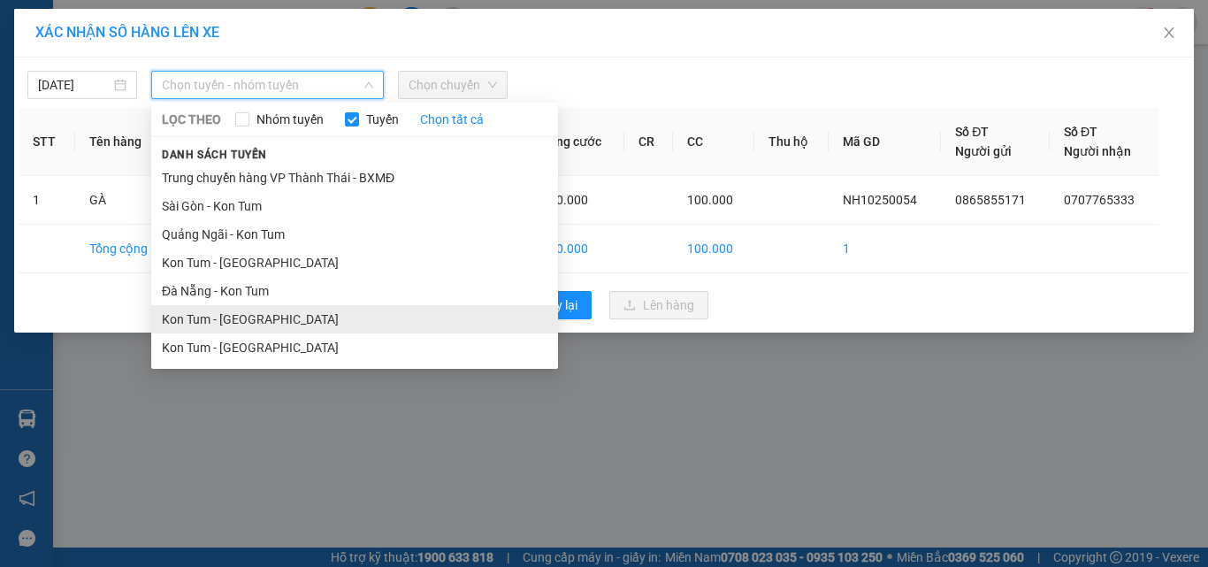
click at [277, 320] on li "Kon Tum - Đà Nẵng" at bounding box center [354, 319] width 407 height 28
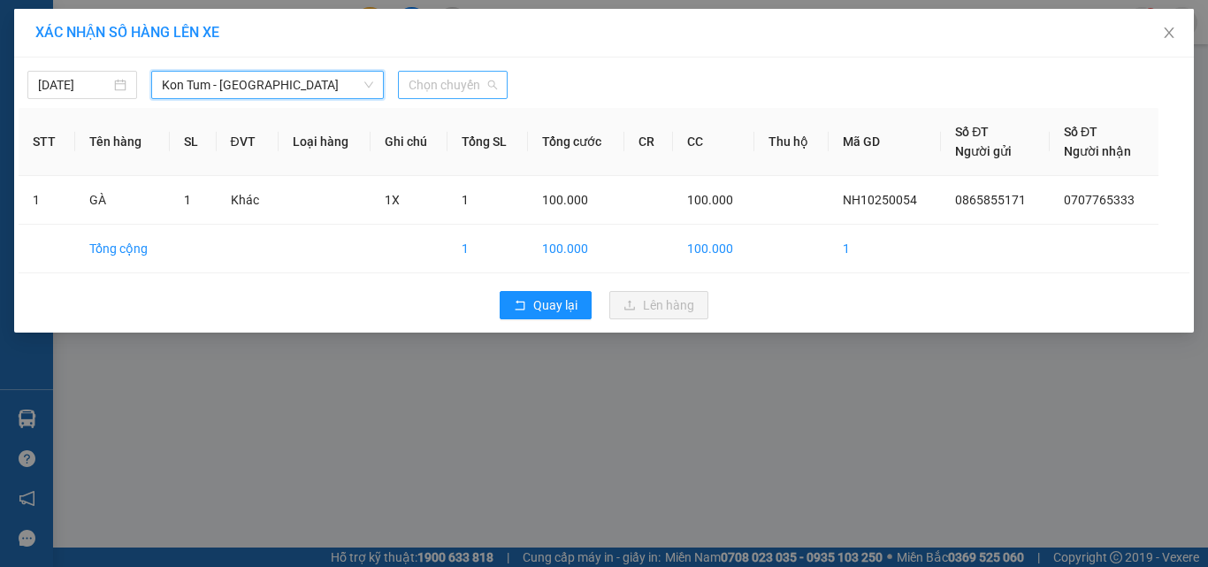
click at [458, 86] on span "Chọn chuyến" at bounding box center [453, 85] width 88 height 27
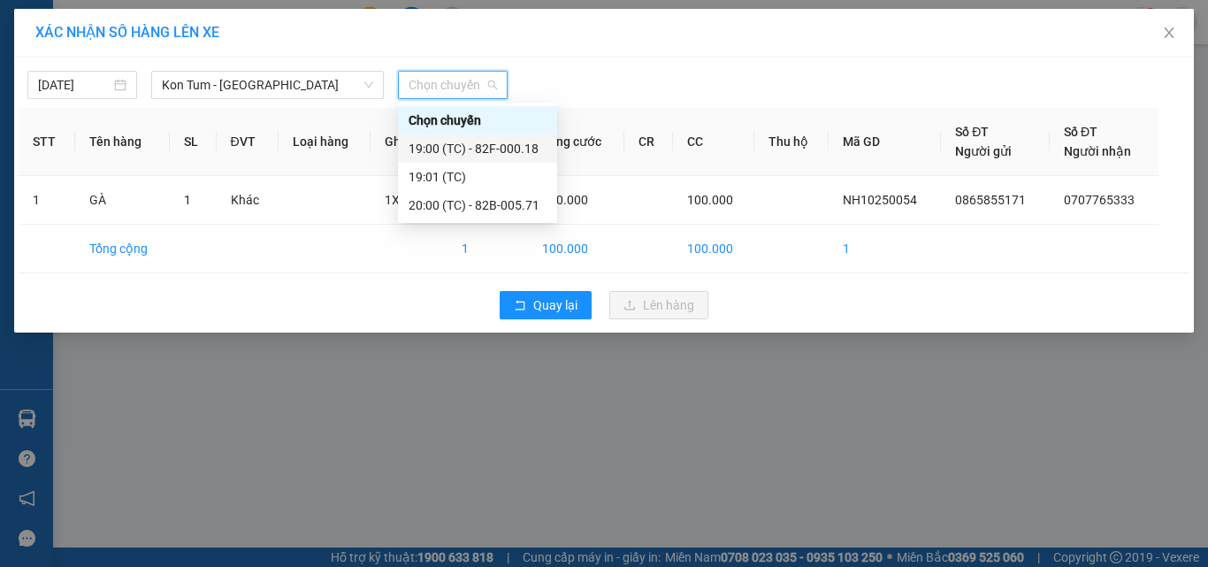
click at [490, 143] on div "19:00 (TC) - 82F-000.18" at bounding box center [478, 148] width 138 height 19
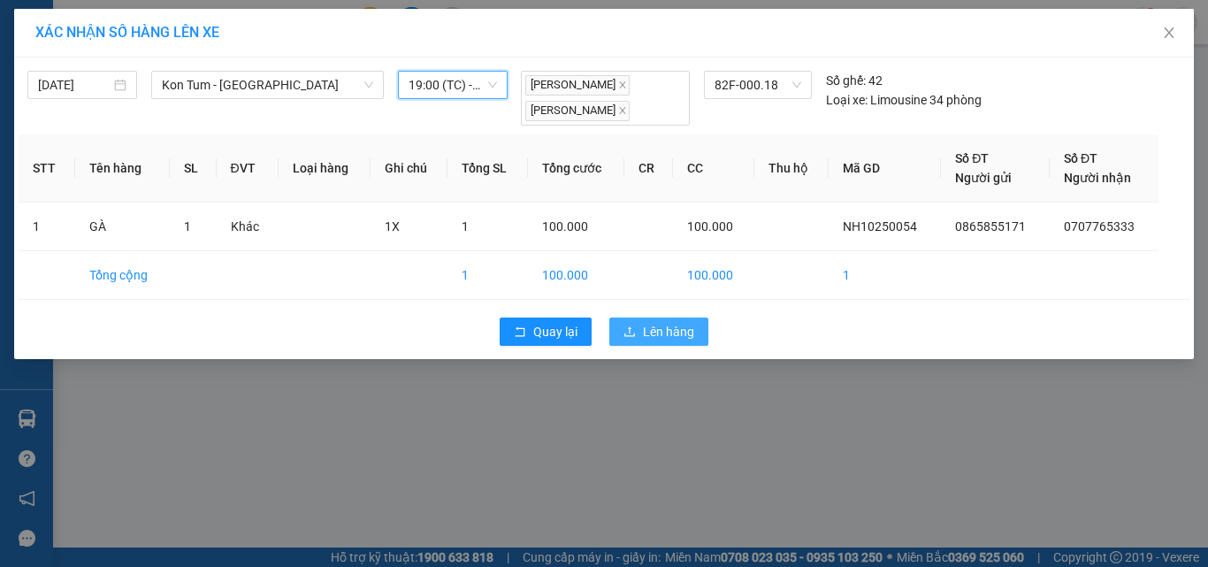
click at [645, 323] on span "Lên hàng" at bounding box center [668, 331] width 51 height 19
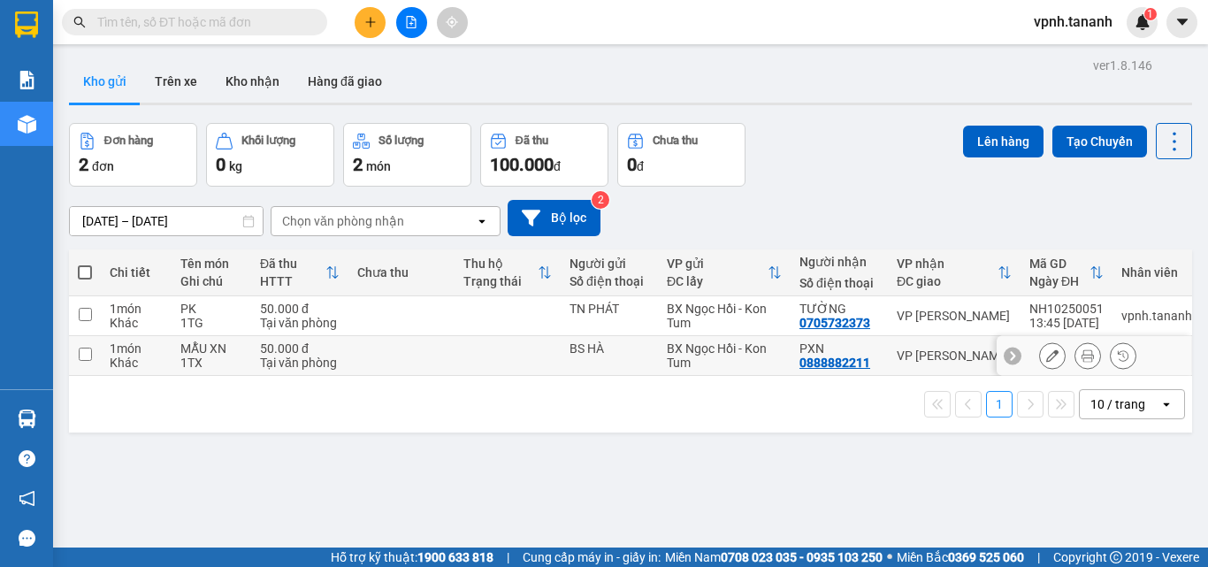
click at [90, 353] on input "checkbox" at bounding box center [85, 354] width 13 height 13
checkbox input "true"
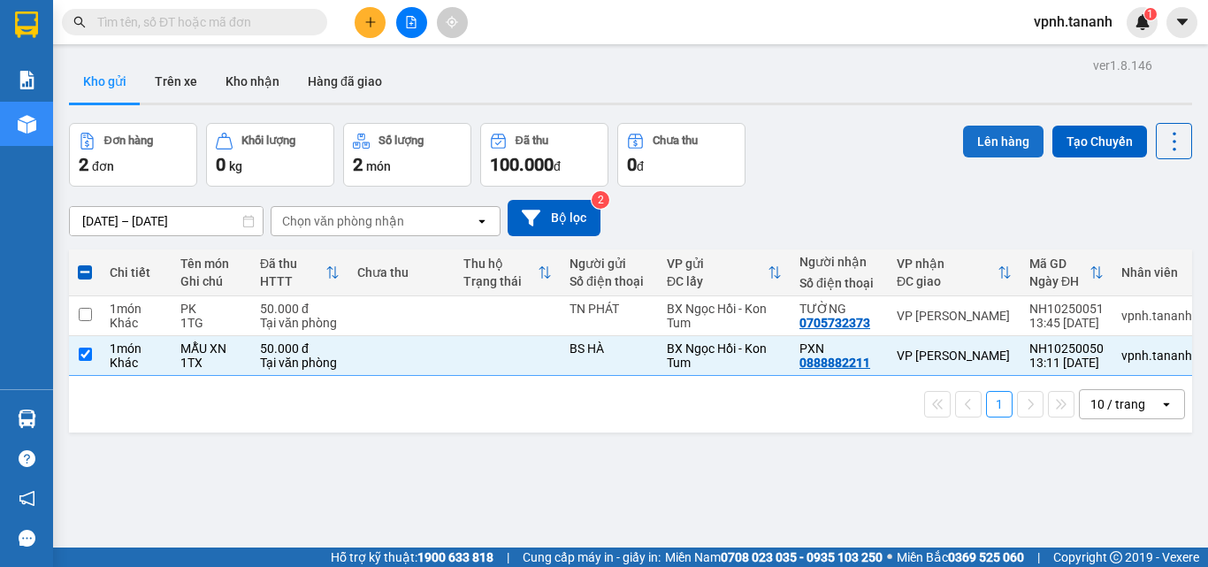
click at [998, 134] on button "Lên hàng" at bounding box center [1003, 142] width 80 height 32
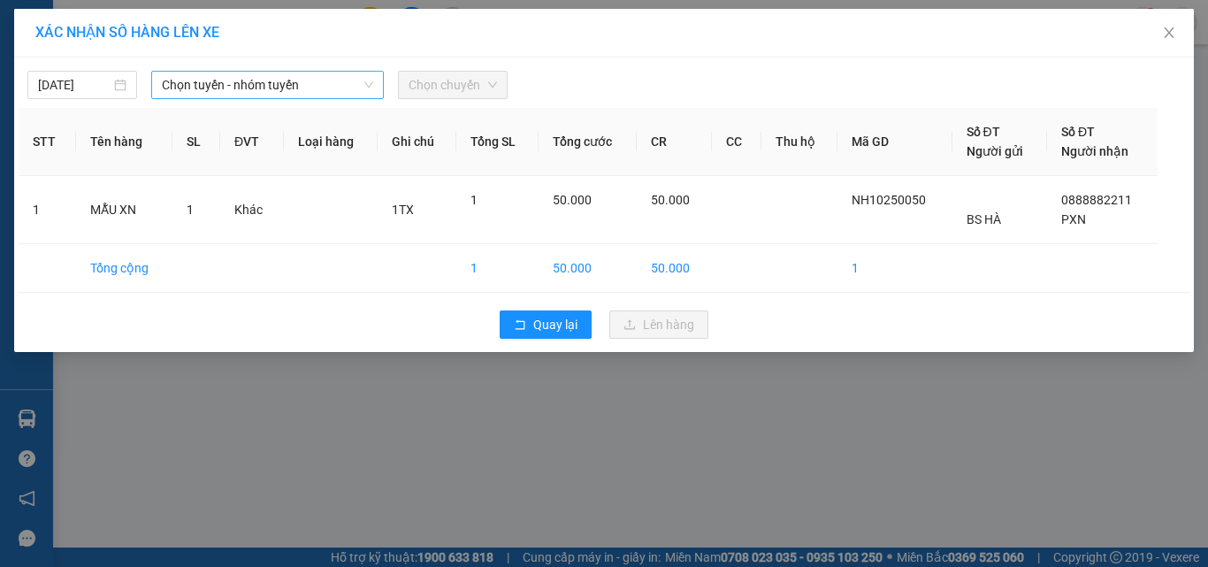
click at [292, 89] on span "Chọn tuyến - nhóm tuyến" at bounding box center [267, 85] width 211 height 27
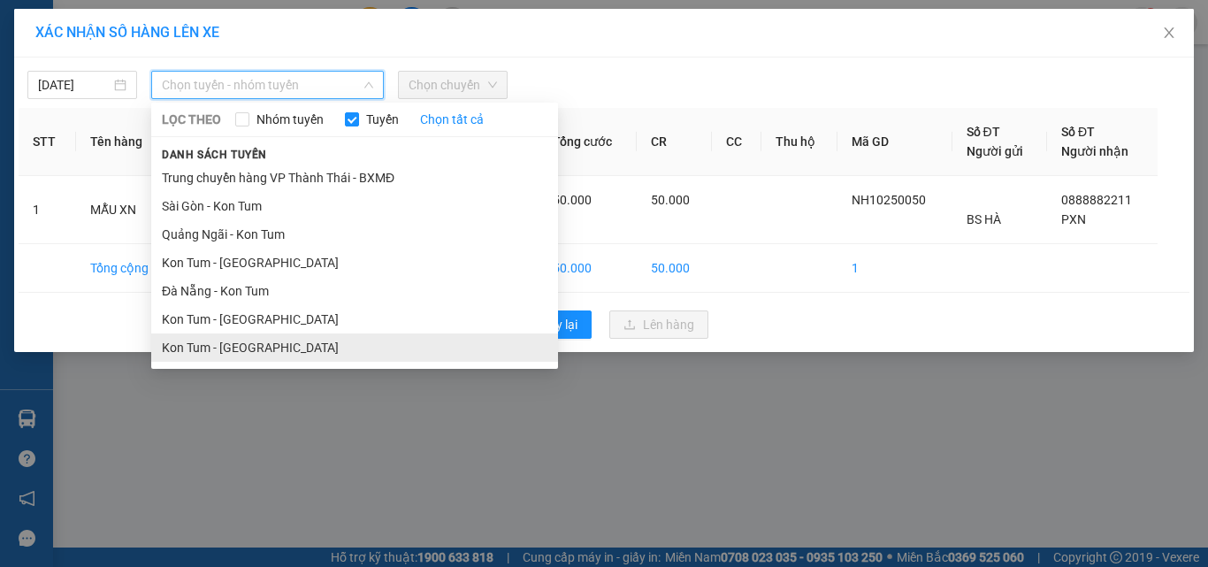
click at [271, 348] on li "Kon Tum - Sài Gòn" at bounding box center [354, 347] width 407 height 28
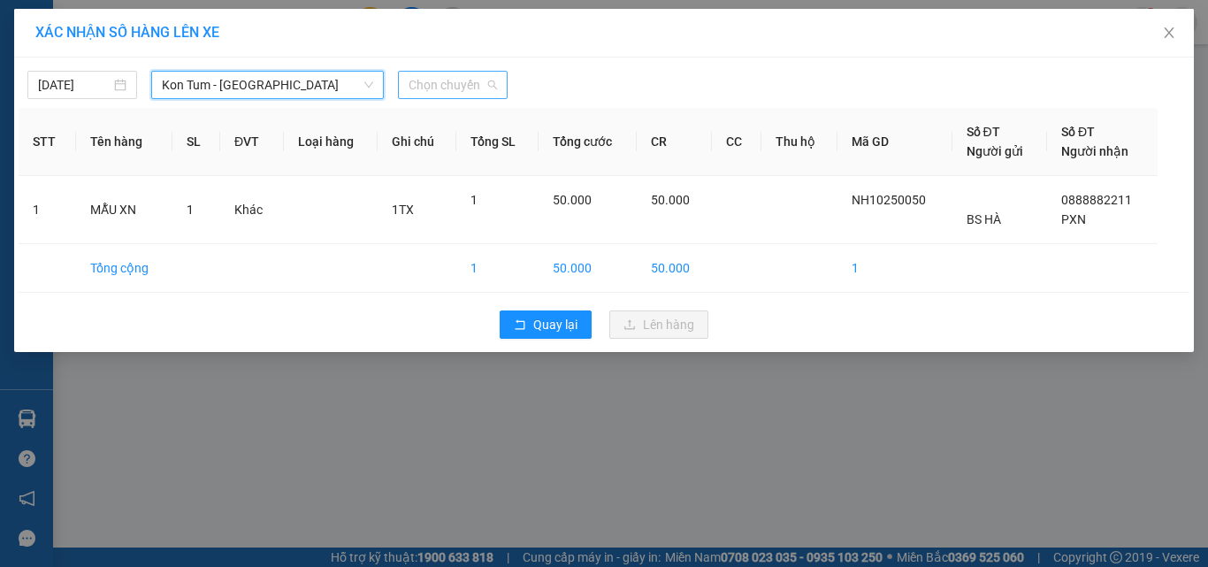
click at [444, 91] on span "Chọn chuyến" at bounding box center [453, 85] width 88 height 27
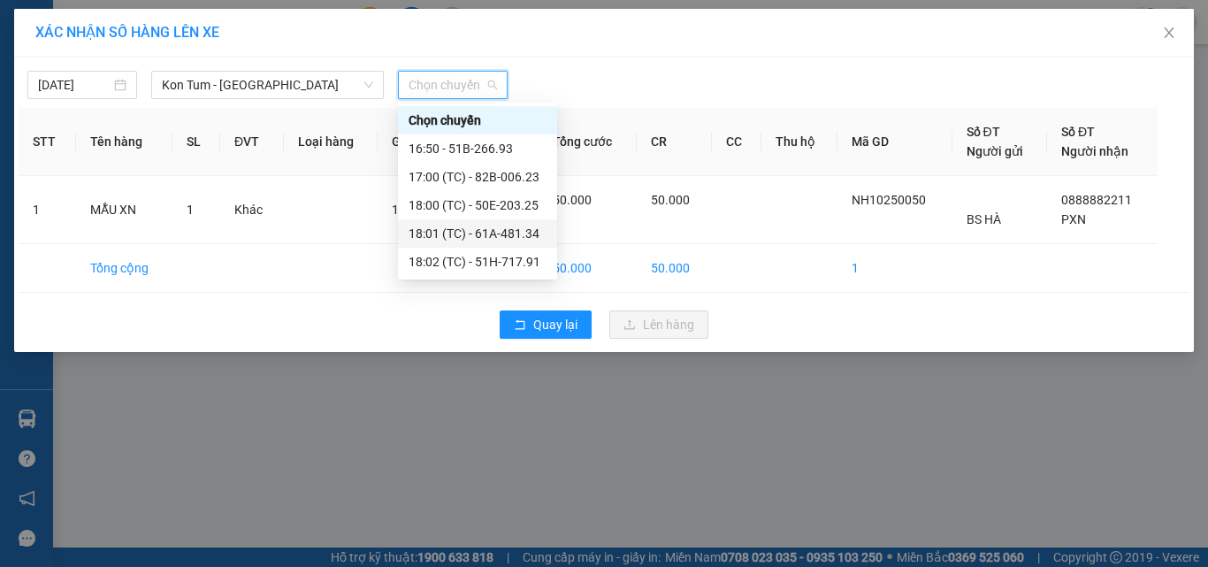
click at [474, 235] on div "18:01 (TC) - 61A-481.34" at bounding box center [478, 233] width 138 height 19
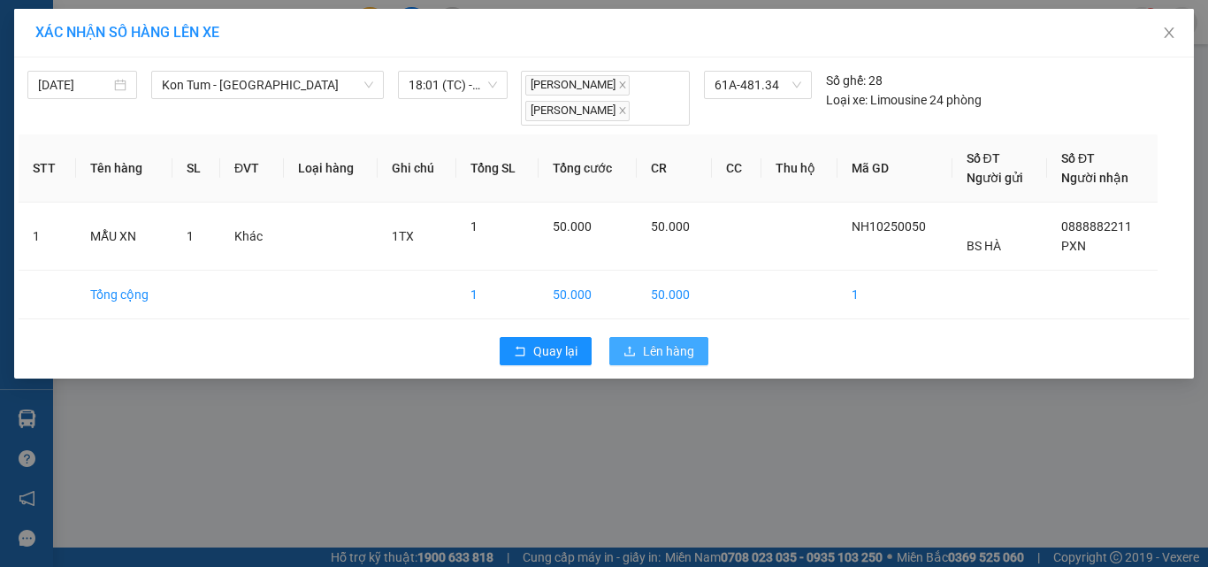
click at [634, 350] on icon "upload" at bounding box center [629, 351] width 12 height 12
